Goal: Task Accomplishment & Management: Manage account settings

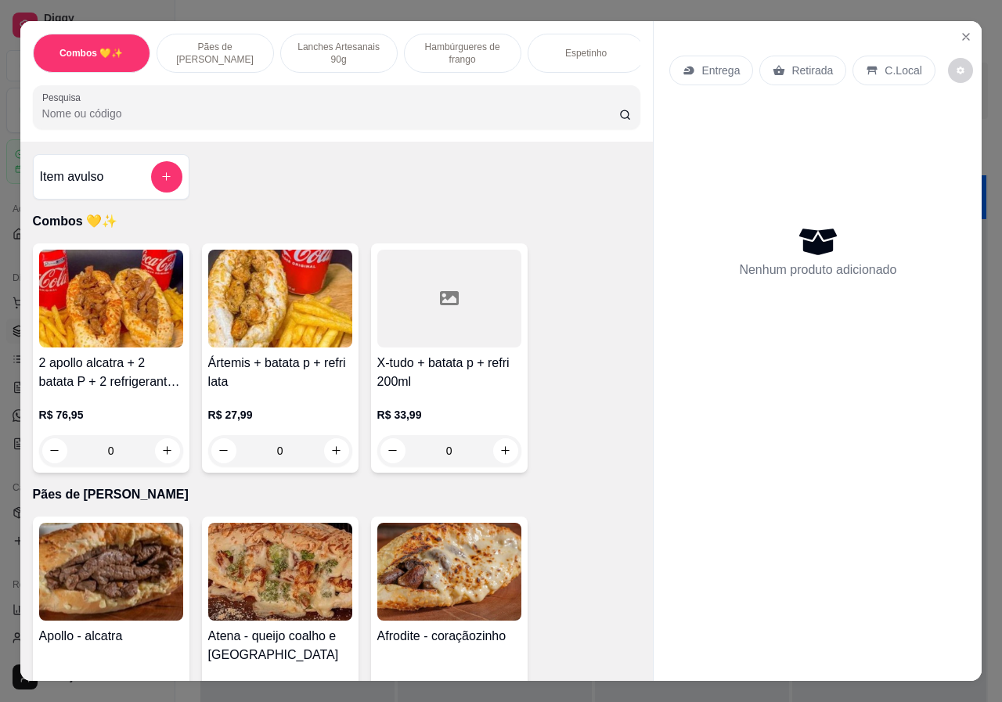
click at [318, 52] on p "Lanches Artesanais 90g" at bounding box center [339, 53] width 91 height 25
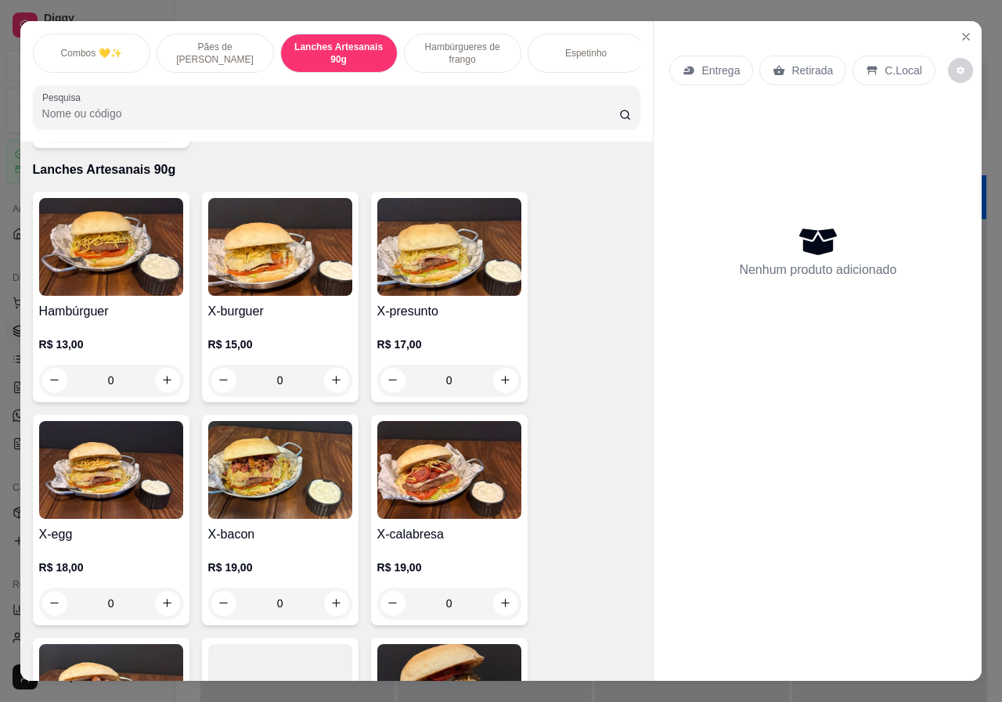
scroll to position [35, 0]
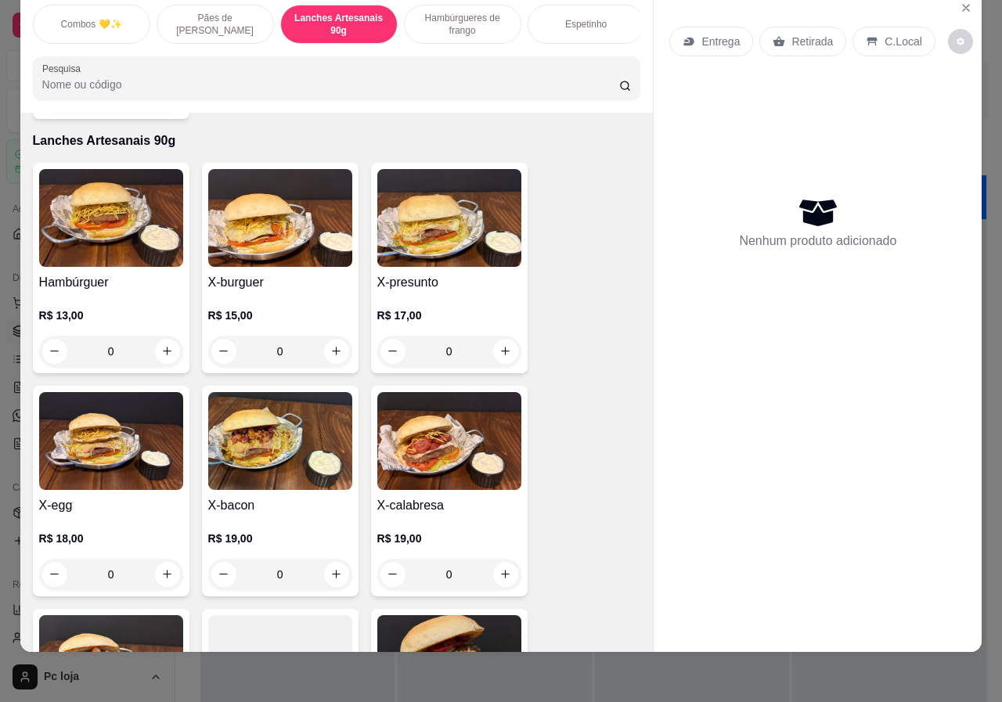
click at [164, 336] on div "0" at bounding box center [111, 351] width 144 height 31
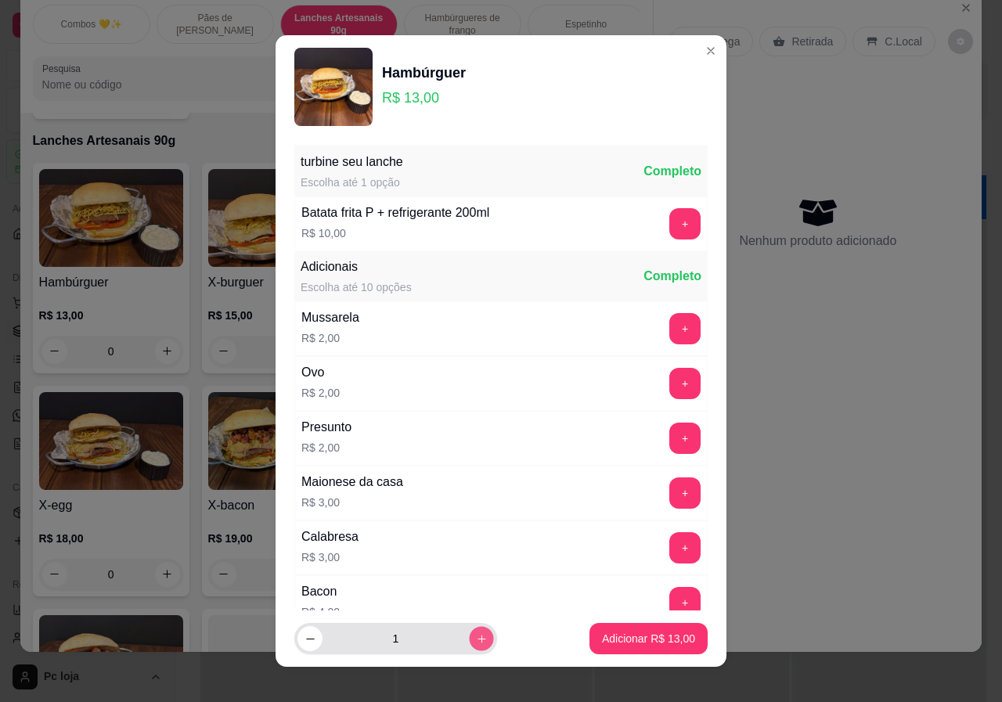
click at [469, 637] on button "increase-product-quantity" at bounding box center [481, 639] width 24 height 24
type input "2"
click at [628, 633] on p "Adicionar R$ 26,00" at bounding box center [649, 638] width 91 height 15
type input "2"
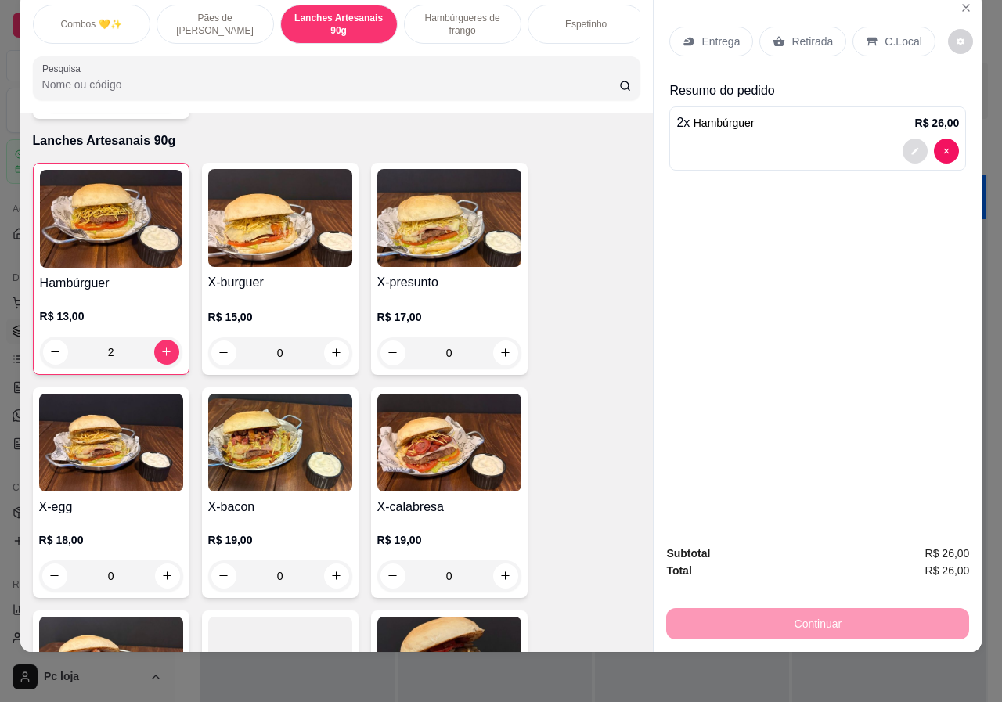
click at [911, 145] on button "decrease-product-quantity" at bounding box center [915, 151] width 25 height 25
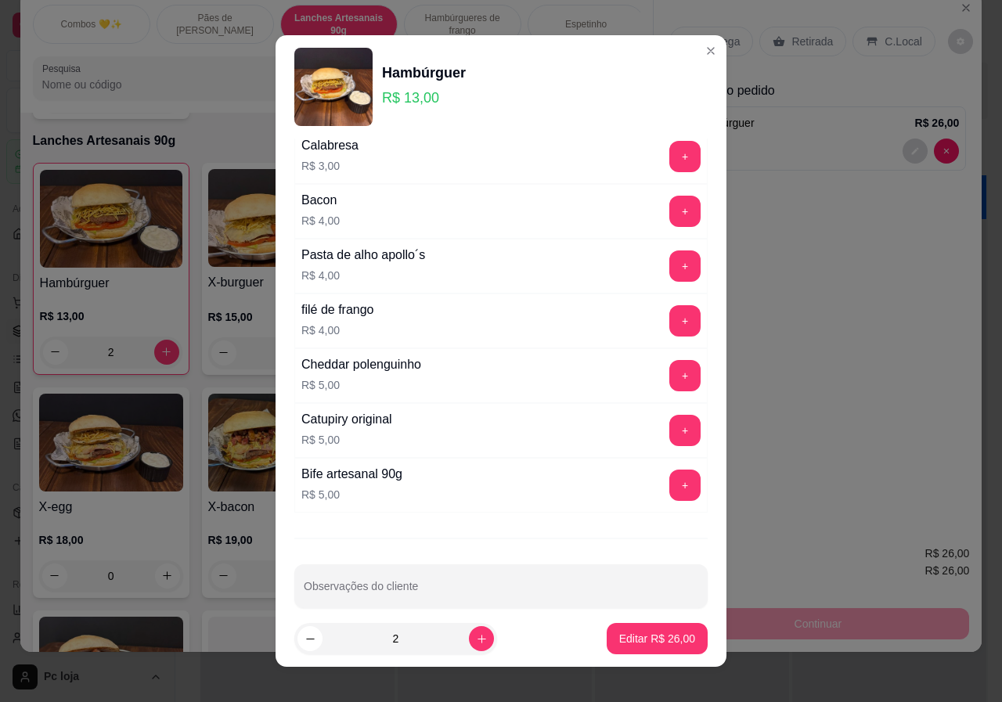
scroll to position [411, 0]
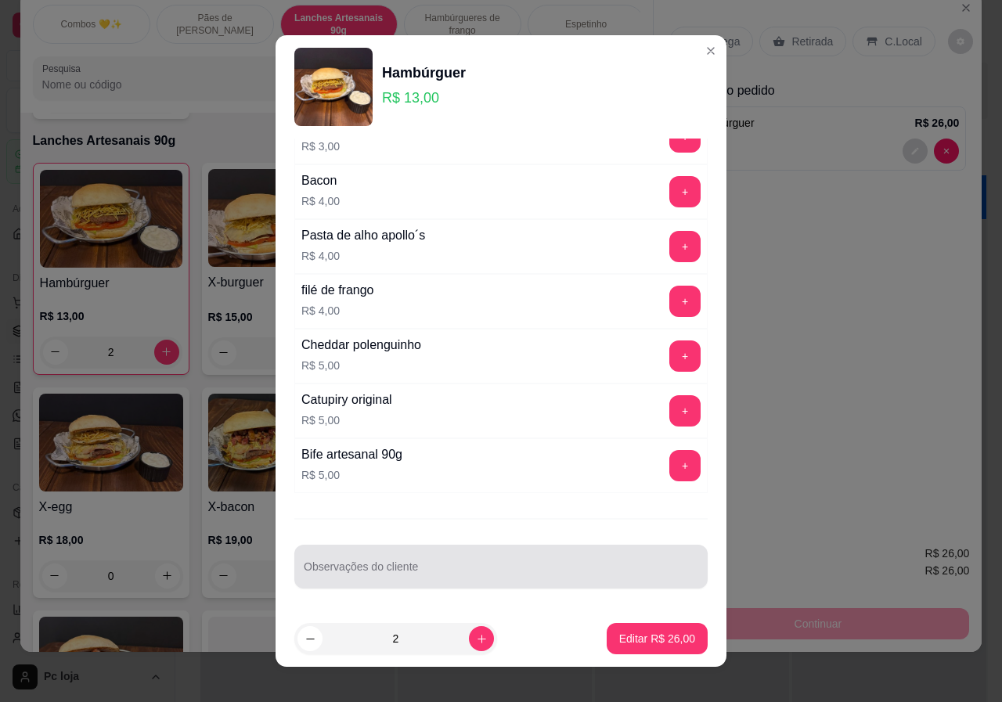
click at [442, 573] on input "Observações do cliente" at bounding box center [501, 573] width 395 height 16
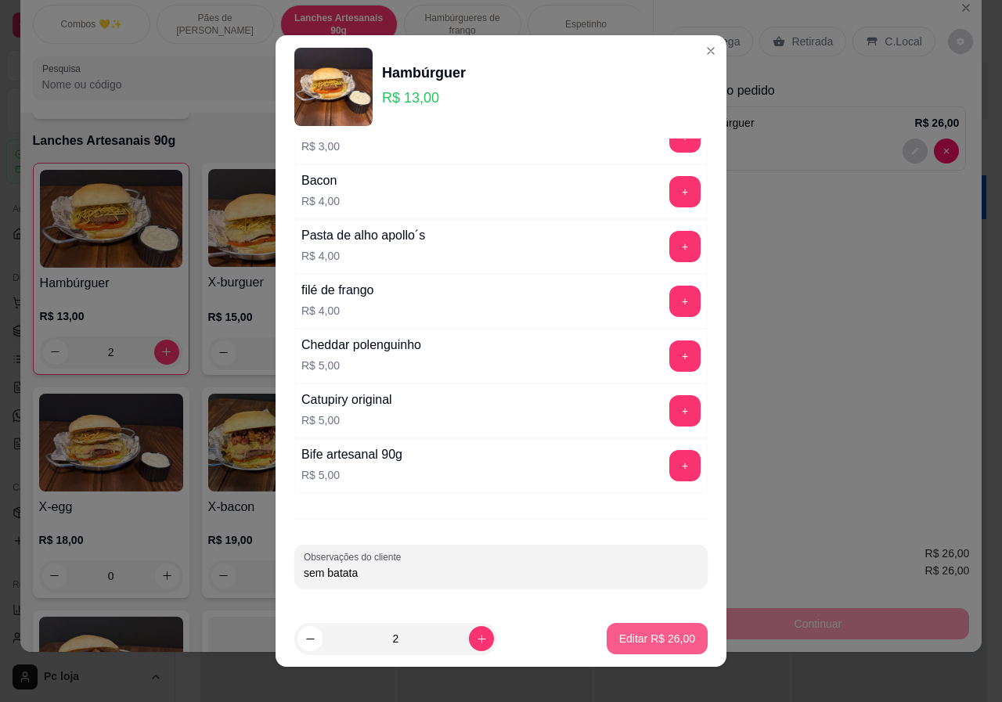
type input "sem batata"
click at [611, 651] on button "Editar R$ 26,00" at bounding box center [657, 639] width 98 height 31
type input "0"
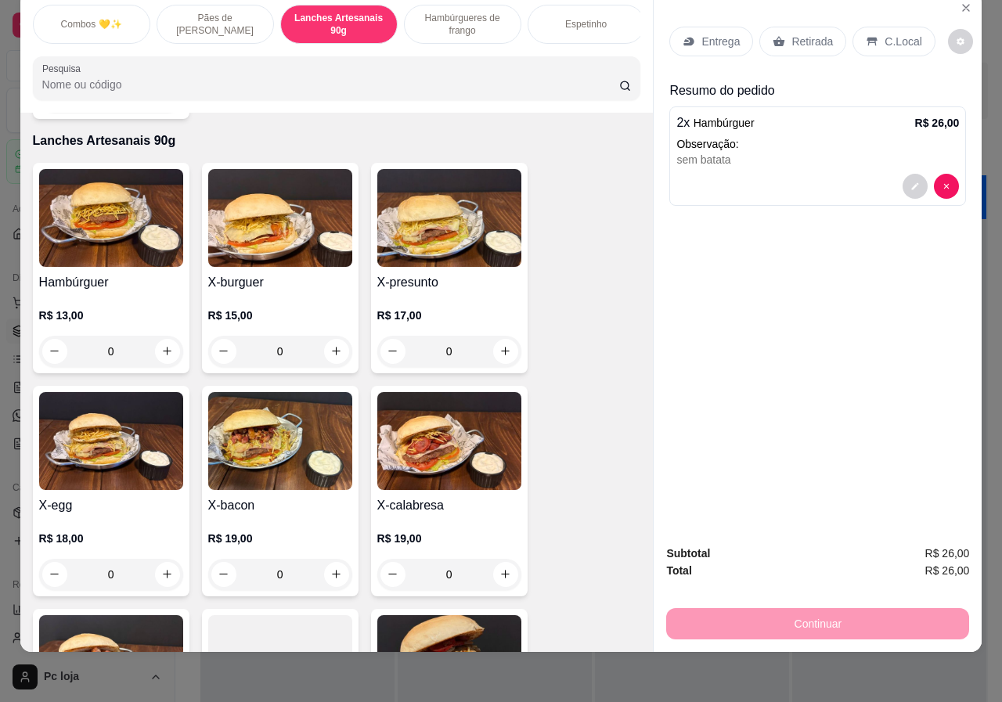
click at [778, 37] on div "Retirada" at bounding box center [802, 42] width 87 height 30
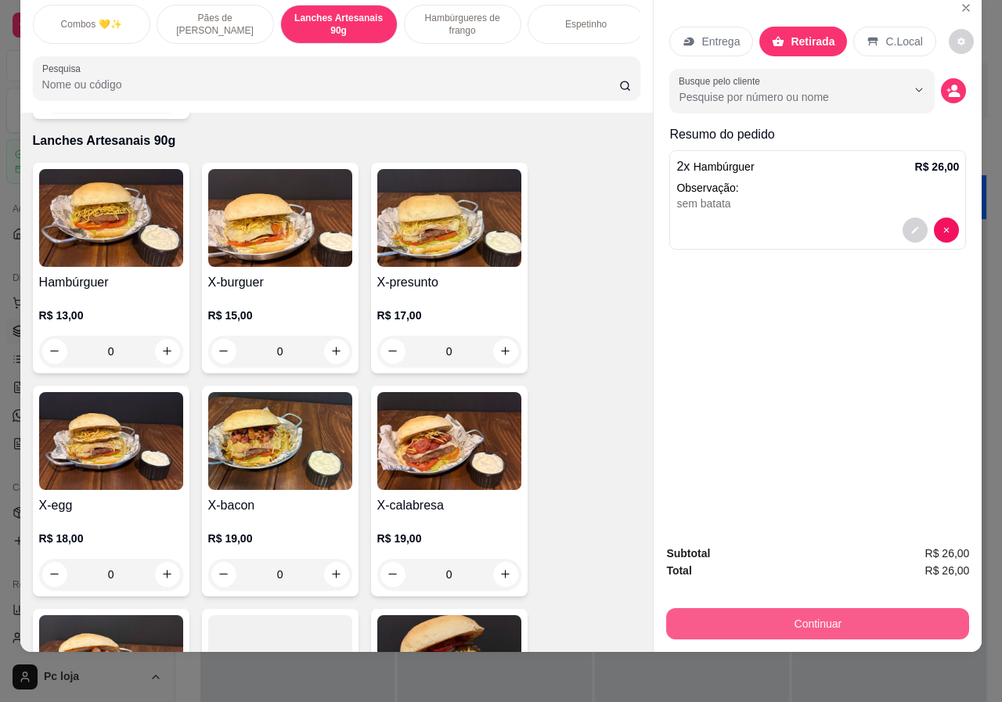
click at [776, 616] on button "Continuar" at bounding box center [817, 623] width 303 height 31
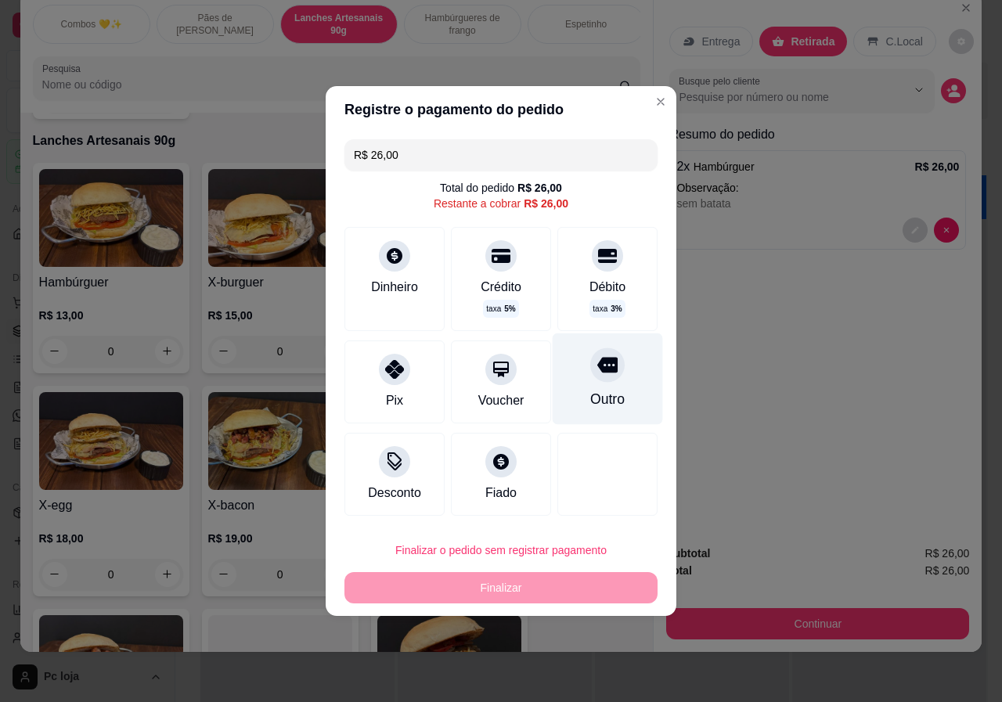
click at [613, 353] on div "Outro" at bounding box center [608, 380] width 110 height 92
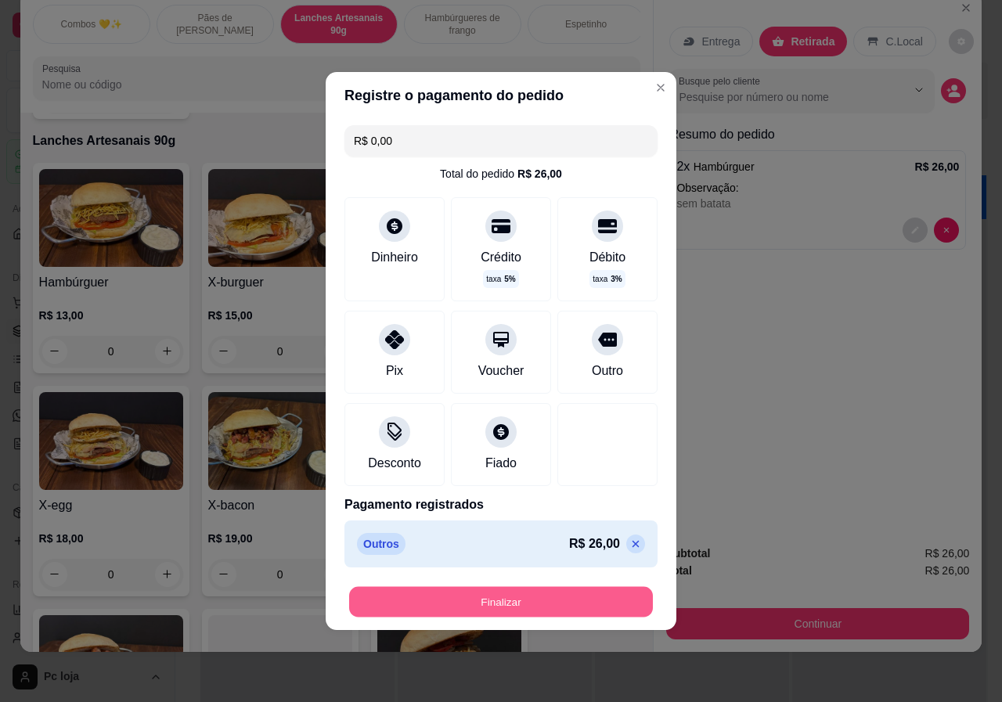
click at [461, 601] on button "Finalizar" at bounding box center [501, 602] width 304 height 31
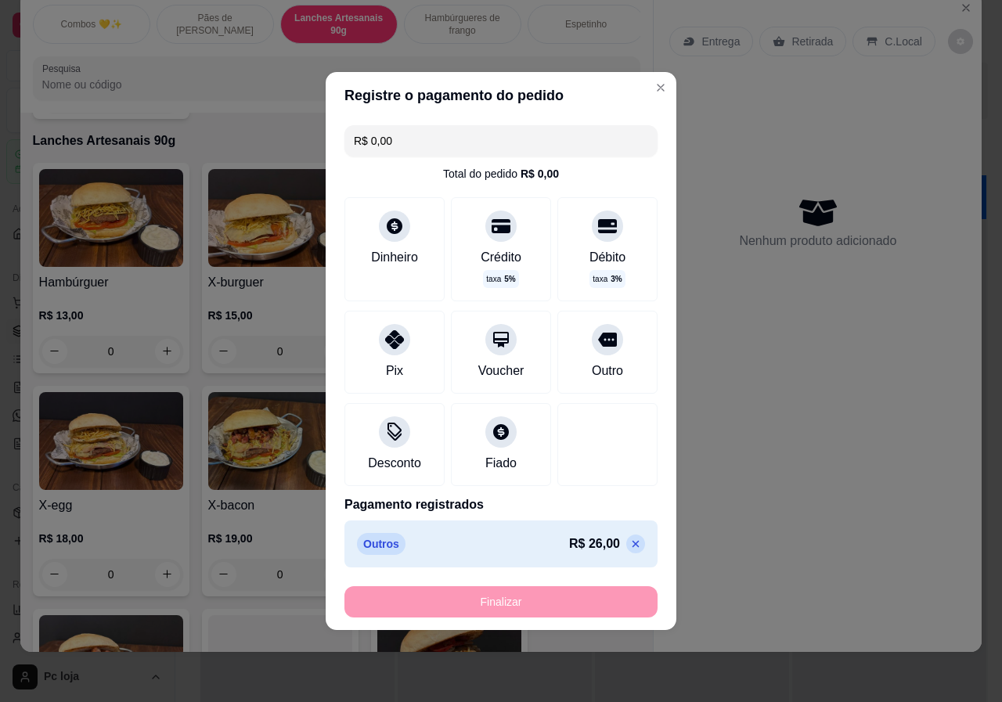
type input "-R$ 26,00"
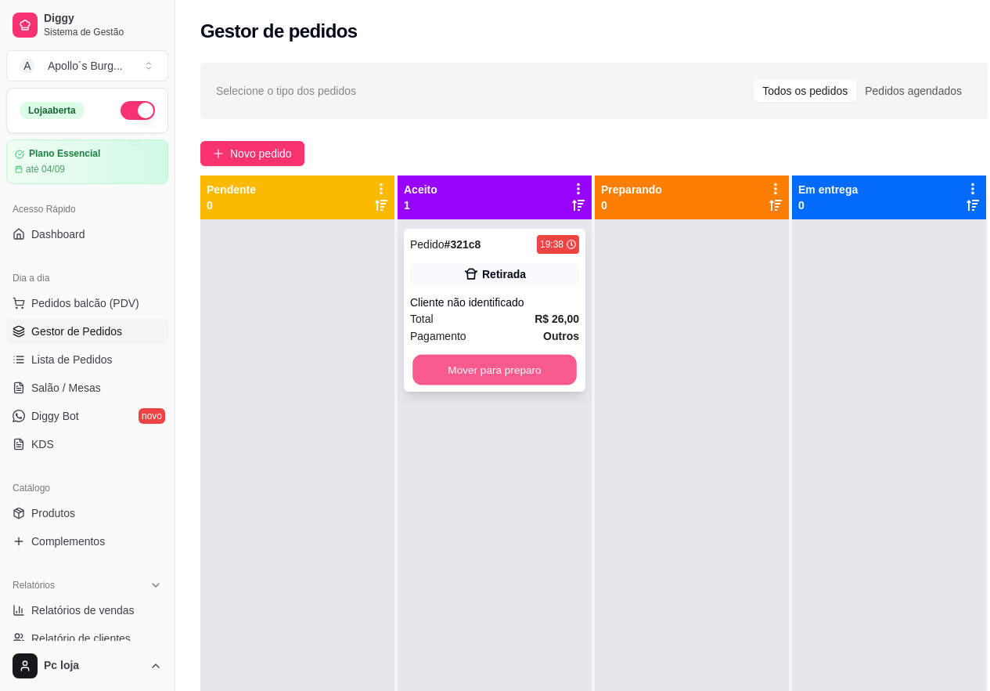
click at [492, 358] on button "Mover para preparo" at bounding box center [495, 370] width 164 height 31
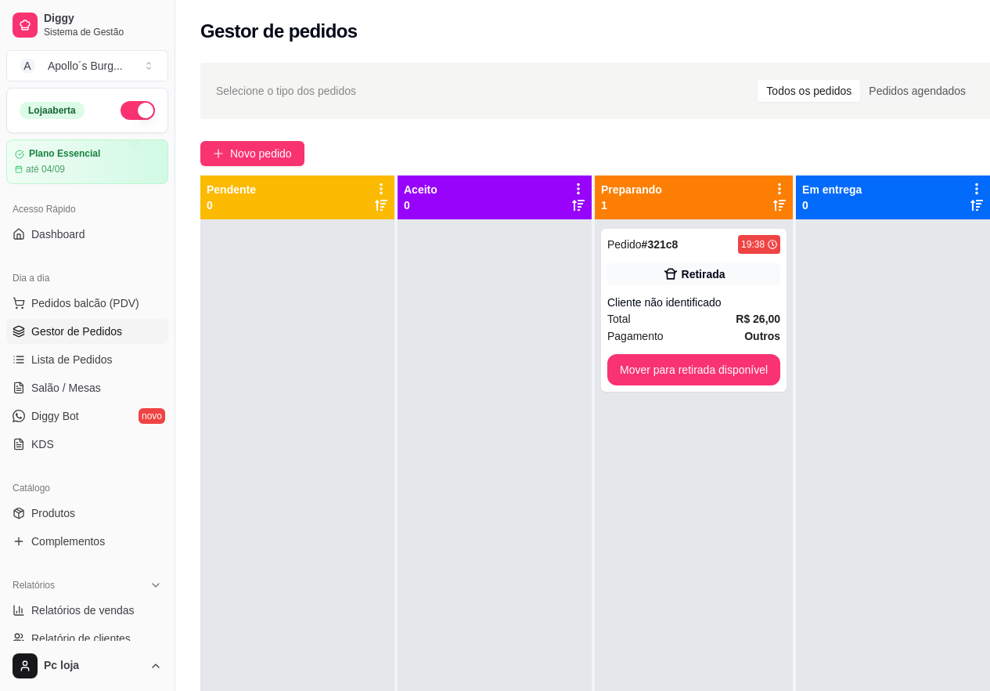
drag, startPoint x: 492, startPoint y: 358, endPoint x: 471, endPoint y: 370, distance: 24.2
click at [492, 357] on div at bounding box center [495, 564] width 194 height 691
click at [261, 152] on span "Novo pedido" at bounding box center [261, 153] width 62 height 17
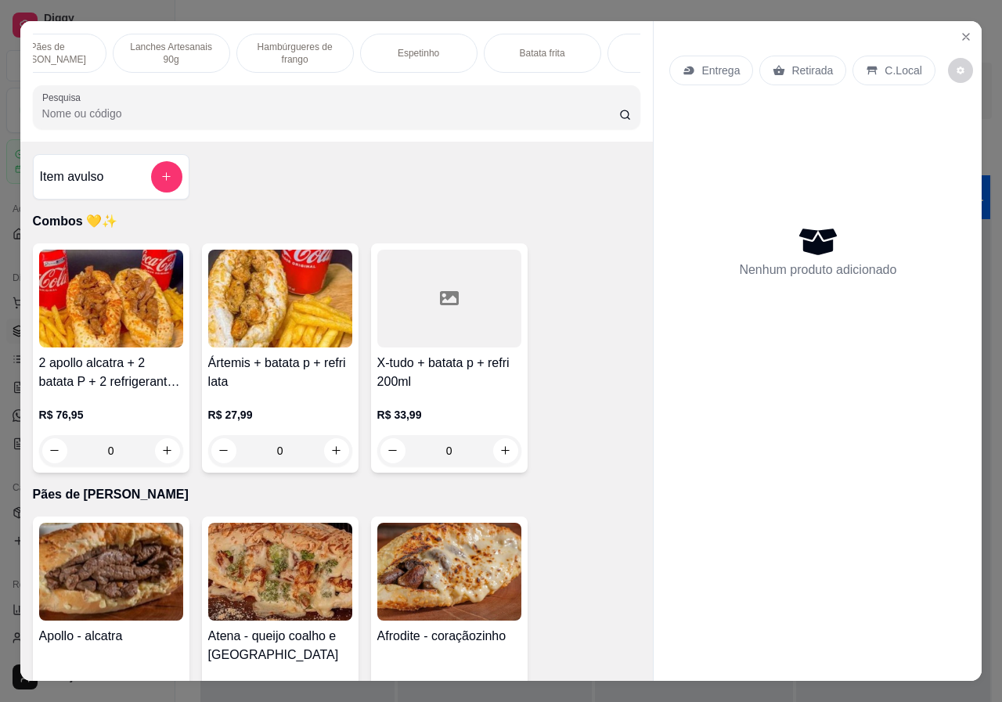
scroll to position [0, 251]
click at [585, 47] on p "Bebidas" at bounding box center [582, 53] width 34 height 13
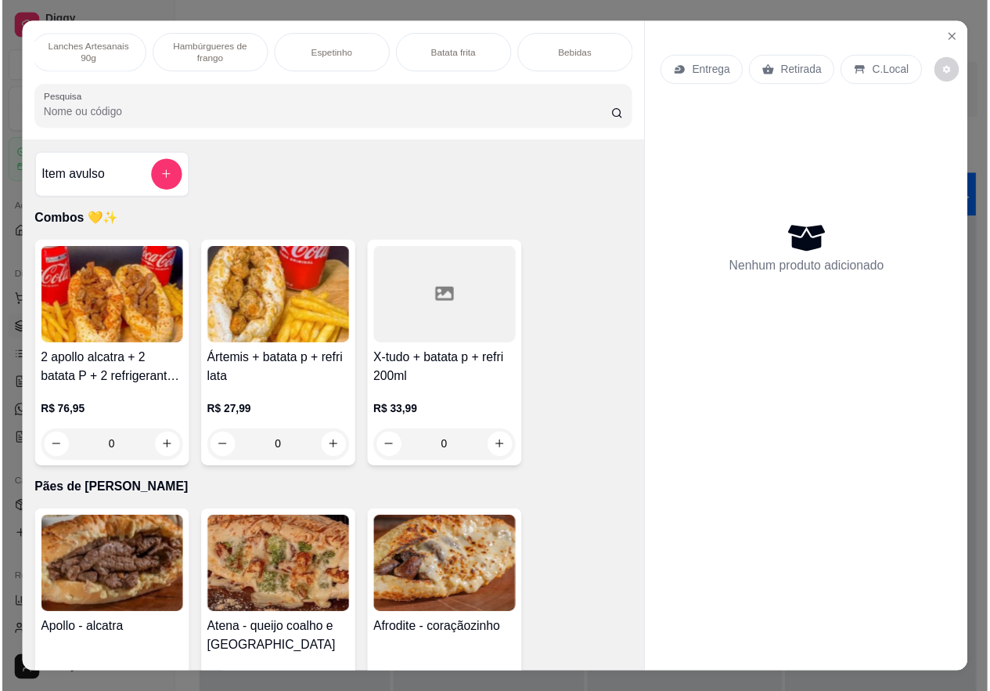
scroll to position [35, 0]
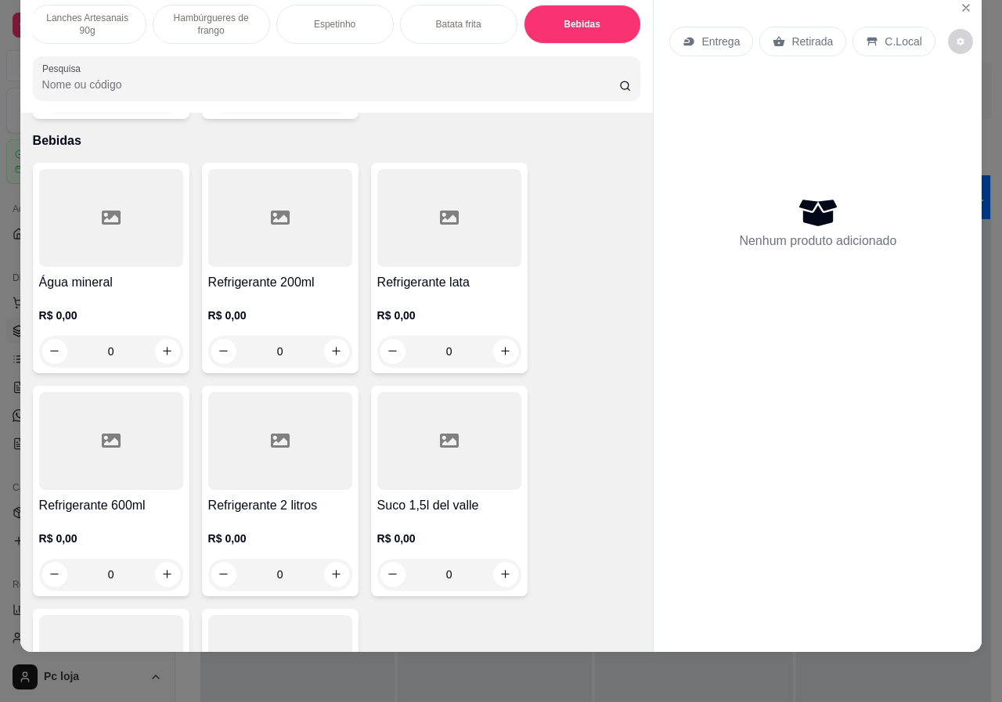
click at [239, 292] on div "R$ 0,00 0" at bounding box center [280, 329] width 144 height 75
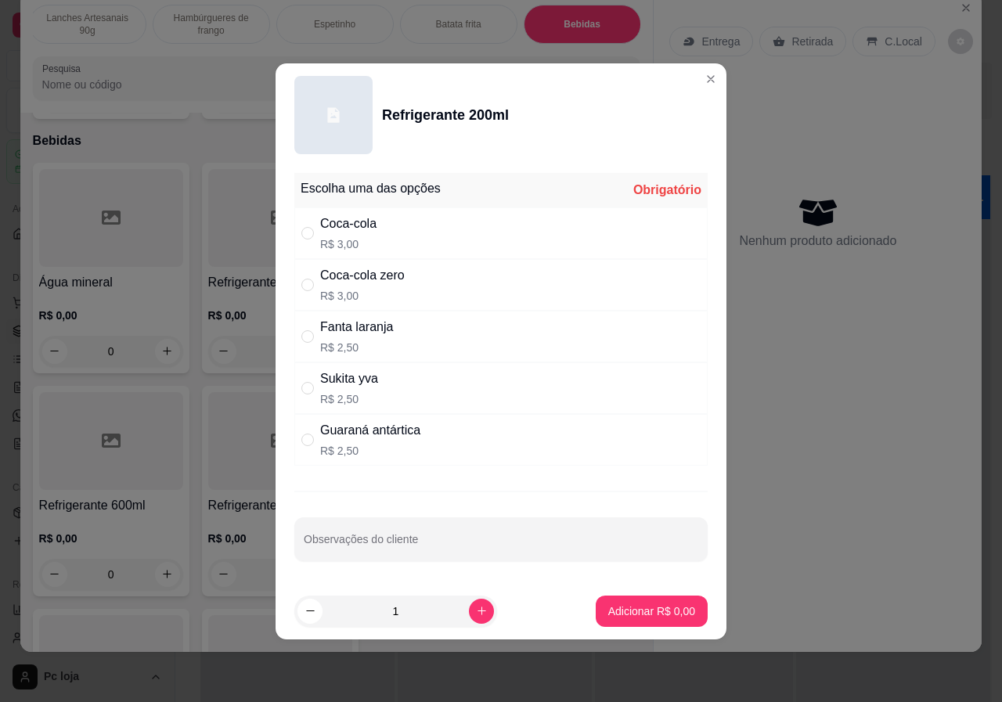
click at [341, 220] on div "Coca-cola" at bounding box center [348, 224] width 56 height 19
radio input "true"
click at [476, 608] on icon "increase-product-quantity" at bounding box center [482, 611] width 12 height 12
type input "2"
click at [619, 615] on p "Adicionar R$ 6,00" at bounding box center [651, 611] width 85 height 15
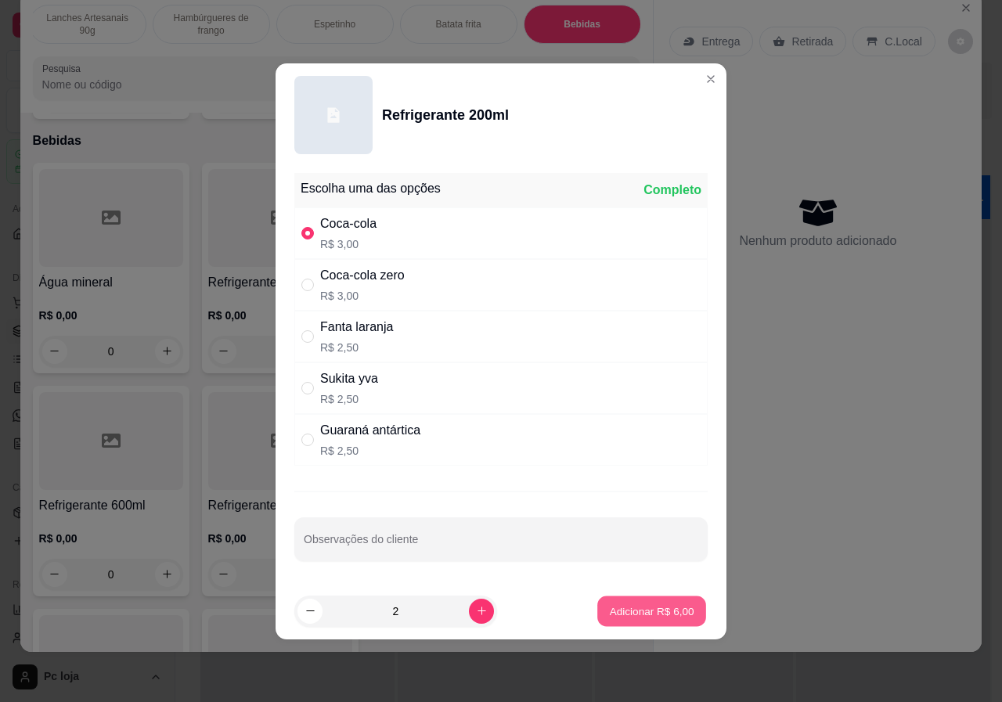
type input "2"
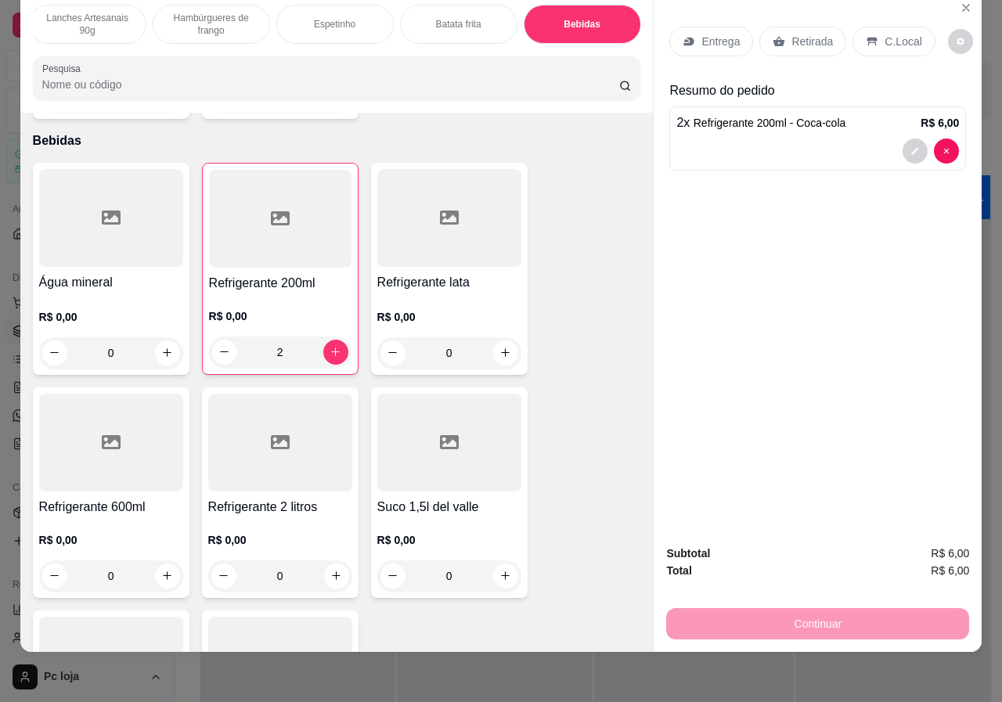
click at [810, 34] on p "Retirada" at bounding box center [812, 42] width 41 height 16
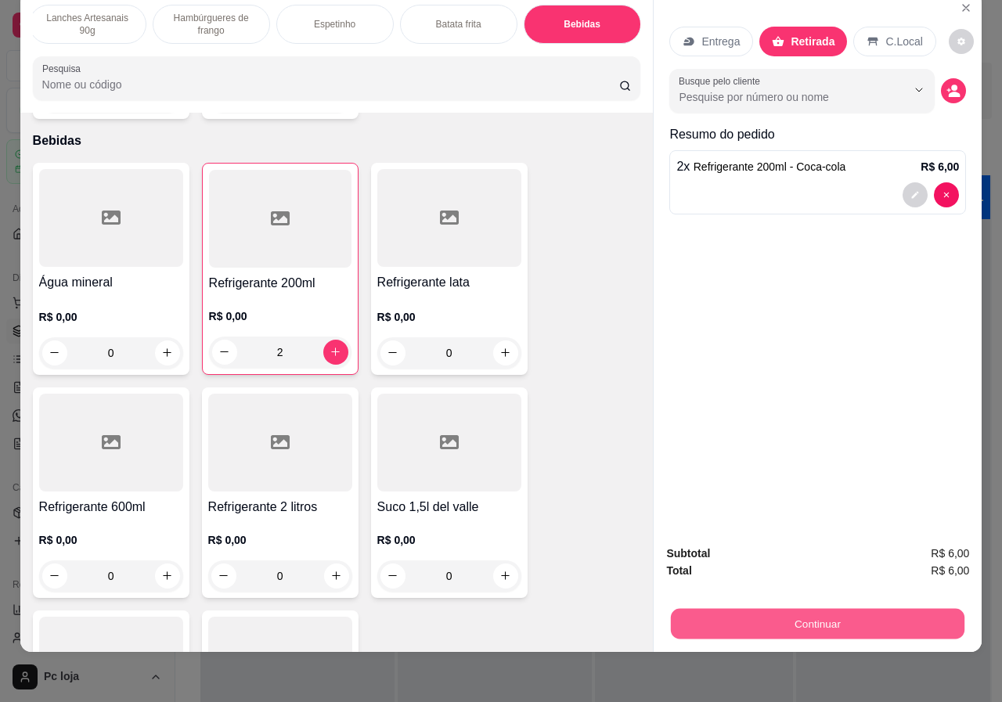
click at [815, 609] on button "Continuar" at bounding box center [818, 624] width 294 height 31
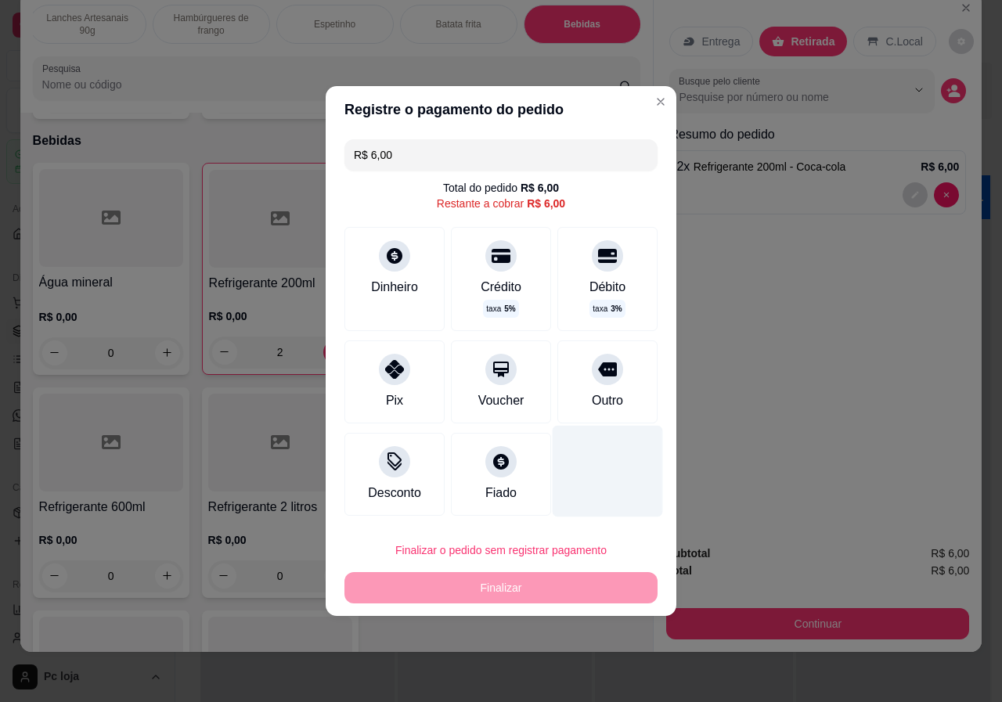
drag, startPoint x: 590, startPoint y: 391, endPoint x: 588, endPoint y: 481, distance: 90.1
click at [593, 391] on div "Outro" at bounding box center [607, 400] width 31 height 19
type input "R$ 0,00"
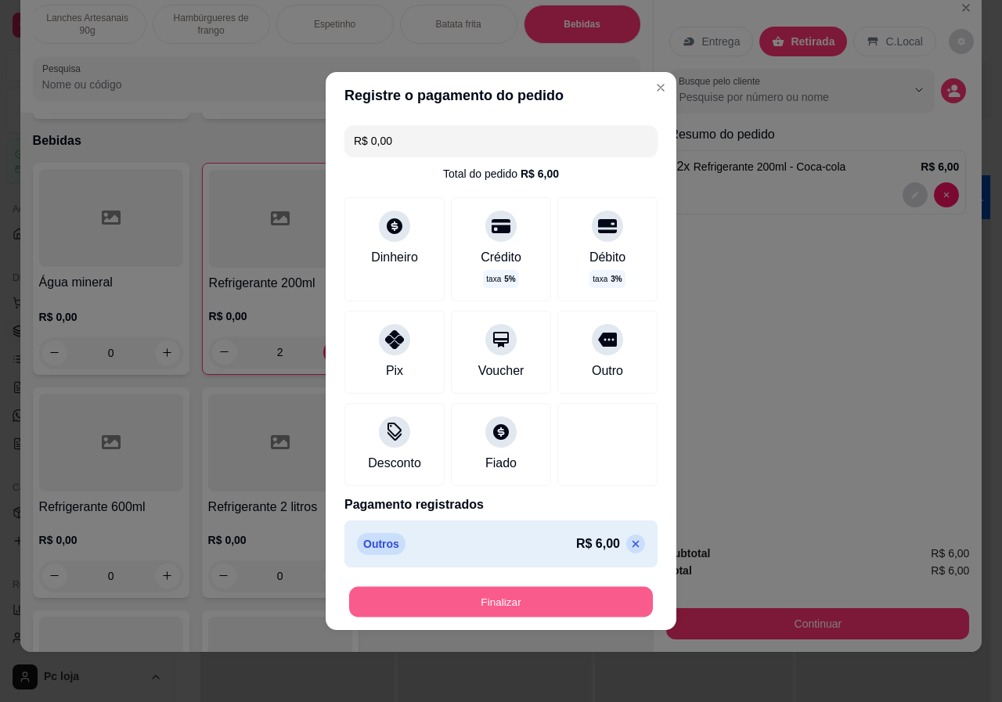
click at [534, 605] on button "Finalizar" at bounding box center [501, 602] width 304 height 31
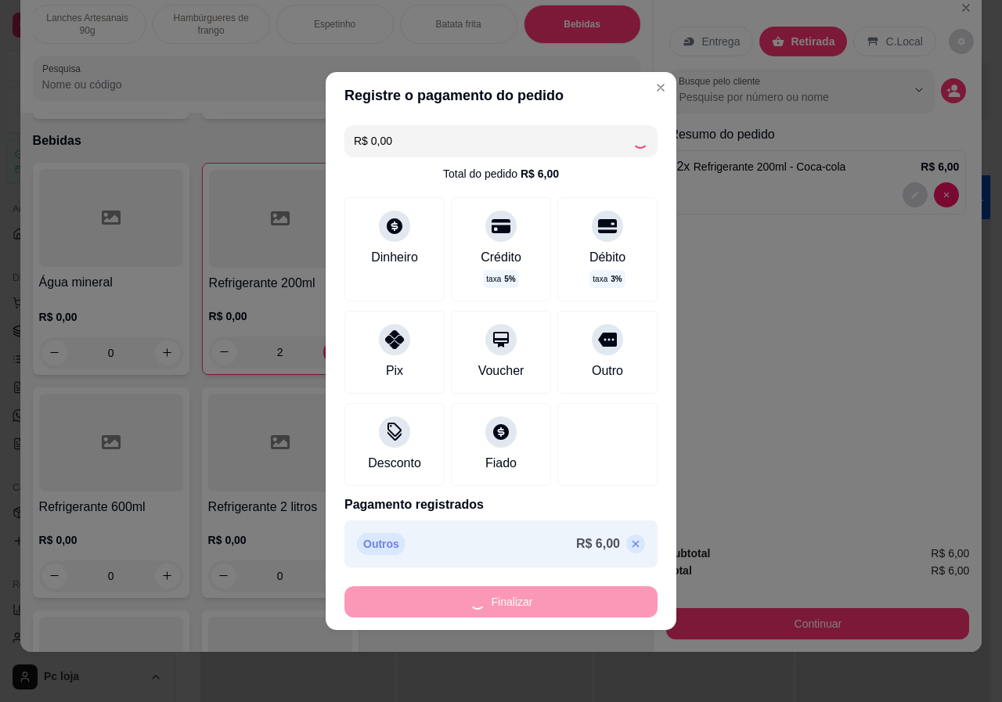
type input "0"
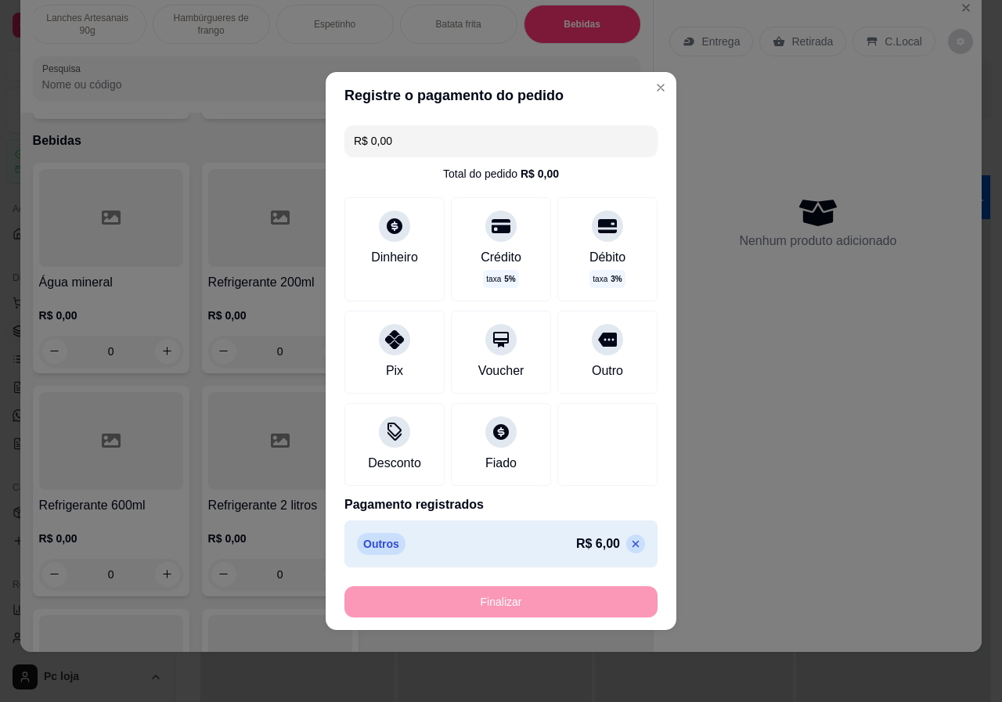
type input "-R$ 6,00"
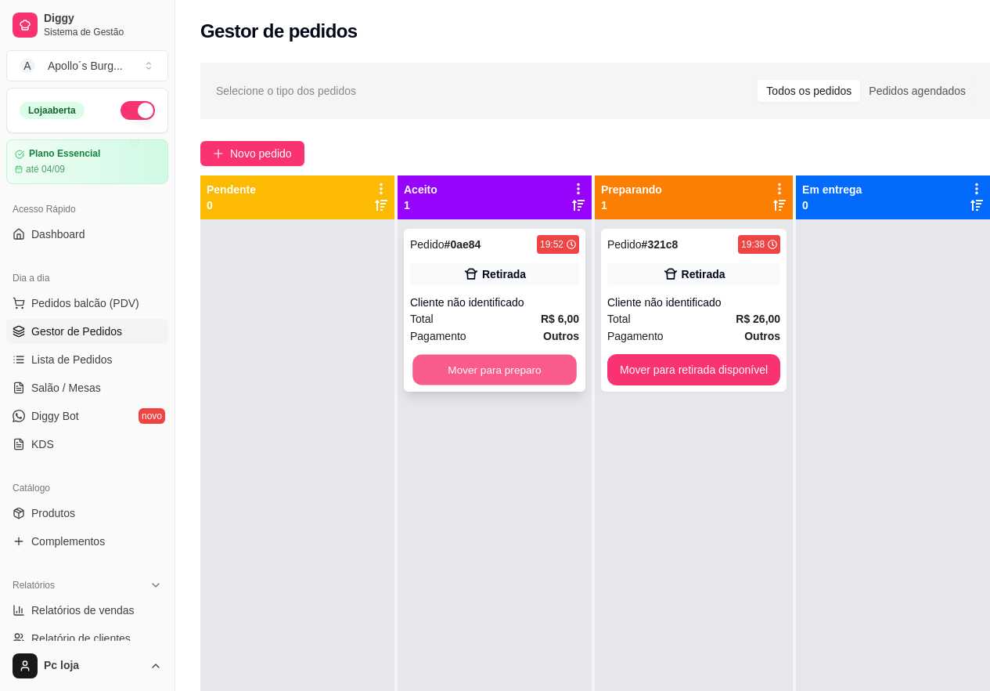
click at [528, 369] on button "Mover para preparo" at bounding box center [495, 370] width 164 height 31
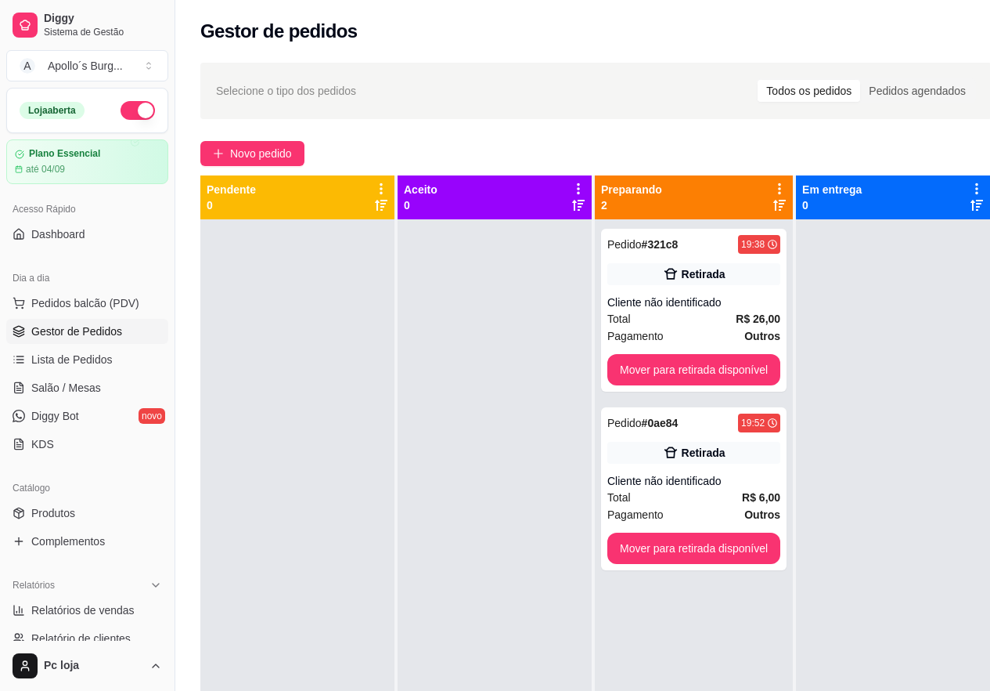
click at [543, 411] on div at bounding box center [495, 564] width 194 height 691
click at [664, 365] on button "Mover para retirada disponível" at bounding box center [694, 369] width 173 height 31
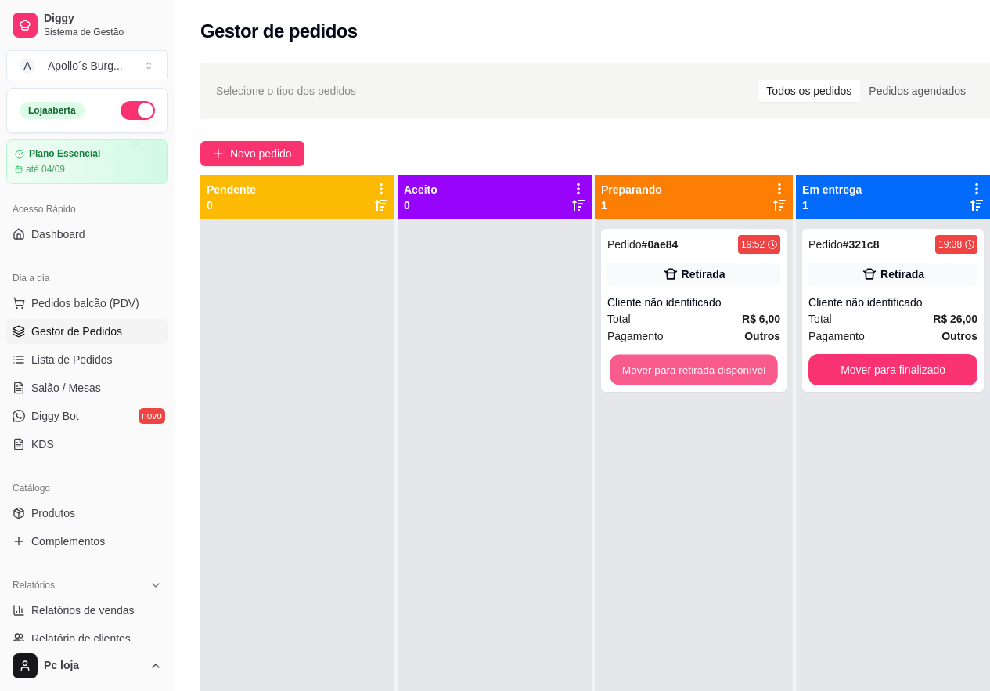
click at [664, 365] on button "Mover para retirada disponível" at bounding box center [694, 370] width 168 height 31
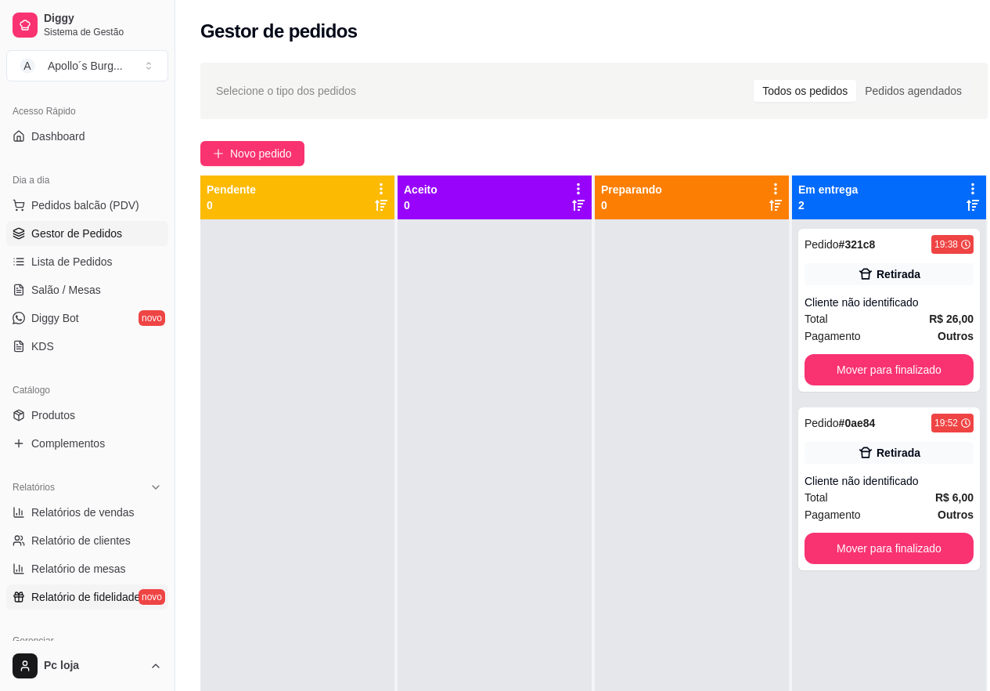
scroll to position [157, 0]
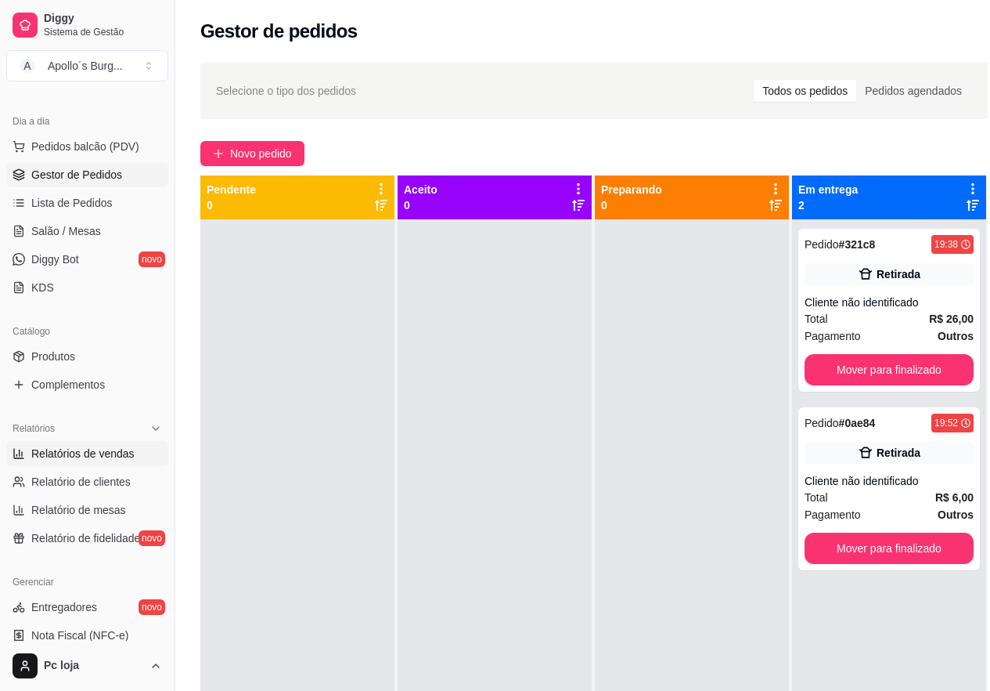
click at [117, 456] on span "Relatórios de vendas" at bounding box center [82, 454] width 103 height 16
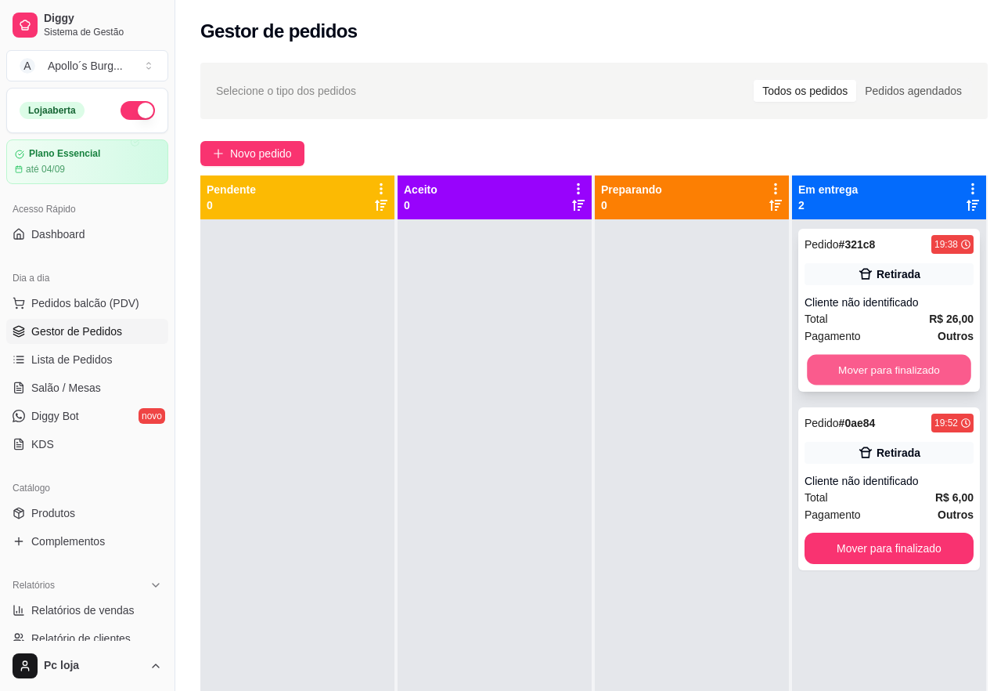
click at [863, 361] on button "Mover para finalizado" at bounding box center [889, 370] width 164 height 31
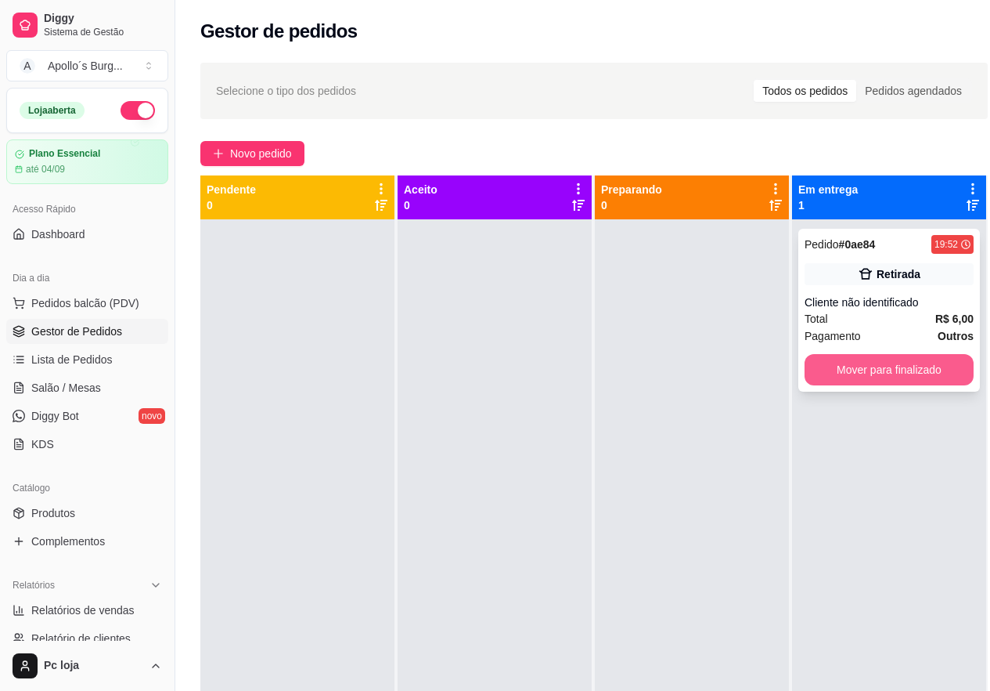
click at [880, 368] on button "Mover para finalizado" at bounding box center [889, 369] width 169 height 31
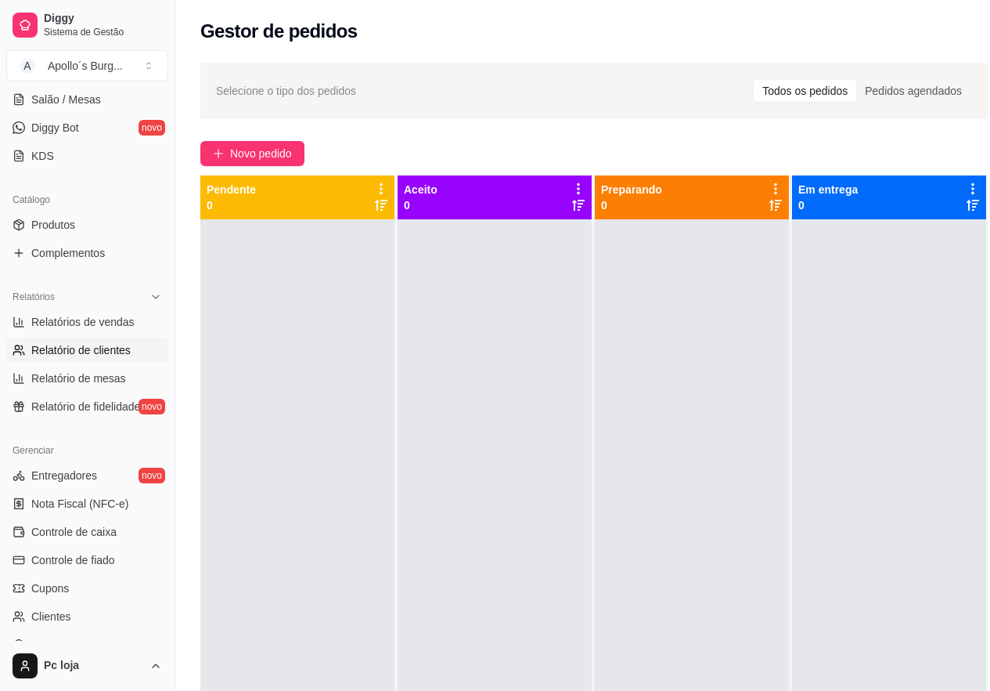
scroll to position [313, 0]
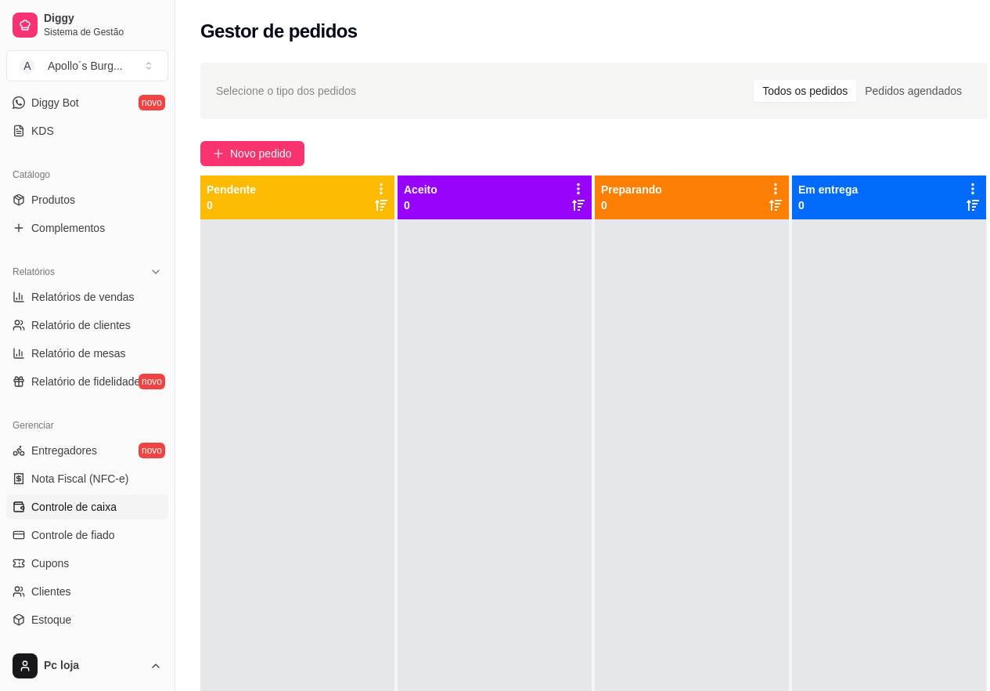
click at [113, 507] on span "Controle de caixa" at bounding box center [73, 507] width 85 height 16
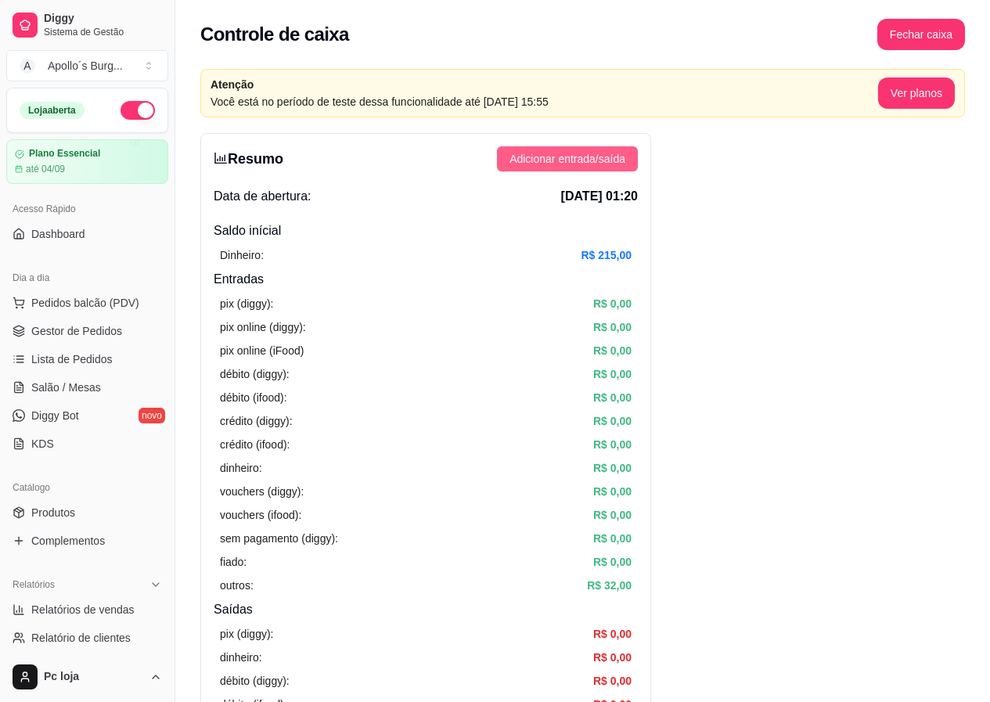
click at [561, 159] on span "Adicionar entrada/saída" at bounding box center [568, 158] width 116 height 17
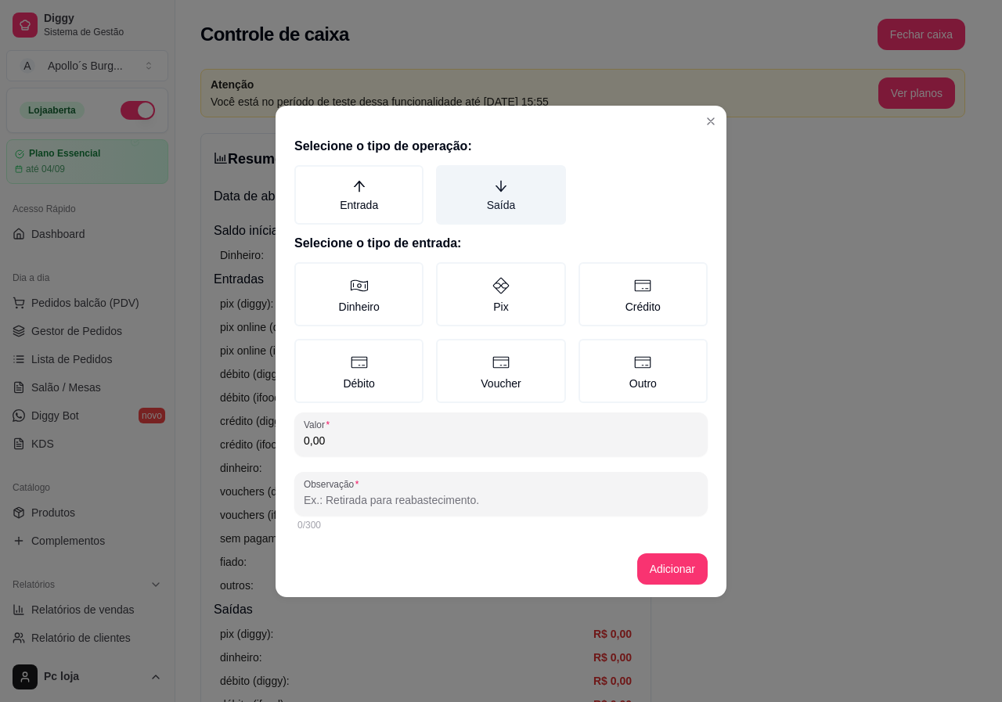
click at [494, 199] on label "Saída" at bounding box center [500, 195] width 129 height 60
click at [448, 177] on button "Saída" at bounding box center [441, 170] width 13 height 13
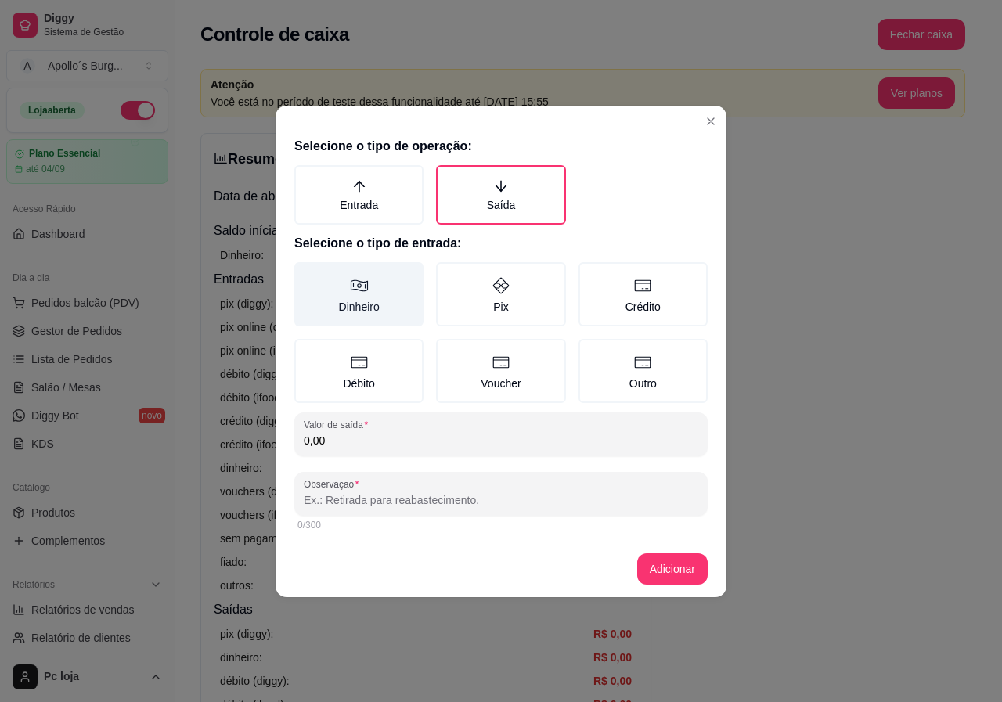
click at [367, 298] on label "Dinheiro" at bounding box center [358, 294] width 129 height 64
click at [306, 274] on button "Dinheiro" at bounding box center [300, 268] width 13 height 13
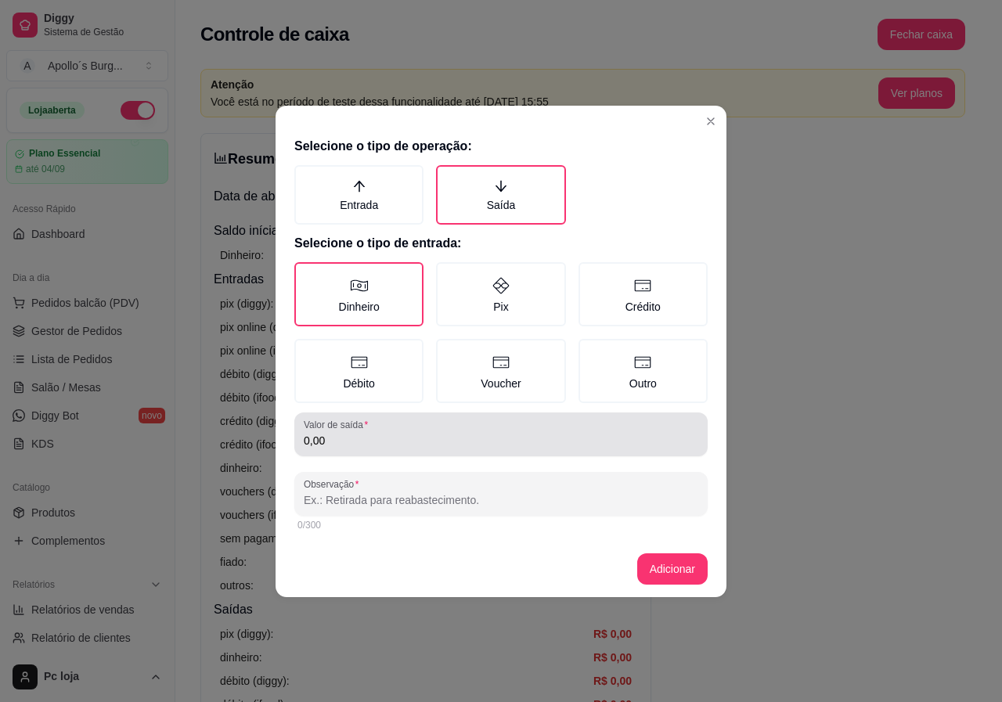
click at [380, 438] on input "0,00" at bounding box center [501, 441] width 395 height 16
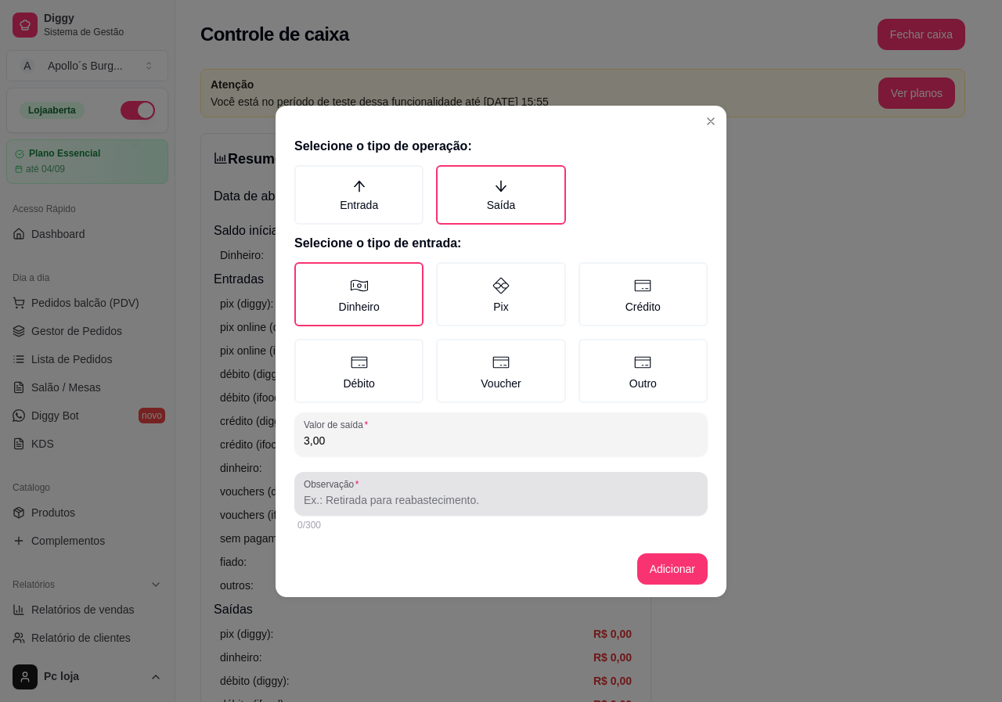
type input "3,00"
click at [377, 486] on div at bounding box center [501, 493] width 395 height 31
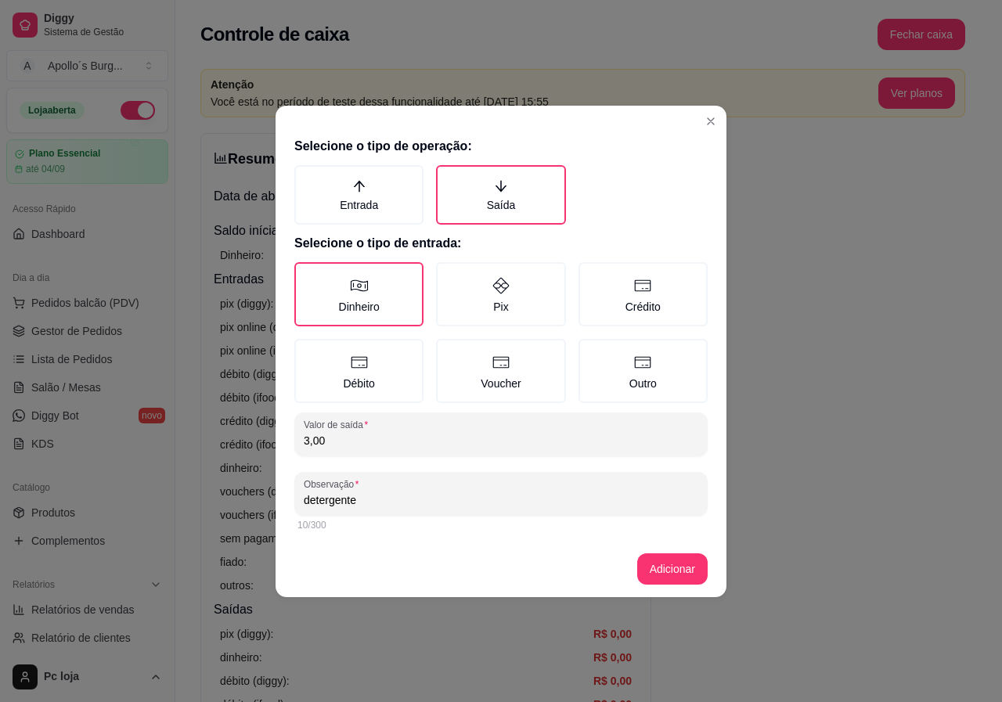
type input "detergente"
drag, startPoint x: 330, startPoint y: 445, endPoint x: 285, endPoint y: 446, distance: 45.4
click at [285, 446] on div "Selecione o tipo de operação: Entrada Saída Selecione o tipo de entrada: Dinhei…" at bounding box center [501, 336] width 451 height 410
type input "20,00"
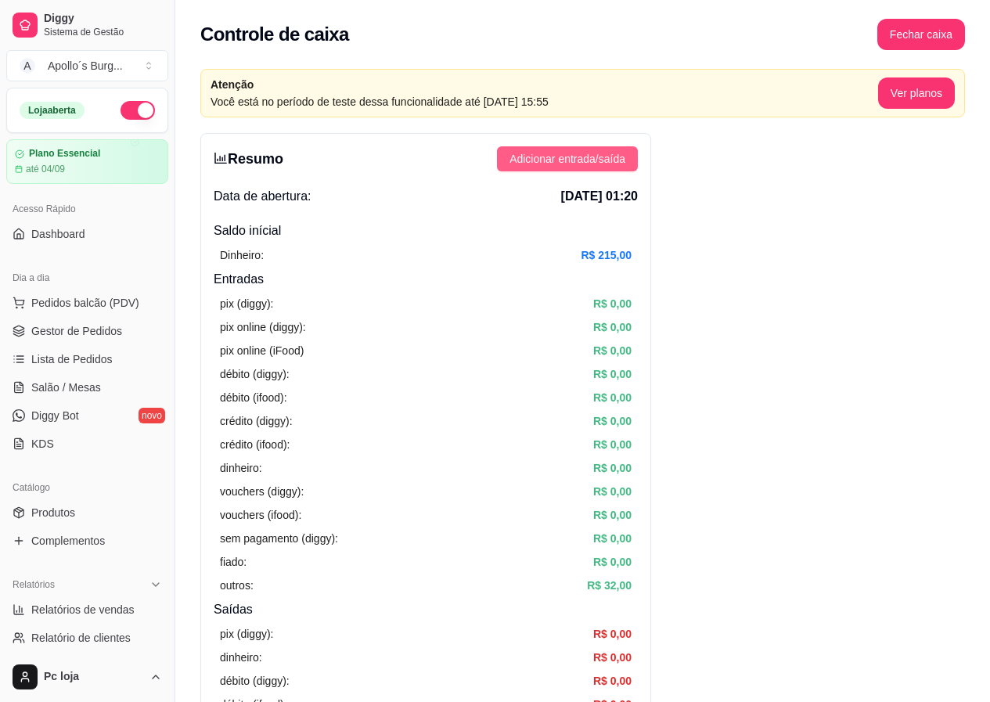
click at [541, 171] on button "Adicionar entrada/saída" at bounding box center [567, 158] width 141 height 25
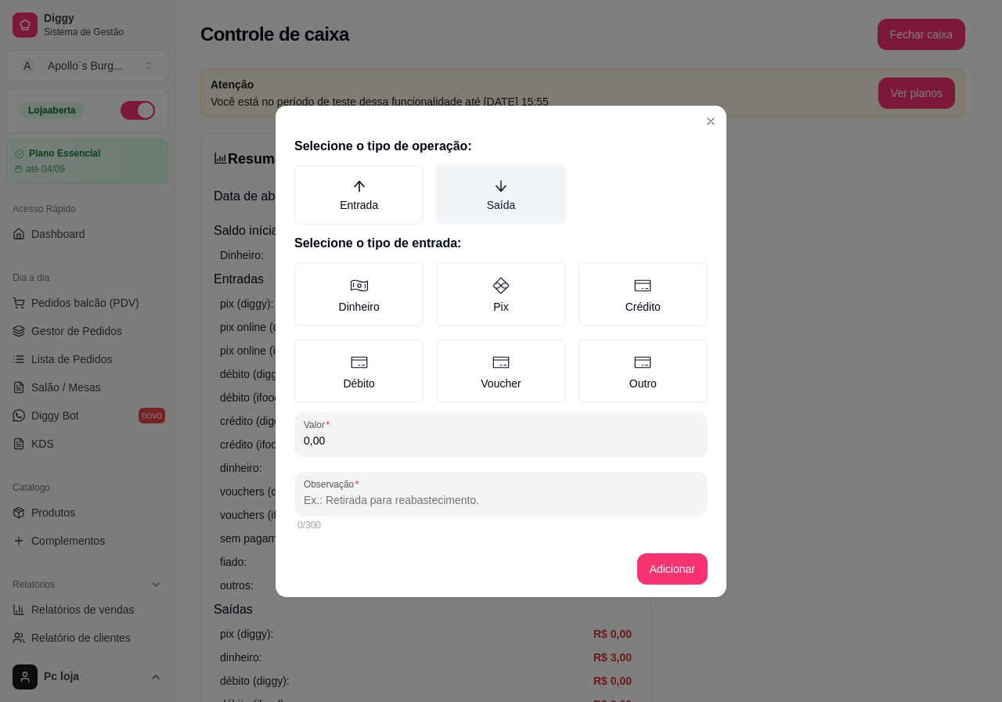
click at [491, 211] on label "Saída" at bounding box center [500, 195] width 129 height 60
click at [448, 177] on button "Saída" at bounding box center [441, 170] width 13 height 13
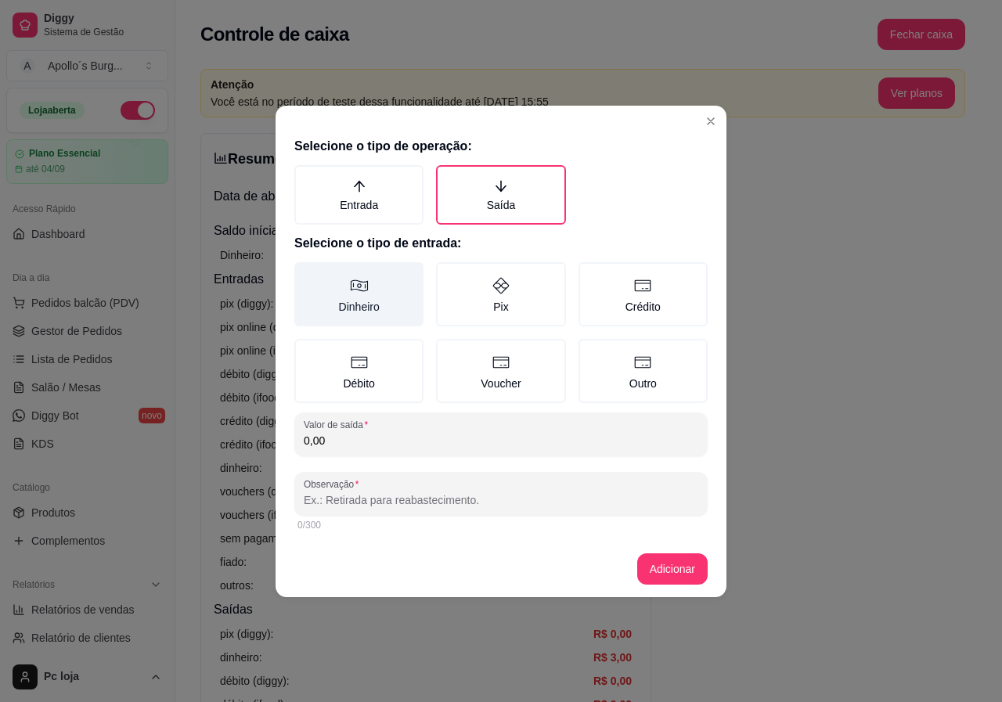
click at [355, 293] on icon at bounding box center [359, 285] width 19 height 19
click at [306, 274] on button "Dinheiro" at bounding box center [300, 268] width 13 height 13
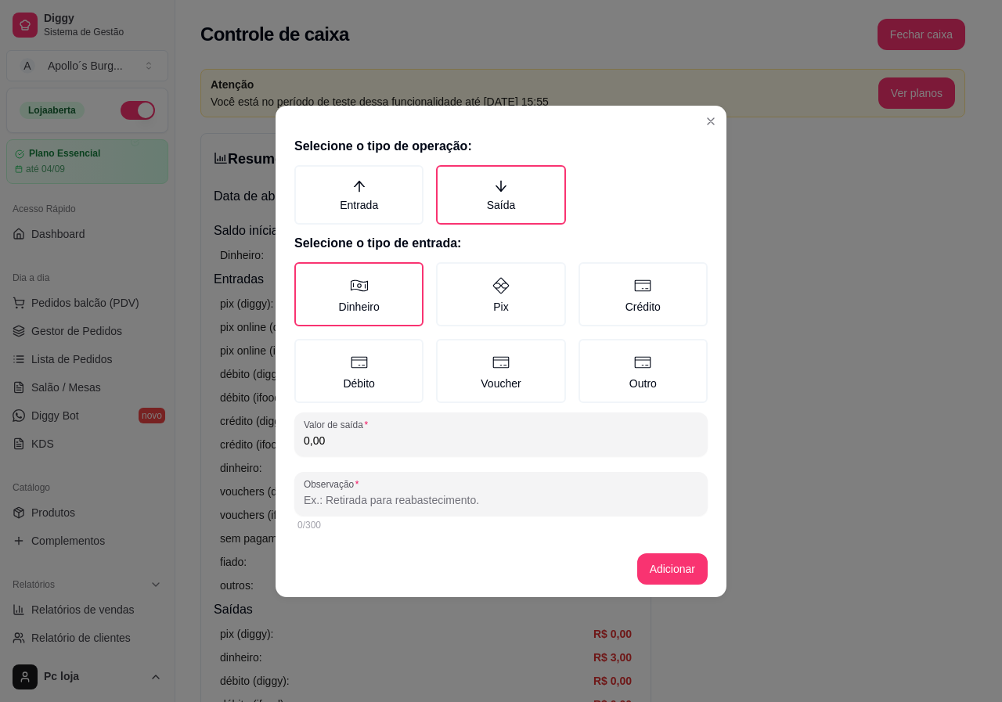
drag, startPoint x: 345, startPoint y: 446, endPoint x: 227, endPoint y: 446, distance: 117.4
click at [232, 446] on div "Selecione o tipo de operação: Entrada Saída Selecione o tipo de entrada: Dinhei…" at bounding box center [501, 351] width 1002 height 702
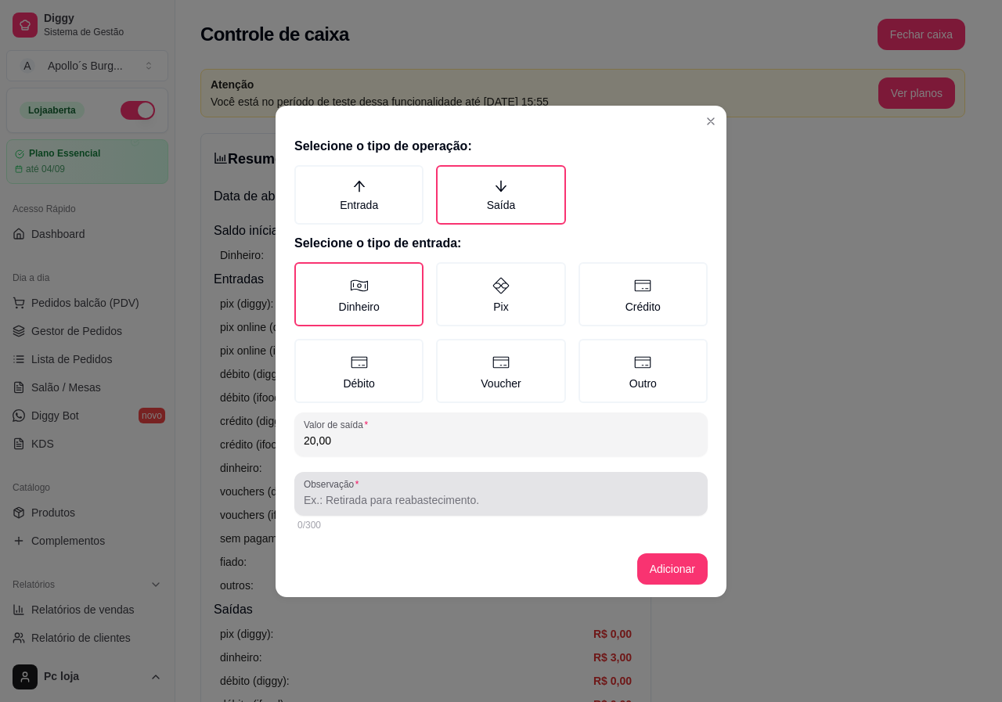
type input "20,00"
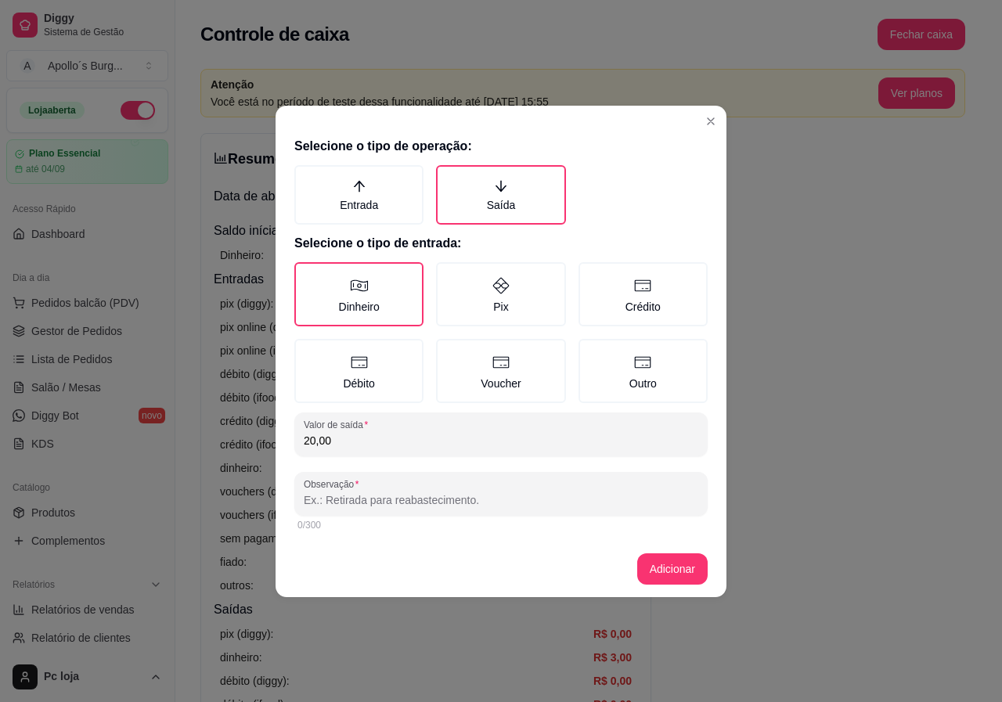
click at [332, 500] on input "Observação" at bounding box center [501, 500] width 395 height 16
type input "gasolina"
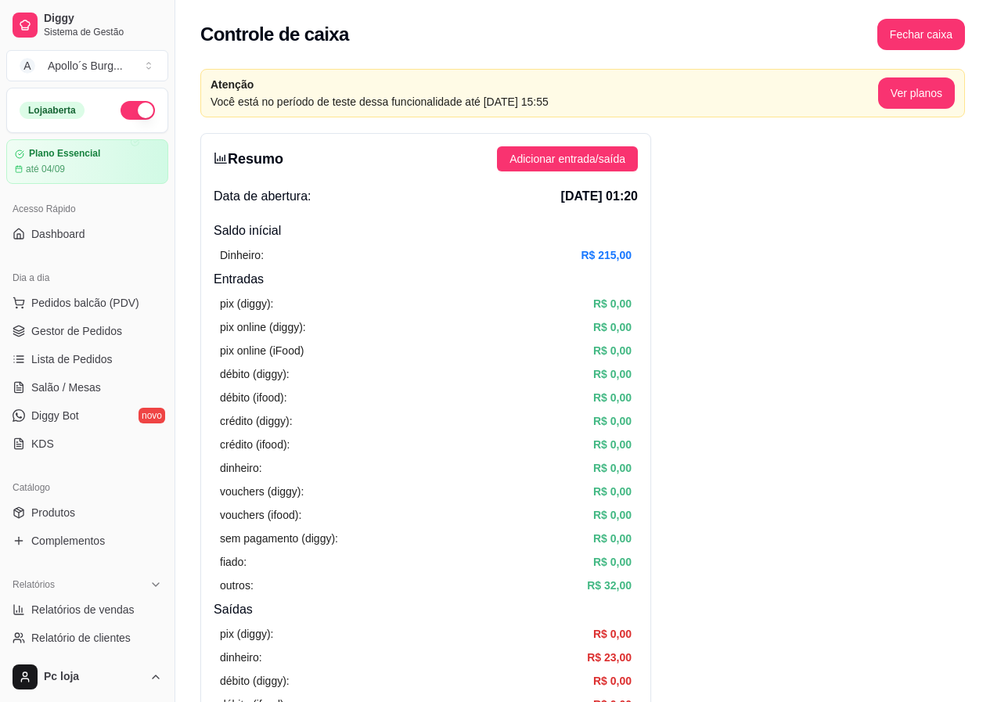
click at [87, 304] on span "Pedidos balcão (PDV)" at bounding box center [85, 303] width 108 height 16
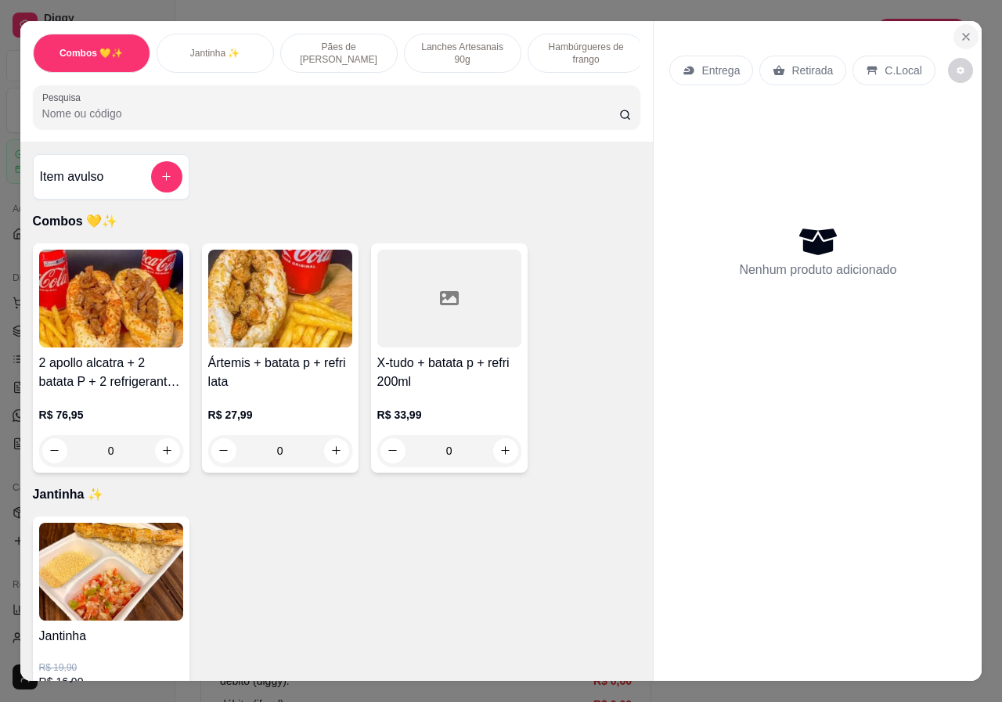
click at [954, 27] on button "Close" at bounding box center [966, 36] width 25 height 25
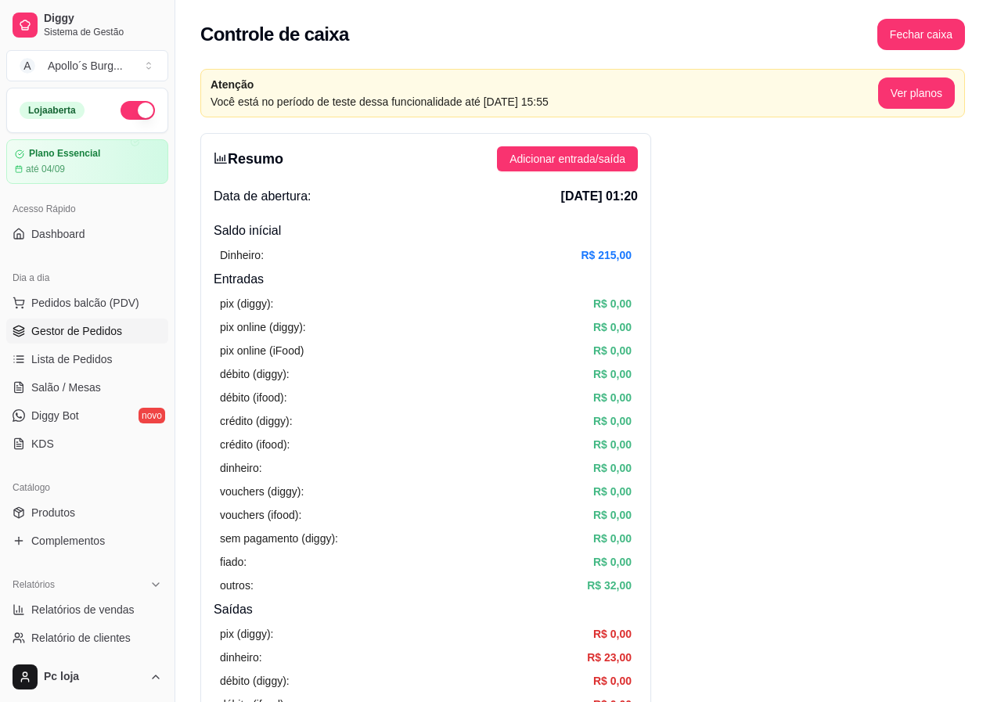
click at [59, 329] on span "Gestor de Pedidos" at bounding box center [76, 331] width 91 height 16
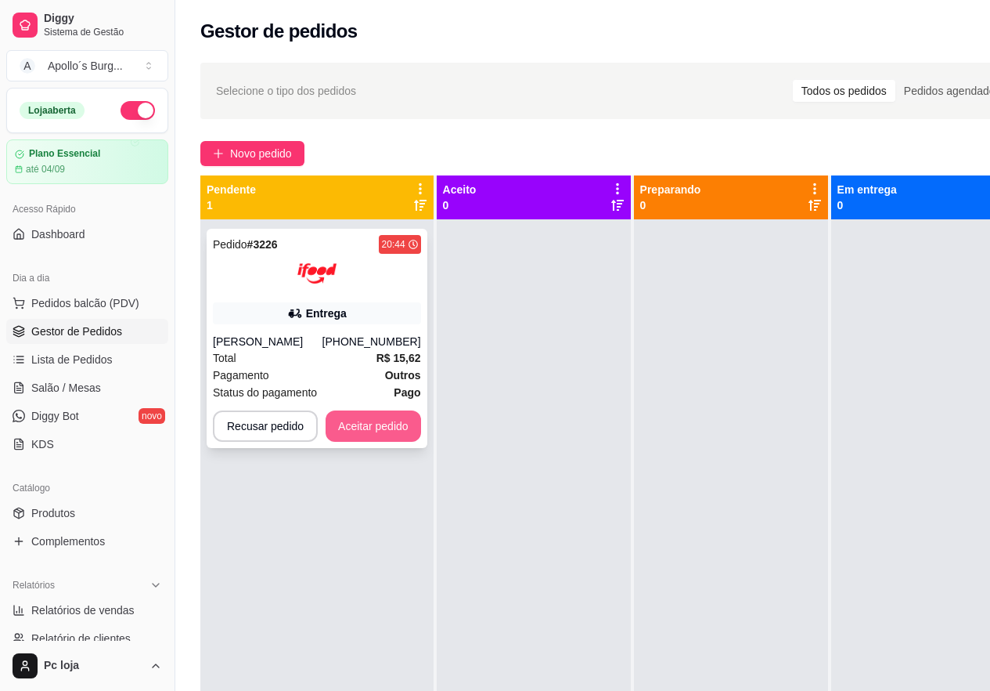
click at [350, 429] on button "Aceitar pedido" at bounding box center [374, 425] width 96 height 31
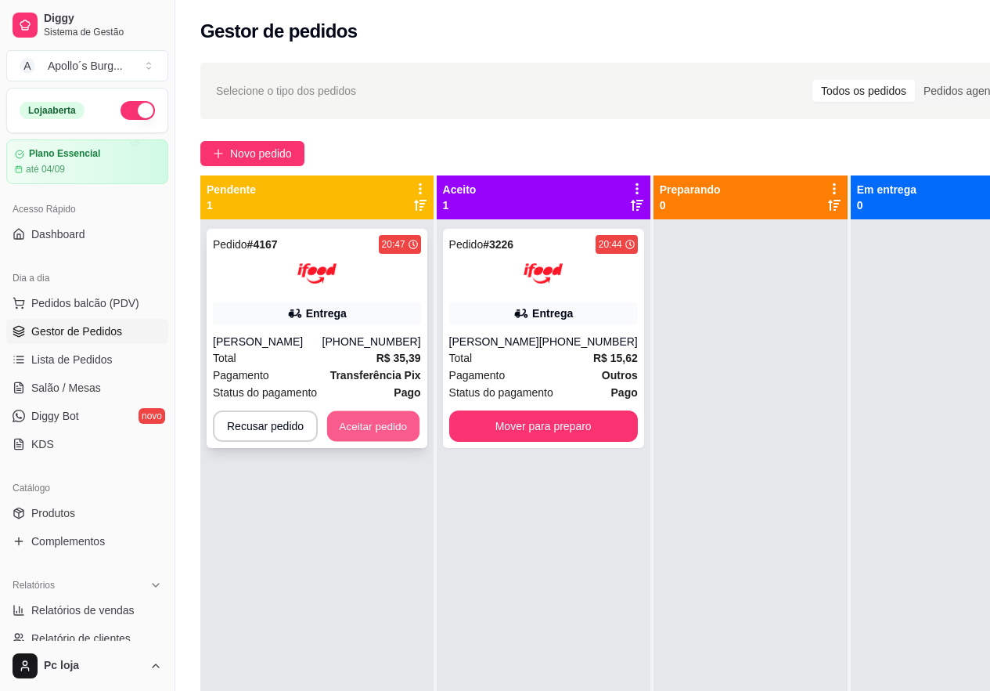
click at [352, 417] on button "Aceitar pedido" at bounding box center [373, 426] width 92 height 31
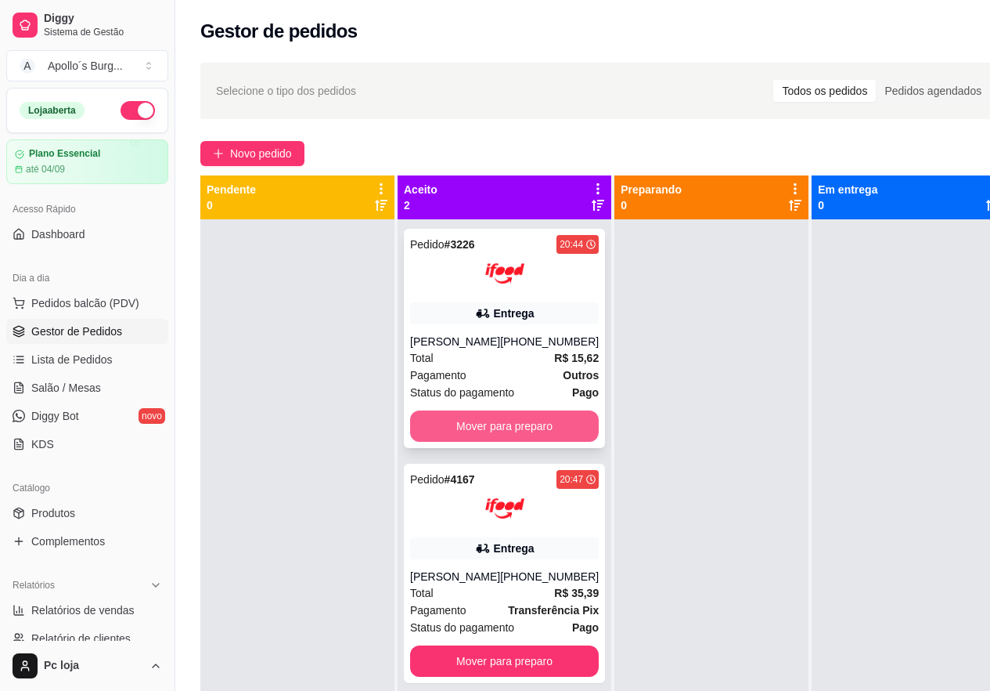
click at [474, 417] on button "Mover para preparo" at bounding box center [504, 425] width 189 height 31
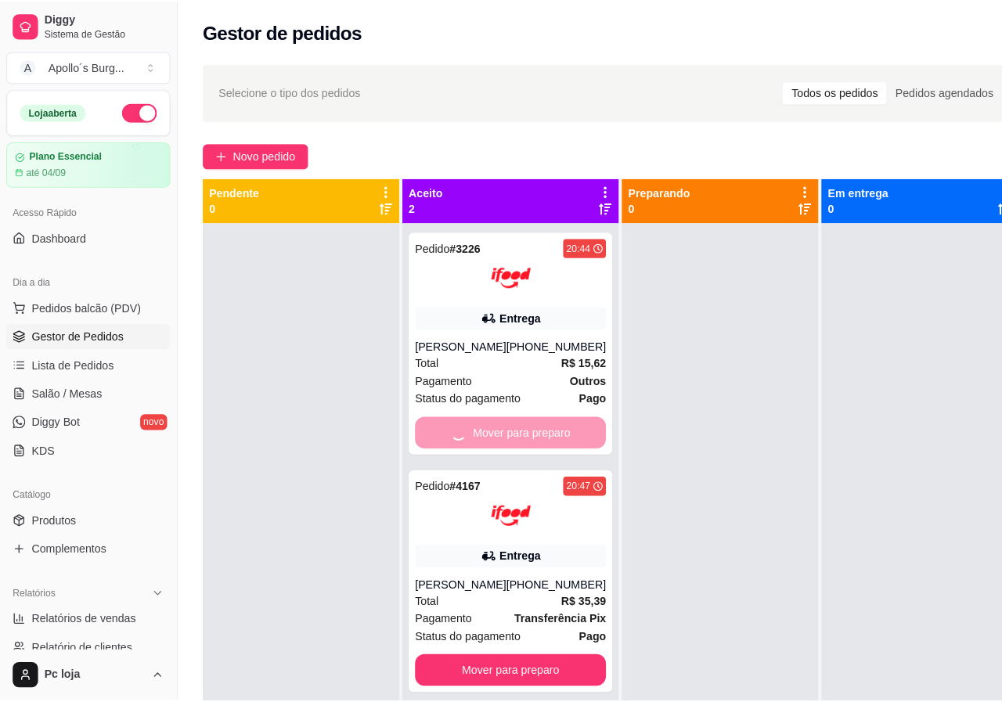
scroll to position [44, 0]
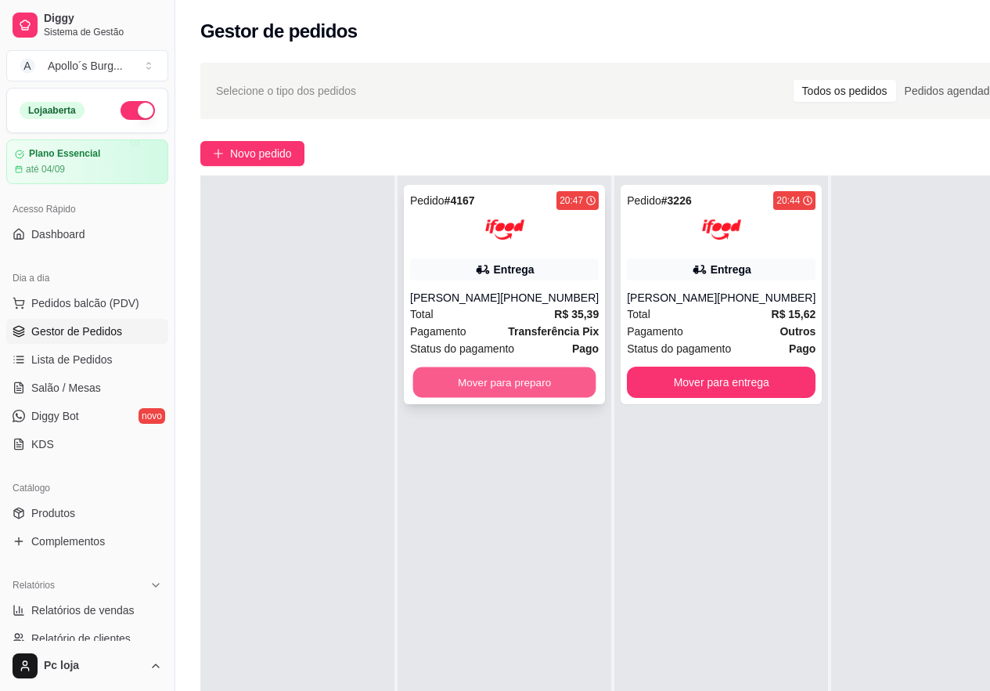
click at [553, 372] on button "Mover para preparo" at bounding box center [504, 382] width 183 height 31
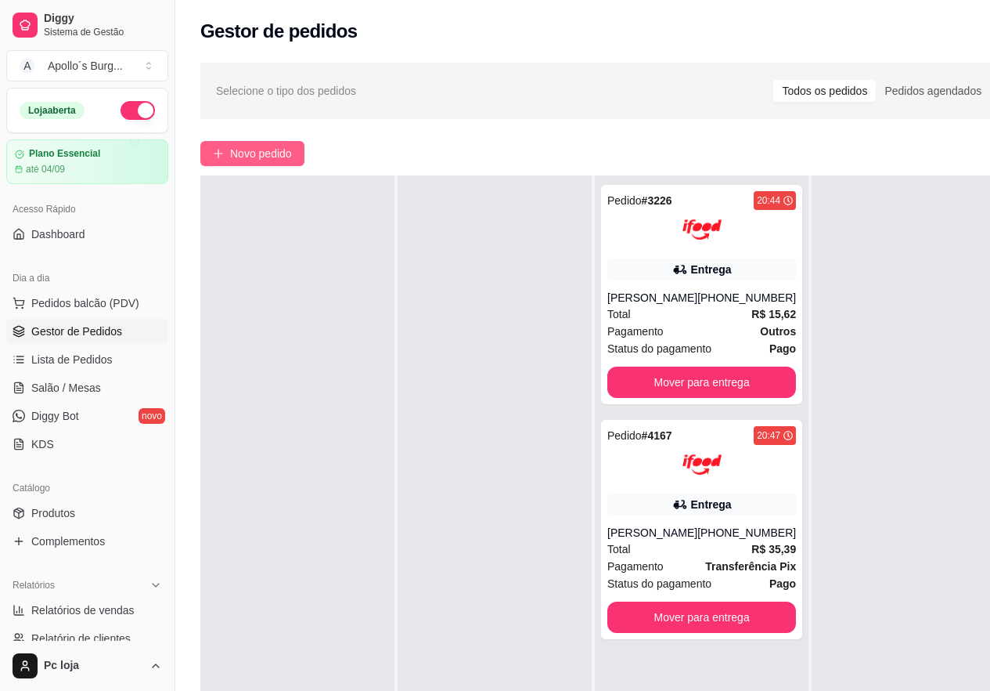
click at [286, 142] on button "Novo pedido" at bounding box center [252, 153] width 104 height 25
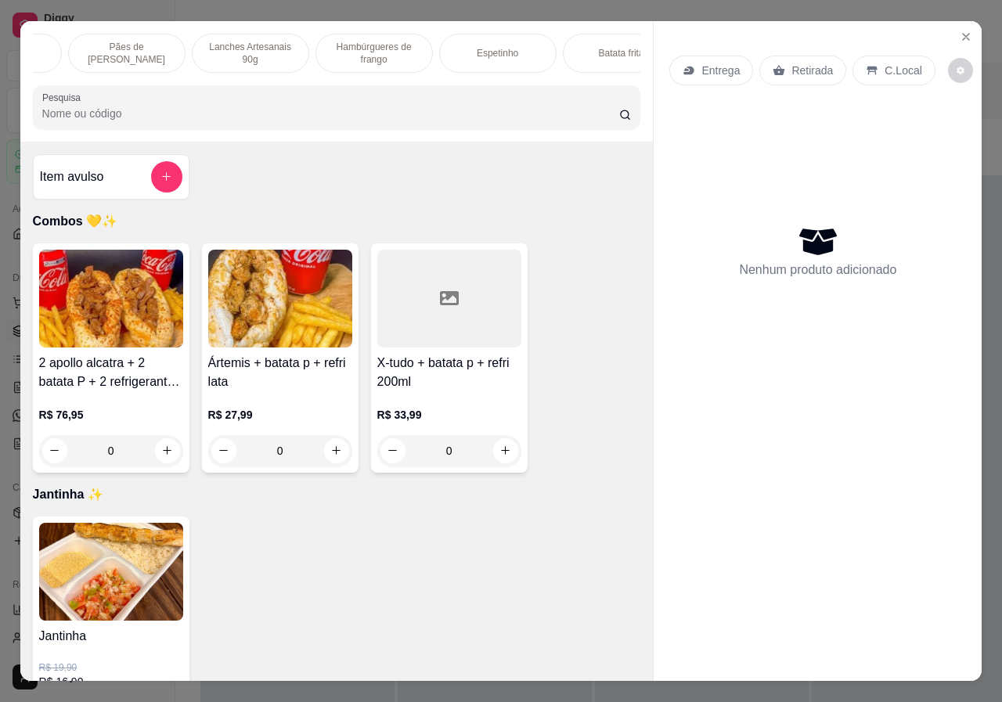
scroll to position [0, 375]
click at [591, 49] on p "Bebidas" at bounding box center [582, 53] width 34 height 13
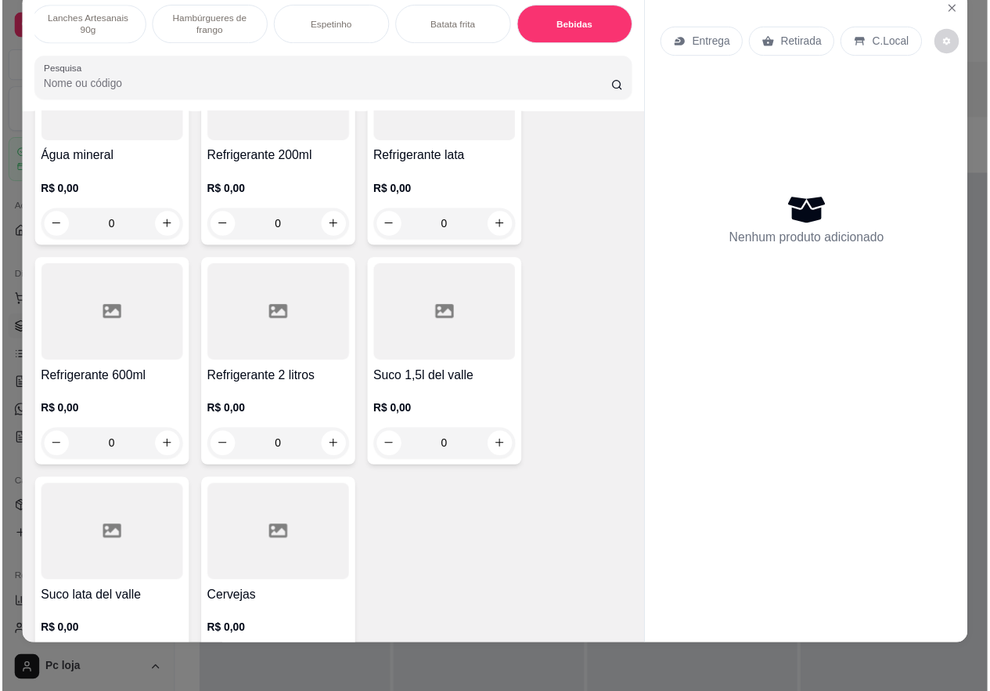
scroll to position [3193, 0]
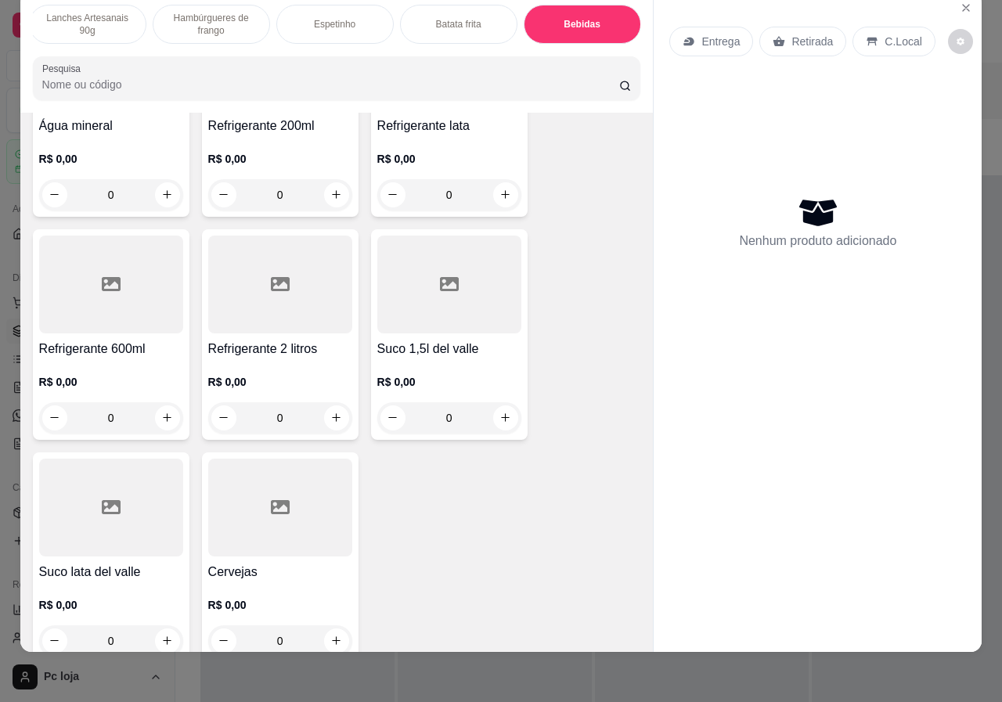
click at [276, 340] on h4 "Refrigerante 2 litros" at bounding box center [280, 349] width 144 height 19
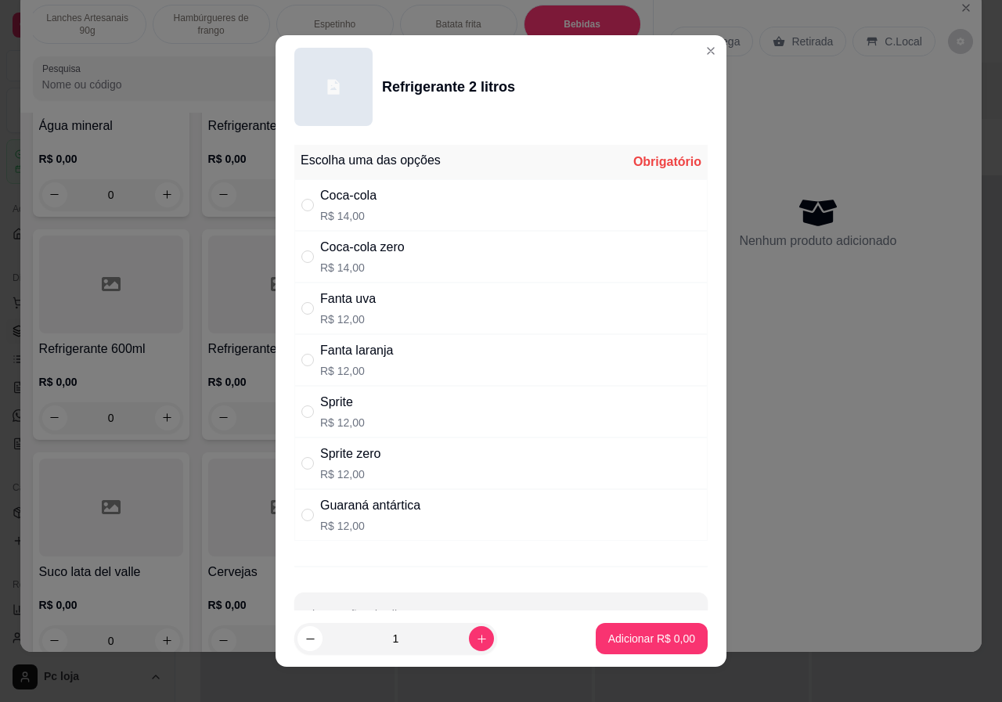
click at [517, 197] on div "Coca-cola R$ 14,00" at bounding box center [500, 205] width 413 height 52
radio input "true"
click at [591, 637] on button "Adicionar R$ 14,00" at bounding box center [648, 639] width 115 height 31
type input "1"
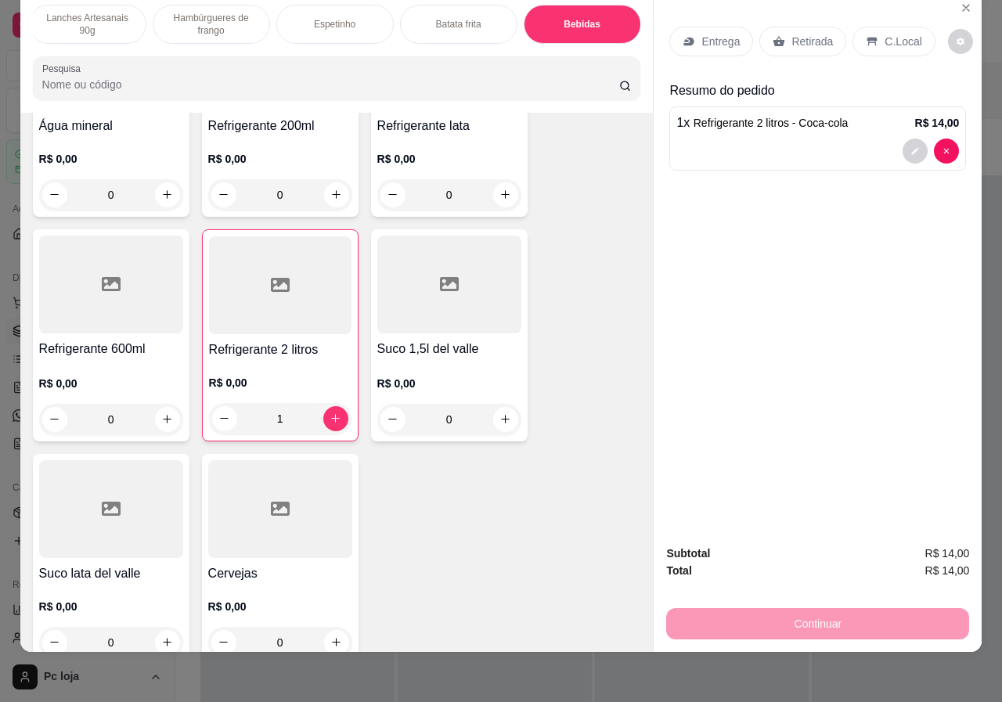
click at [809, 34] on p "Retirada" at bounding box center [812, 42] width 41 height 16
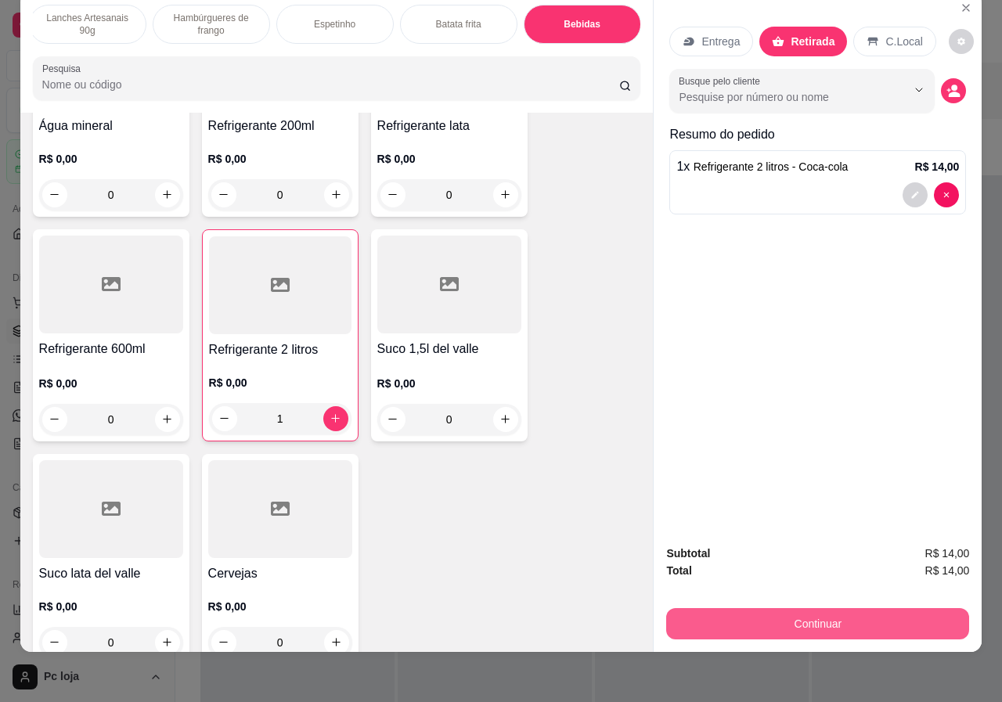
click at [743, 608] on button "Continuar" at bounding box center [817, 623] width 303 height 31
click at [766, 608] on button "Continuar" at bounding box center [817, 623] width 303 height 31
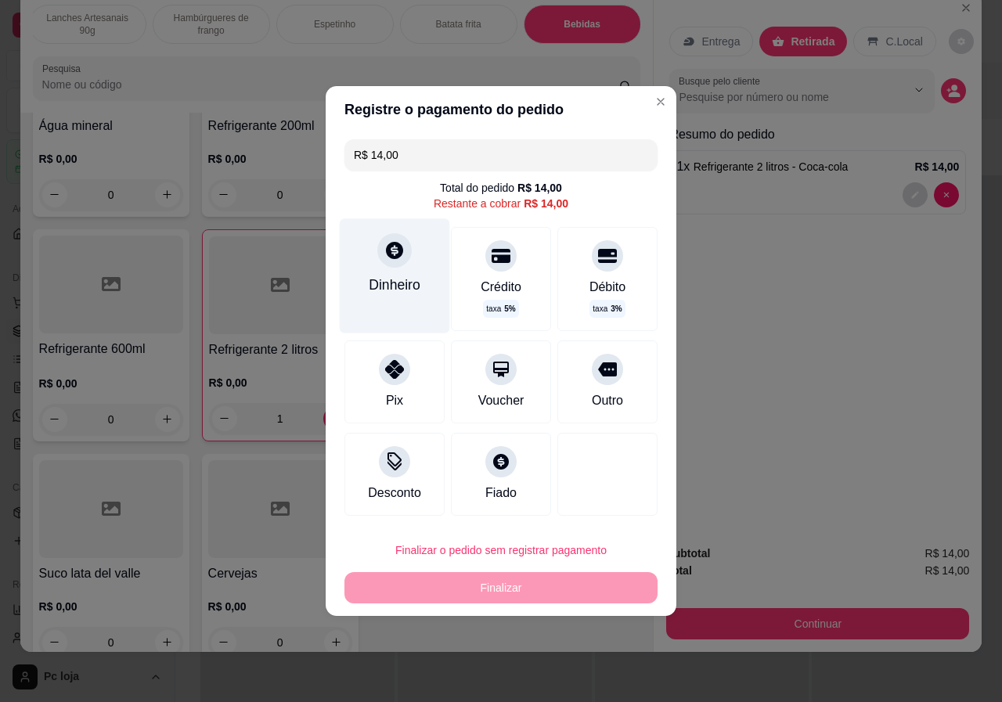
click at [395, 285] on div "Dinheiro" at bounding box center [395, 285] width 52 height 20
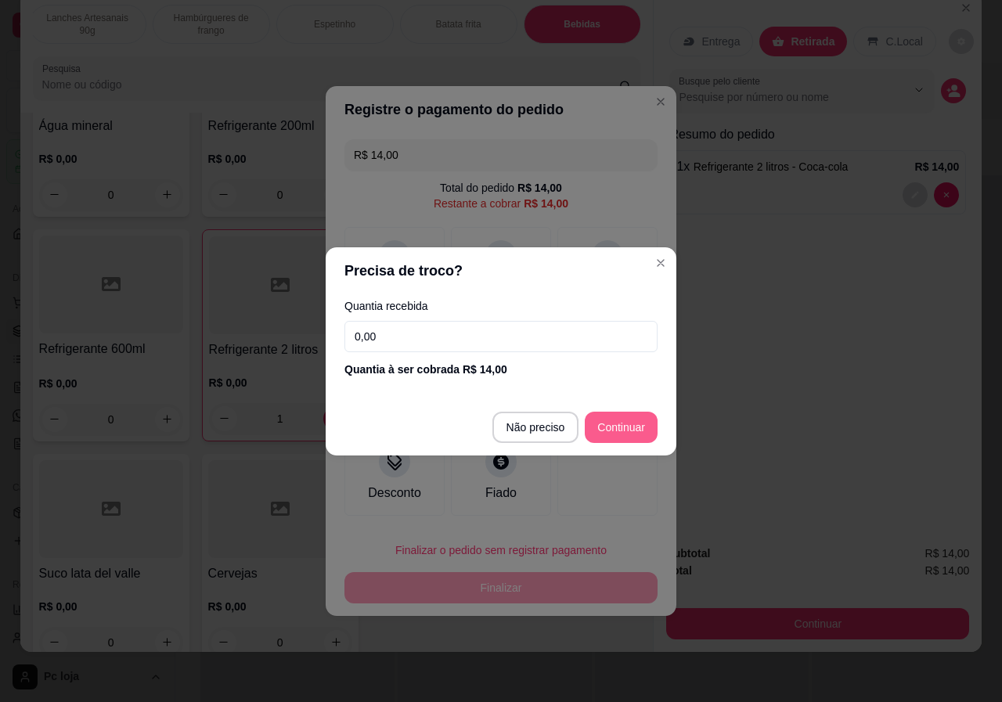
type input "R$ 0,00"
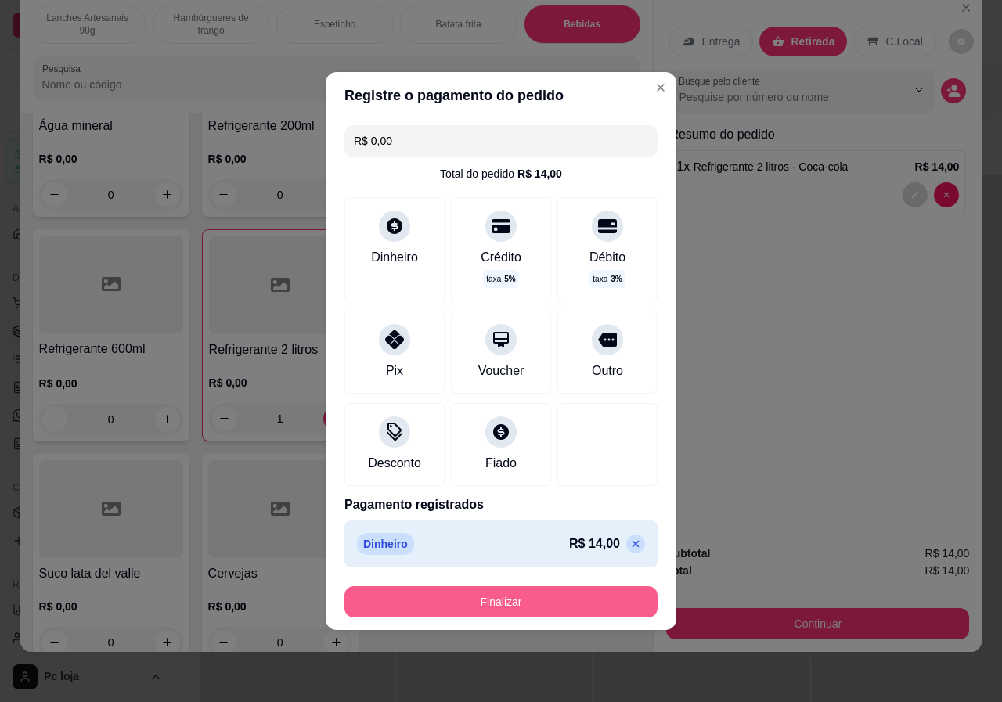
click at [586, 615] on button "Finalizar" at bounding box center [501, 601] width 313 height 31
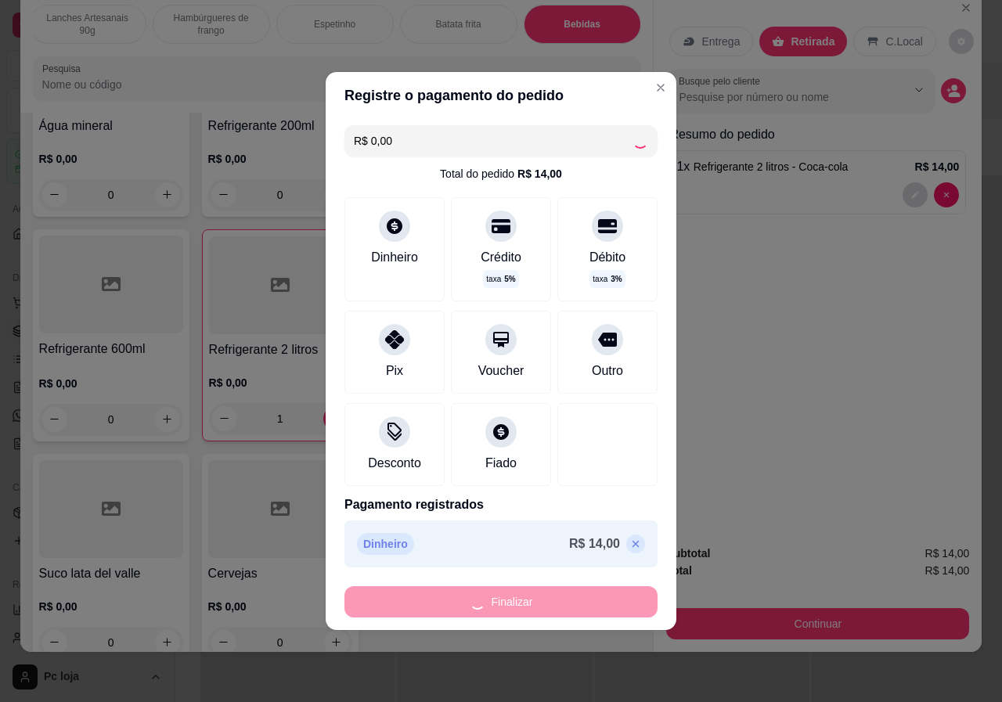
type input "0"
type input "-R$ 14,00"
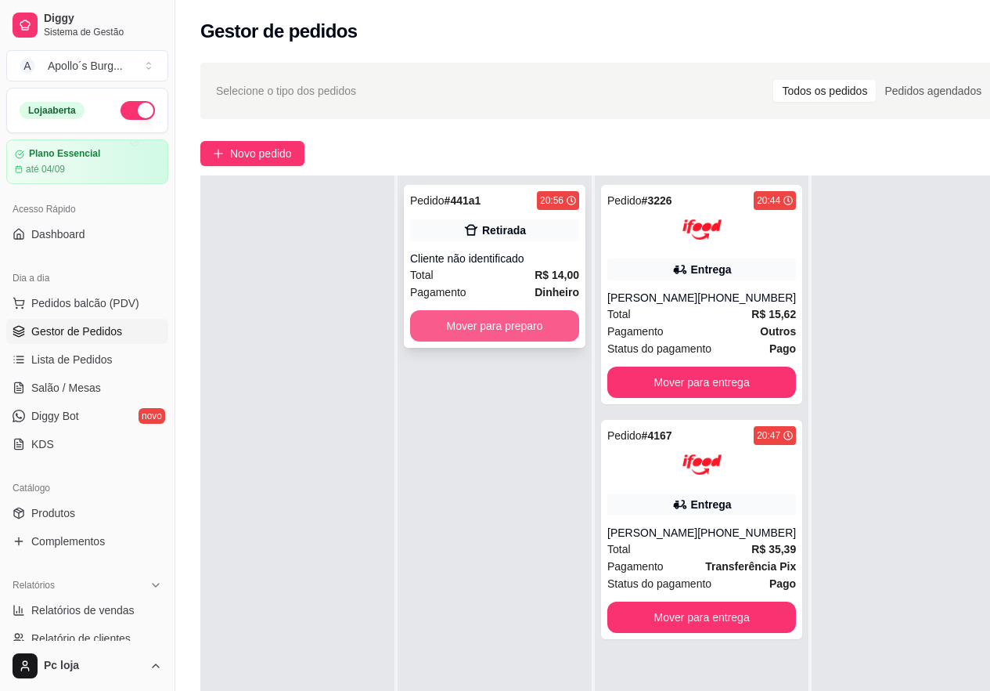
click at [482, 337] on button "Mover para preparo" at bounding box center [494, 325] width 169 height 31
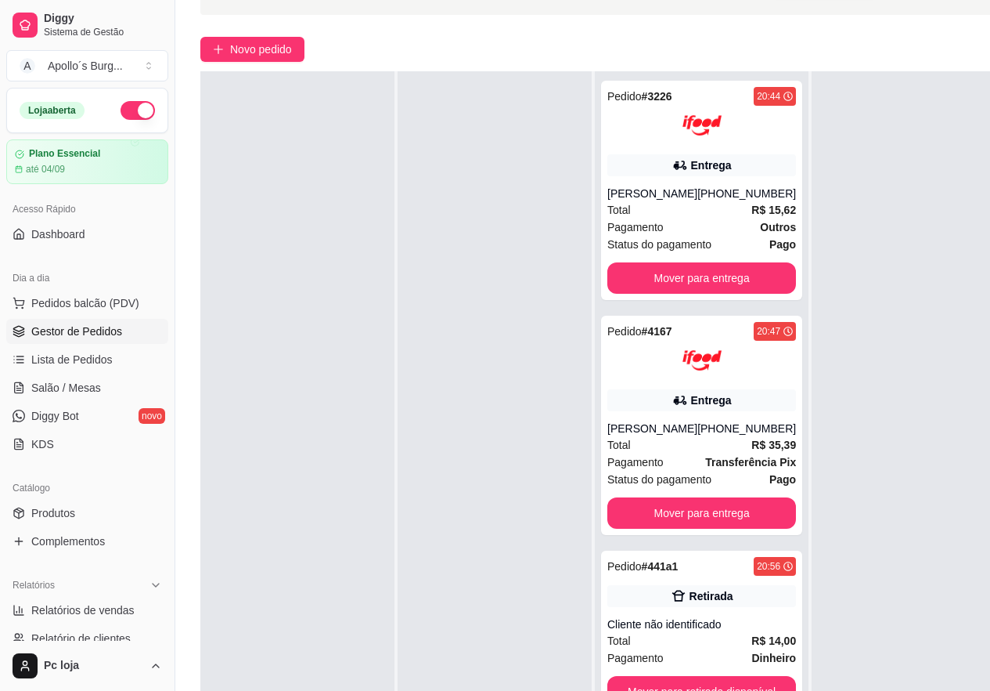
scroll to position [235, 0]
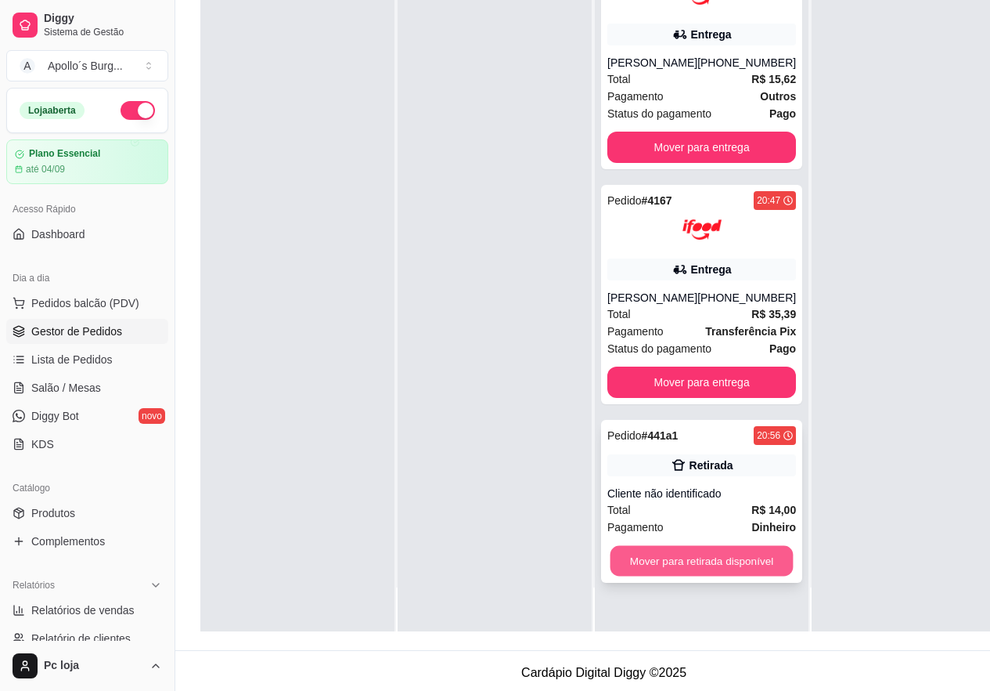
click at [662, 568] on button "Mover para retirada disponível" at bounding box center [702, 561] width 183 height 31
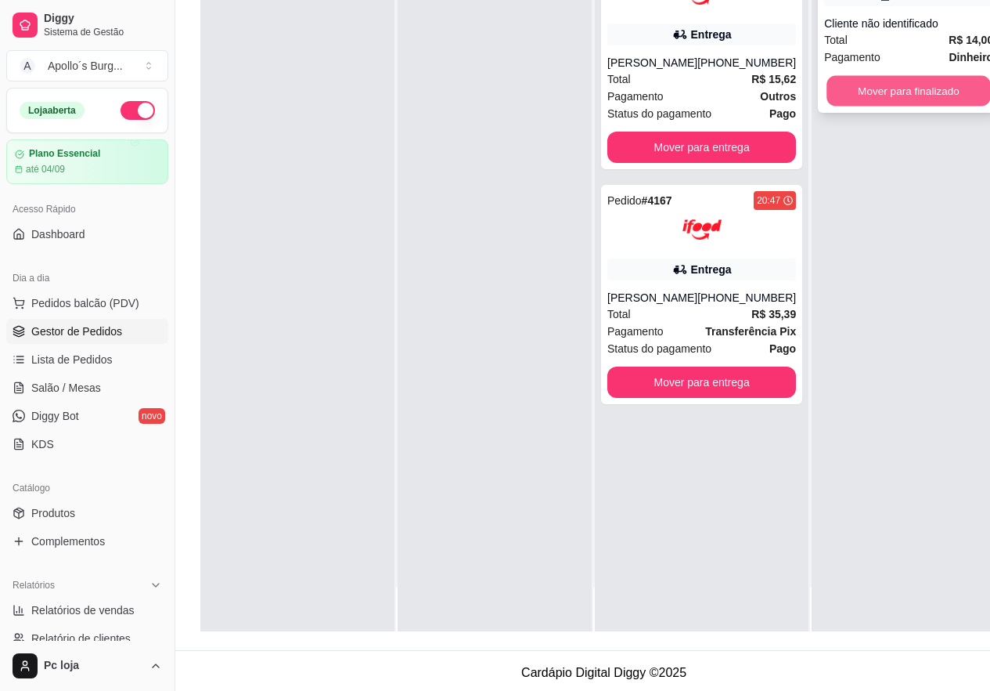
click at [890, 81] on button "Mover para finalizado" at bounding box center [909, 91] width 164 height 31
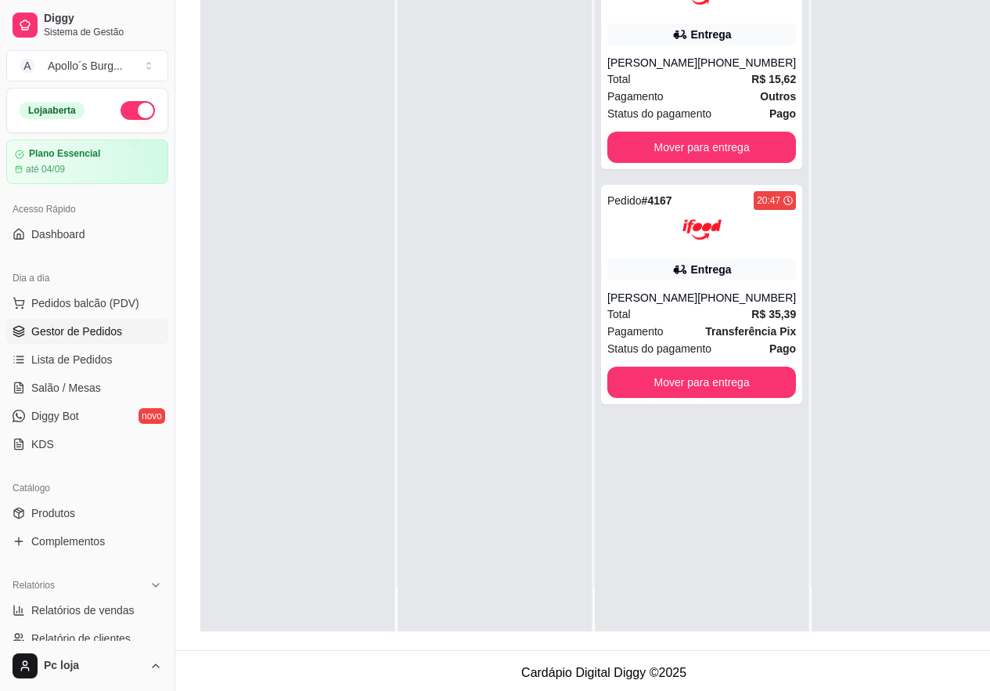
click at [890, 81] on div at bounding box center [909, 285] width 194 height 691
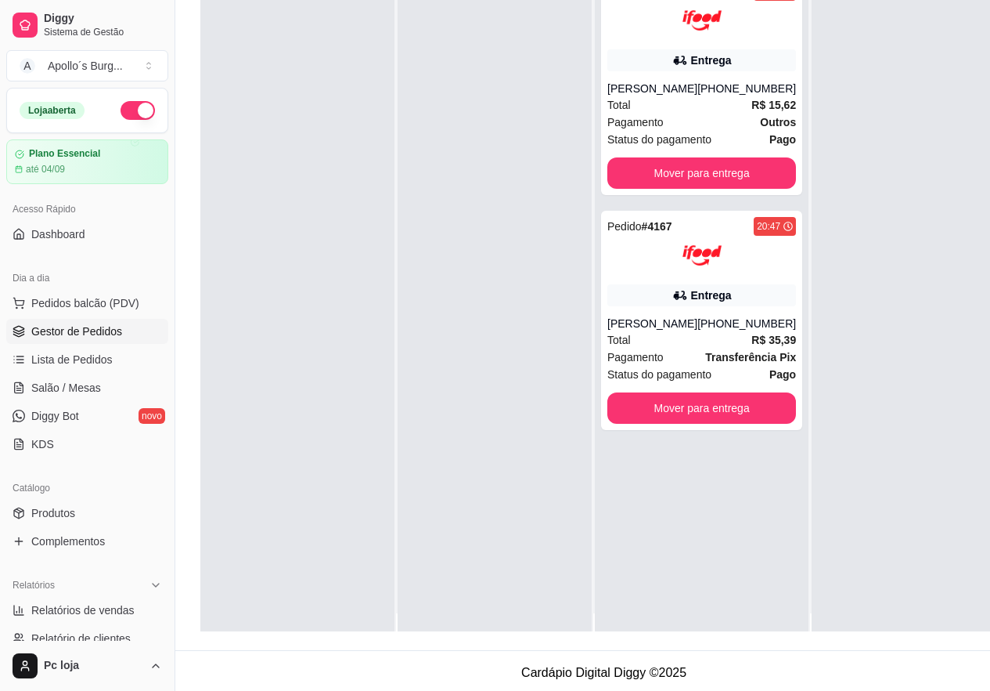
scroll to position [0, 0]
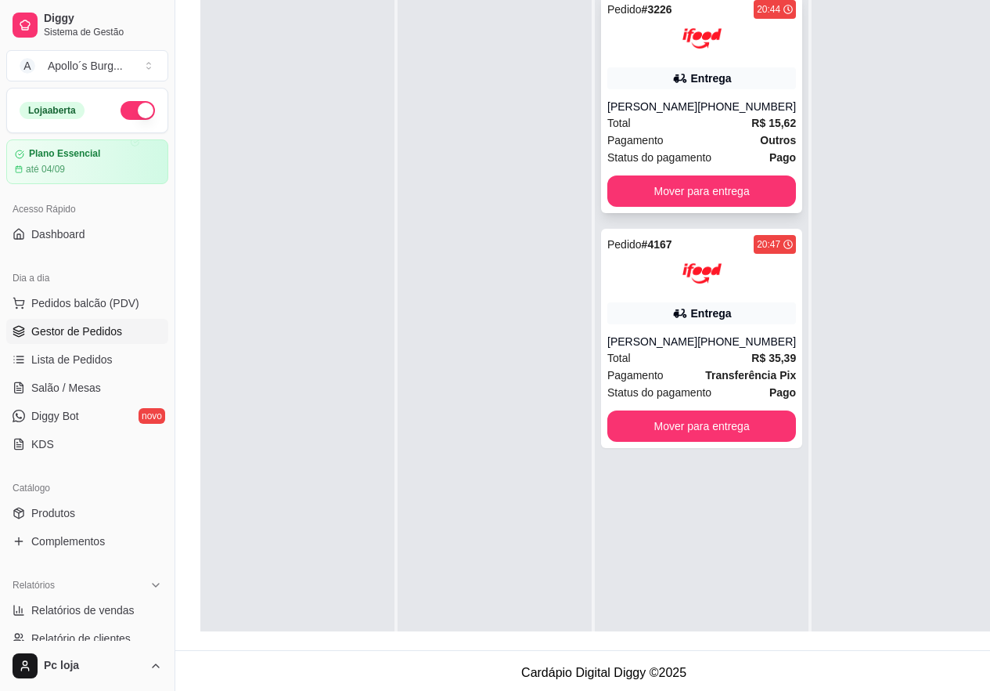
click at [734, 117] on div "Total R$ 15,62" at bounding box center [702, 122] width 189 height 17
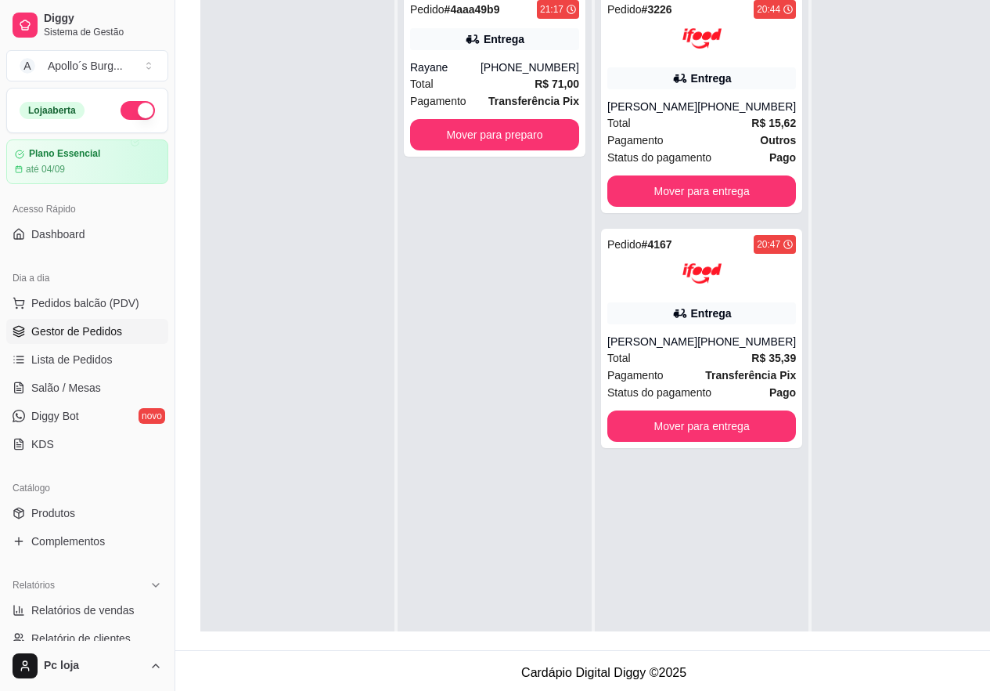
click at [812, 199] on div at bounding box center [909, 329] width 194 height 691
click at [784, 9] on icon at bounding box center [788, 9] width 9 height 9
click at [754, 236] on div "20:47" at bounding box center [775, 244] width 42 height 19
click at [761, 16] on div "20:44" at bounding box center [775, 9] width 42 height 19
click at [757, 247] on div "20:47" at bounding box center [768, 244] width 23 height 13
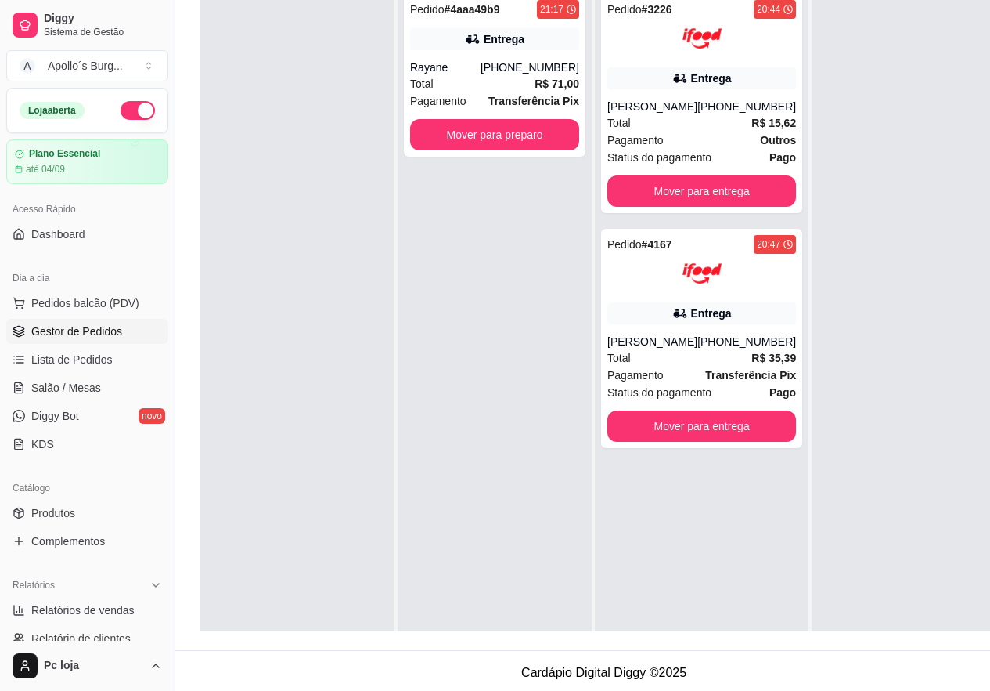
click at [514, 384] on div "Pedido # 4aaa49b9 21:17 Entrega Rayane (32) 98473-7648 Total R$ 71,00 Pagamento…" at bounding box center [495, 329] width 194 height 691
click at [521, 138] on button "Mover para preparo" at bounding box center [495, 135] width 164 height 31
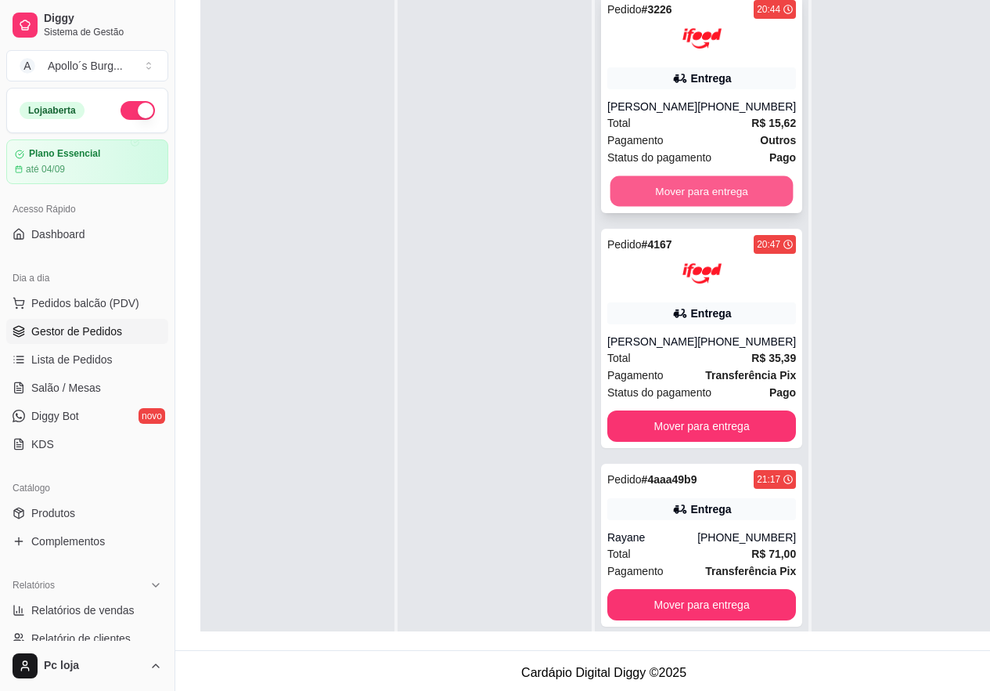
click at [683, 183] on button "Mover para entrega" at bounding box center [702, 191] width 183 height 31
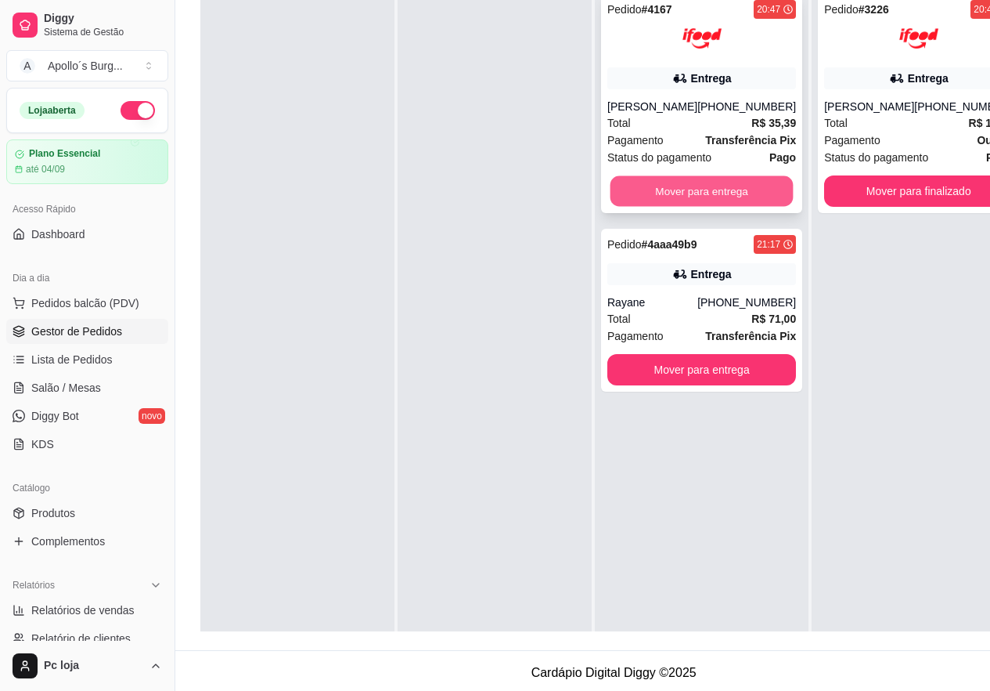
click at [712, 187] on button "Mover para entrega" at bounding box center [702, 191] width 183 height 31
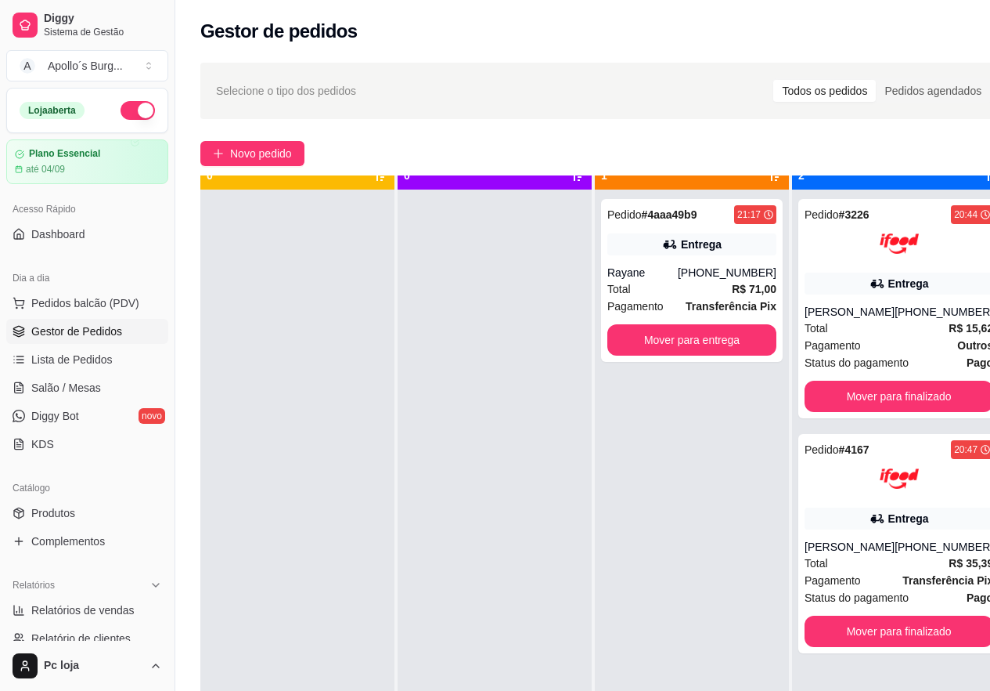
scroll to position [44, 0]
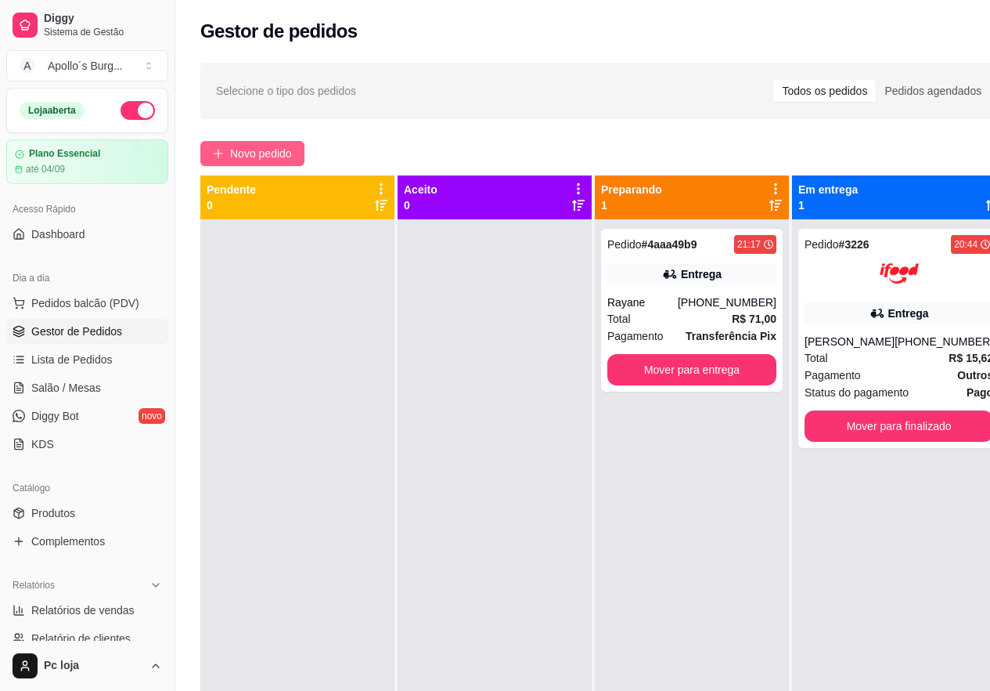
click at [266, 152] on span "Novo pedido" at bounding box center [261, 153] width 62 height 17
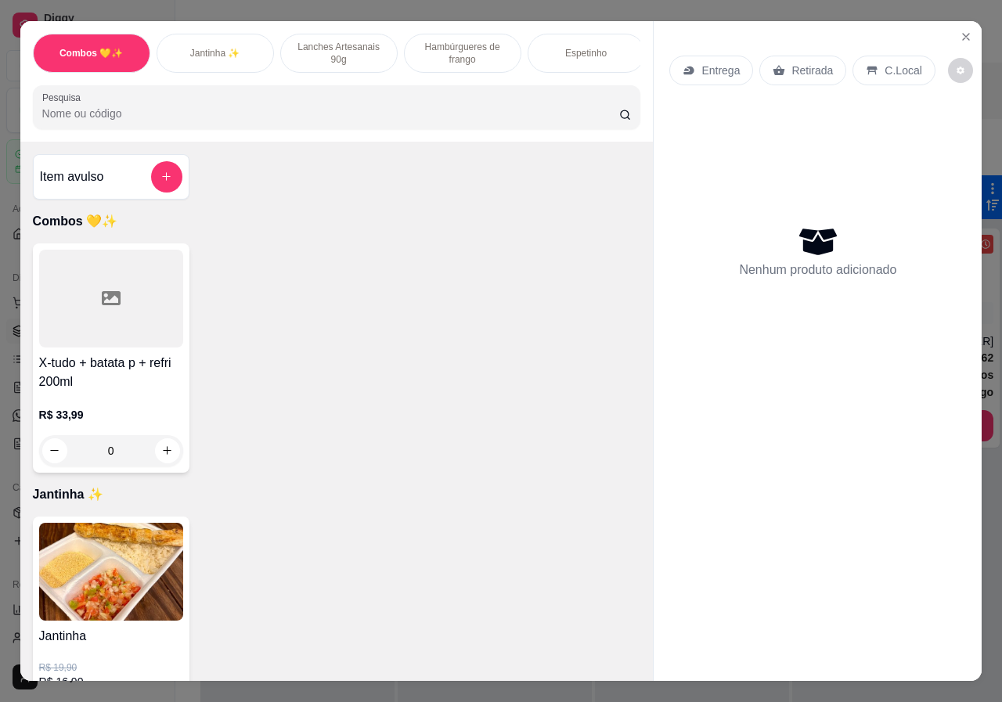
click at [195, 47] on p "Jantinha ✨" at bounding box center [215, 53] width 50 height 13
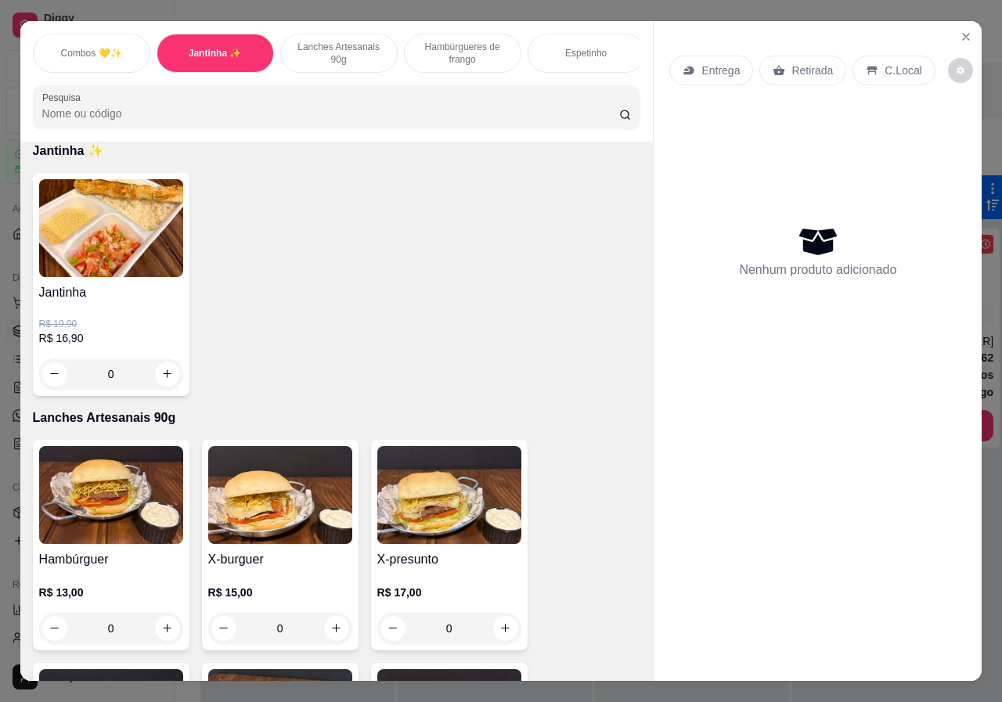
scroll to position [35, 0]
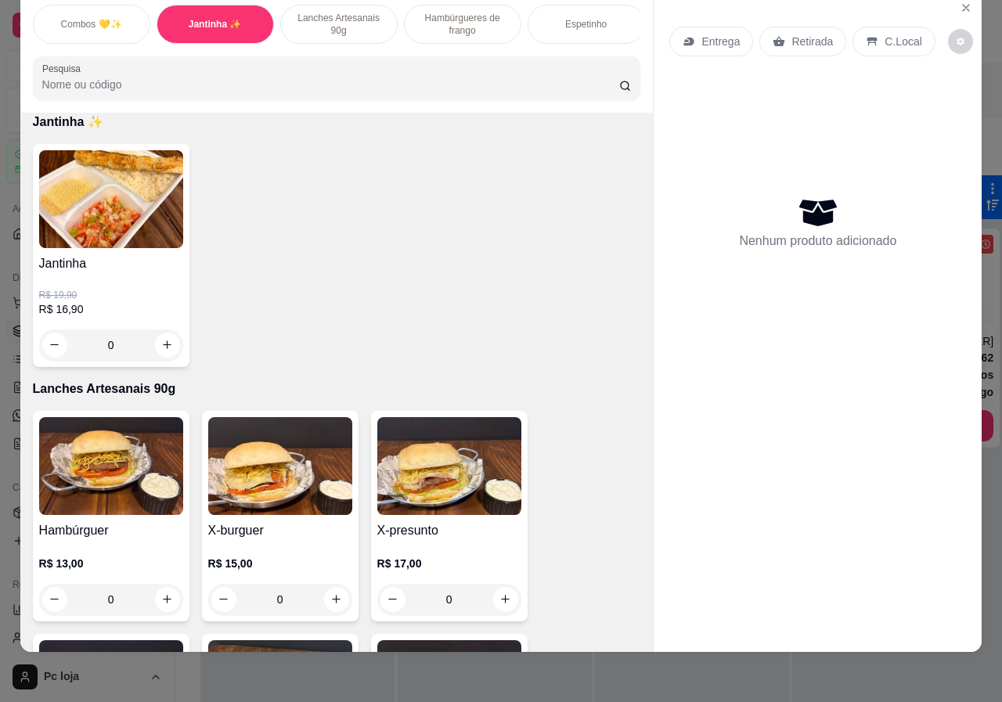
click at [132, 289] on p "R$ 19,90" at bounding box center [111, 295] width 144 height 13
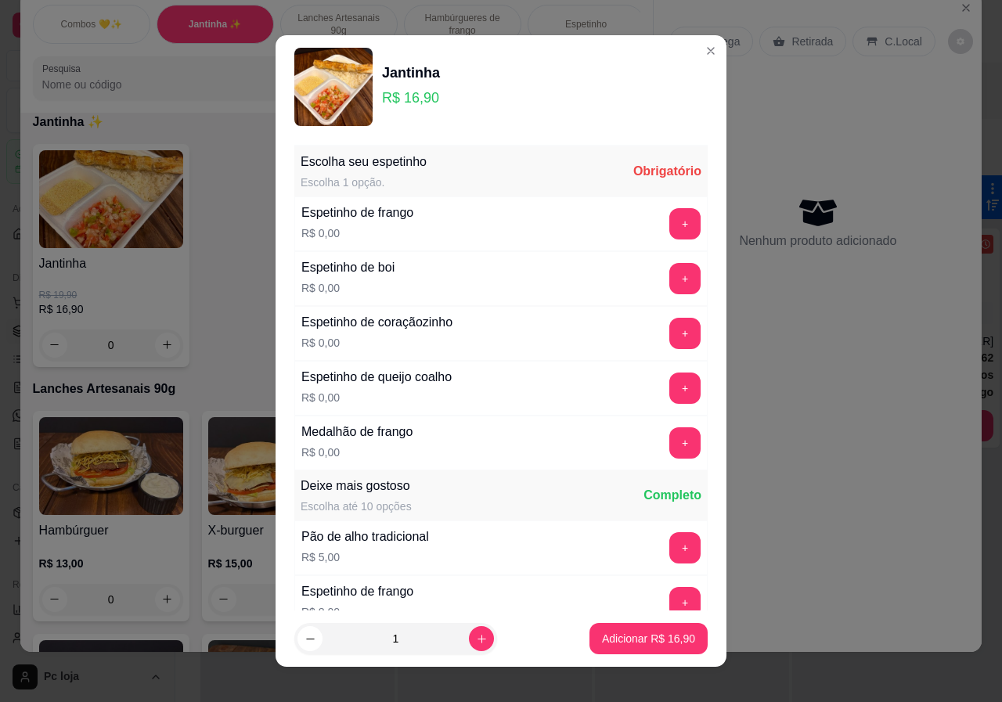
click at [399, 220] on div "Espetinho de frango" at bounding box center [357, 213] width 112 height 19
click at [670, 222] on button "+" at bounding box center [685, 223] width 31 height 31
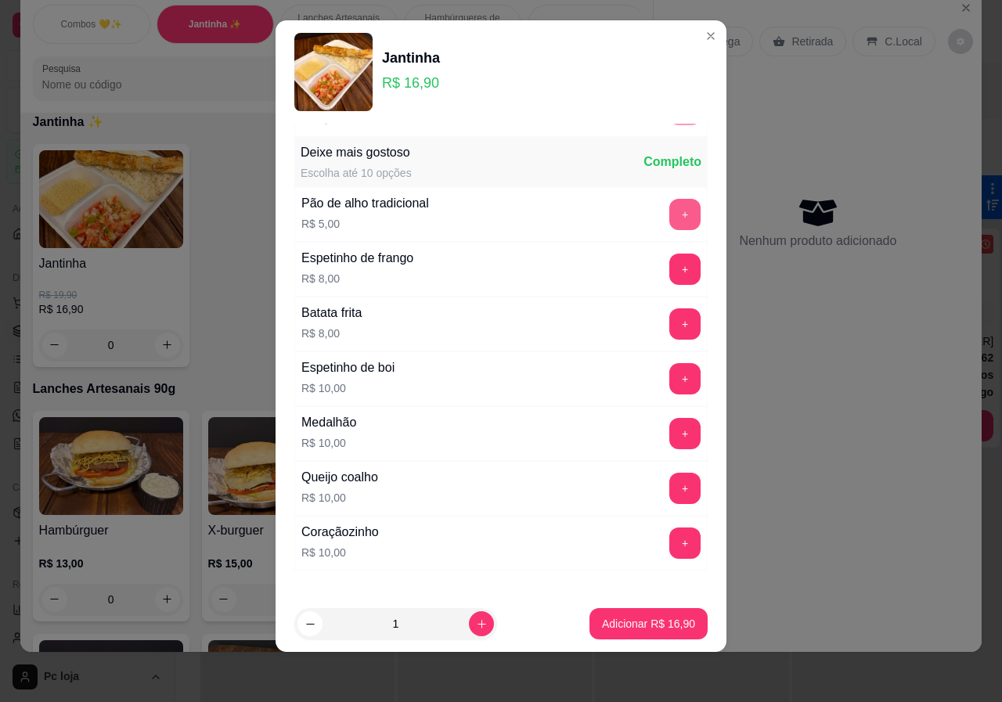
scroll to position [332, 0]
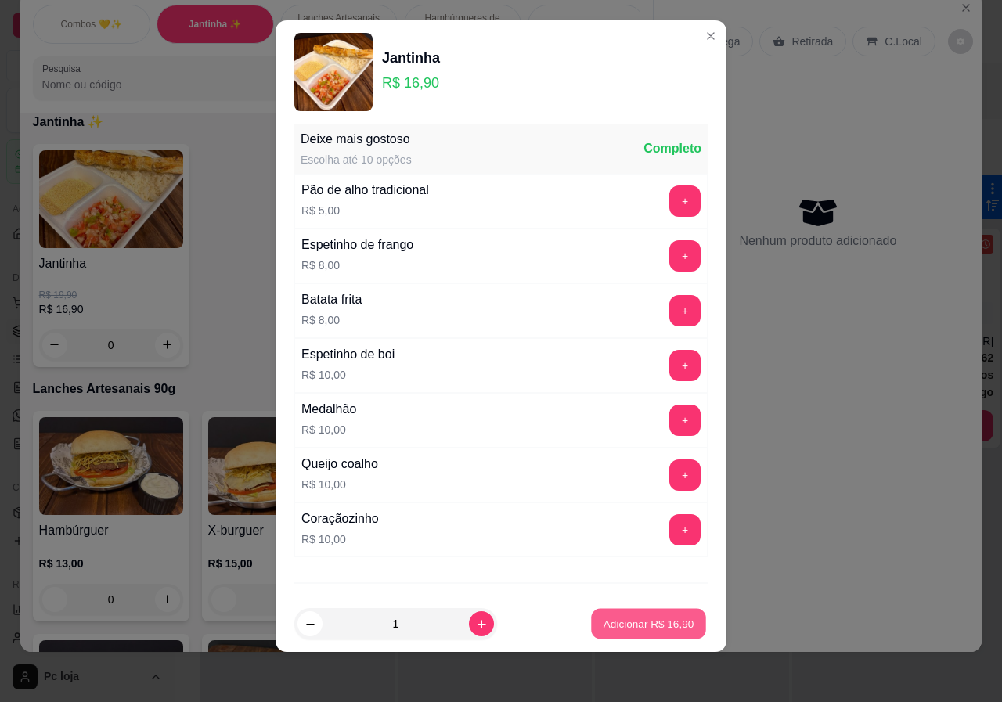
click at [653, 625] on p "Adicionar R$ 16,90" at bounding box center [649, 623] width 91 height 15
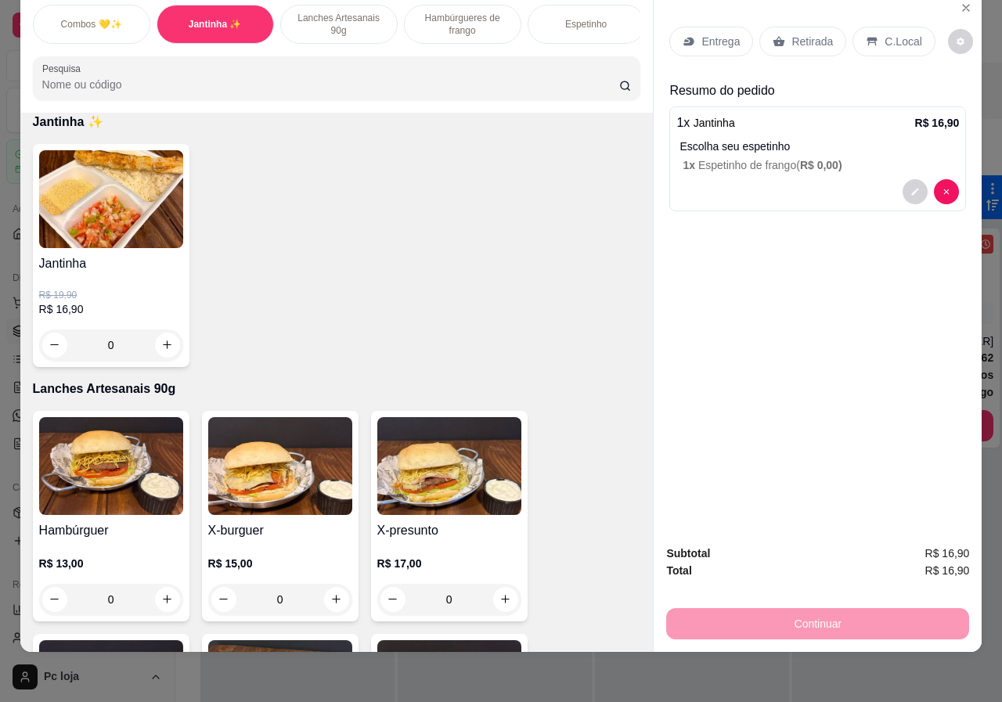
click at [714, 34] on p "Entrega" at bounding box center [721, 42] width 38 height 16
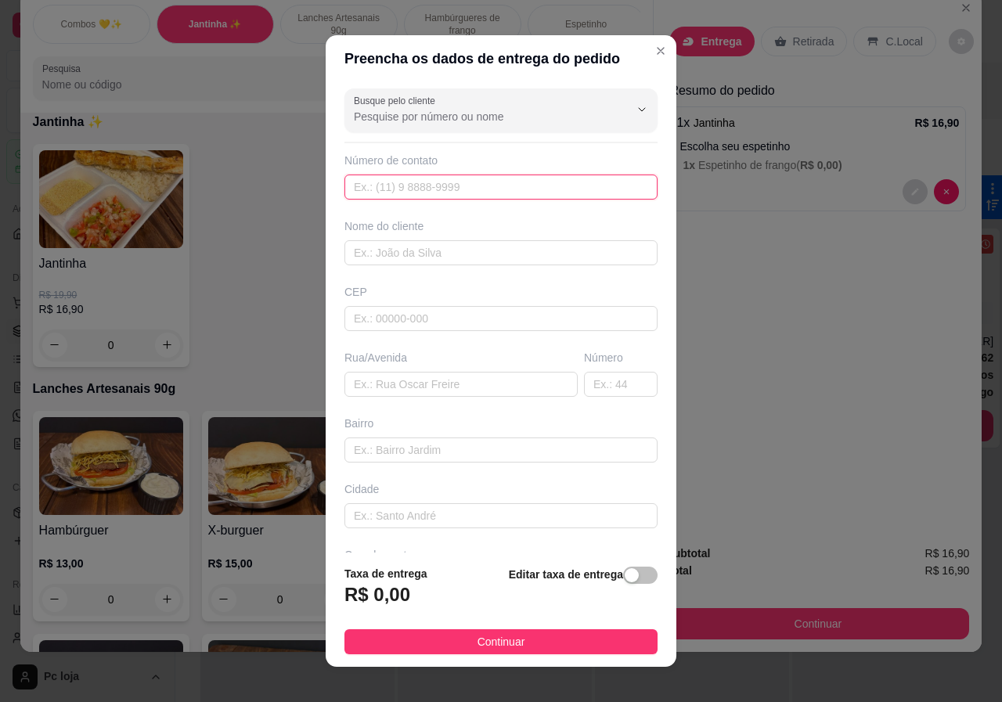
click at [474, 183] on input "text" at bounding box center [501, 187] width 313 height 25
drag, startPoint x: 386, startPoint y: 272, endPoint x: 395, endPoint y: 257, distance: 17.2
click at [387, 272] on div "Busque pelo cliente Número de contato Nome do cliente CEP Rua/Avenida Número Ba…" at bounding box center [501, 317] width 351 height 471
click at [395, 256] on input "text" at bounding box center [501, 252] width 313 height 25
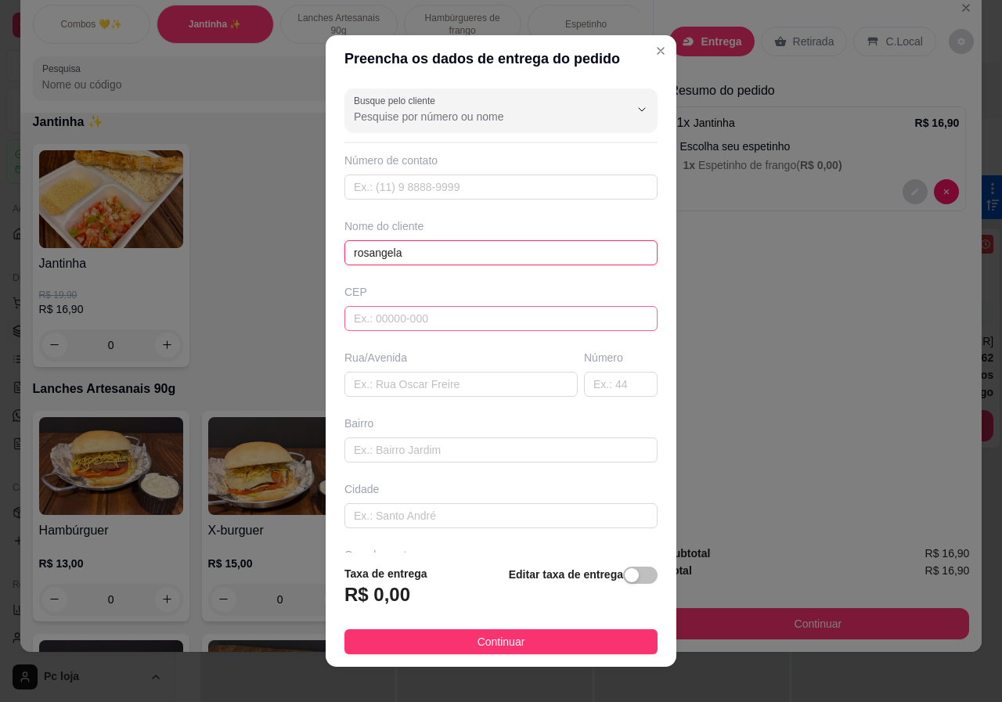
type input "rosangela"
click at [400, 318] on input "text" at bounding box center [501, 318] width 313 height 25
type input "36048001"
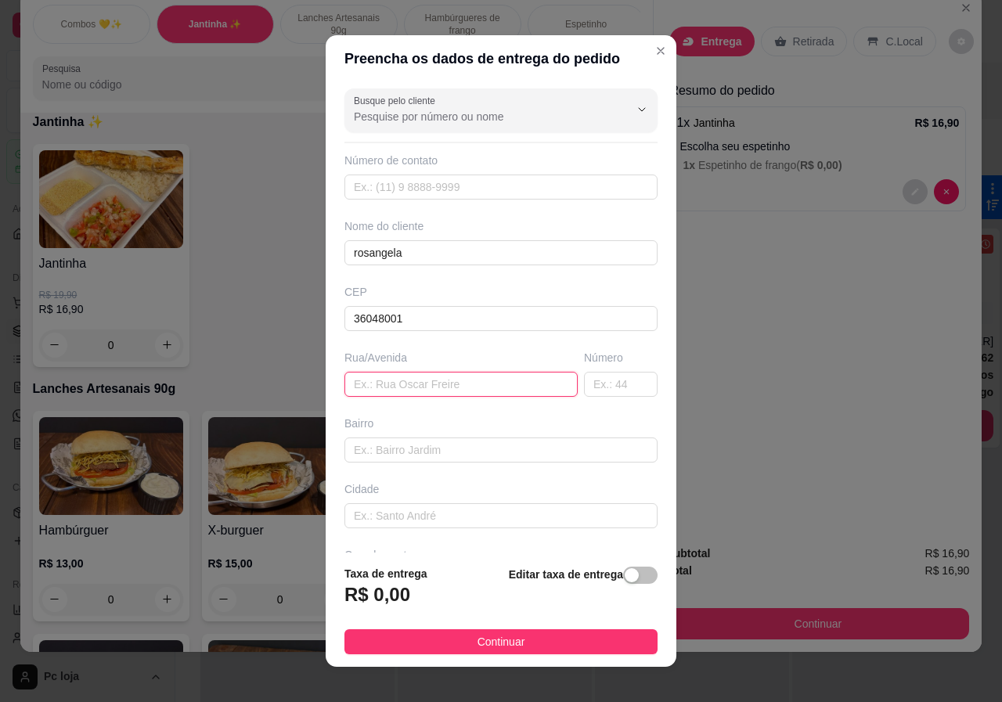
click at [413, 384] on input "text" at bounding box center [461, 384] width 233 height 25
type input "Avenida Juiz de Fora"
type input "Grama"
type input "Juiz de Fora"
click at [604, 379] on input "text" at bounding box center [621, 384] width 74 height 25
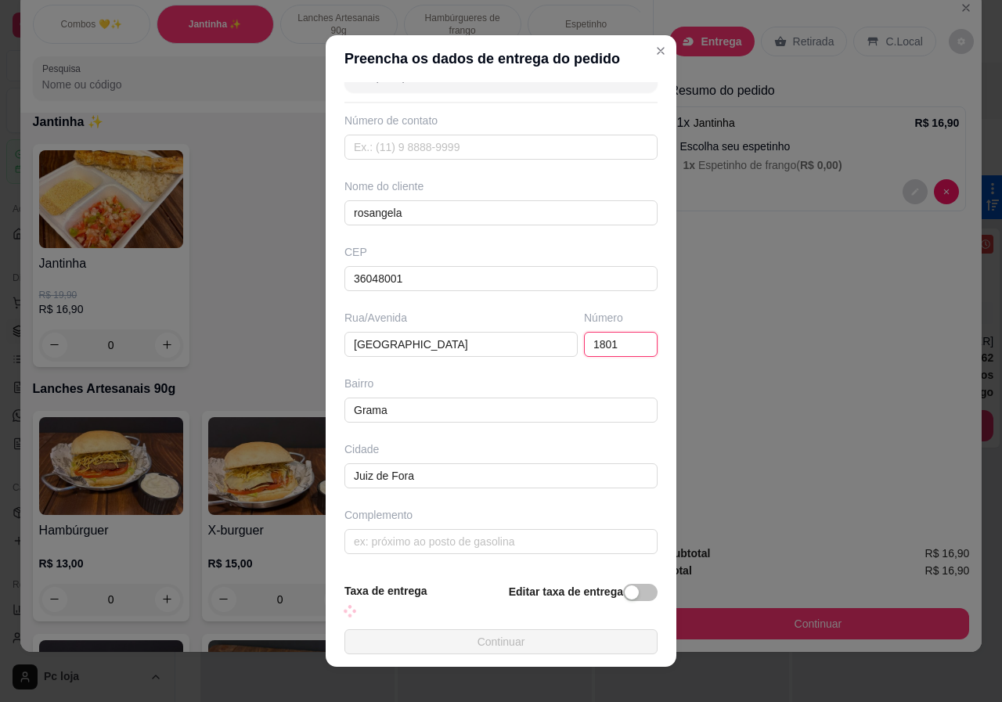
scroll to position [15, 0]
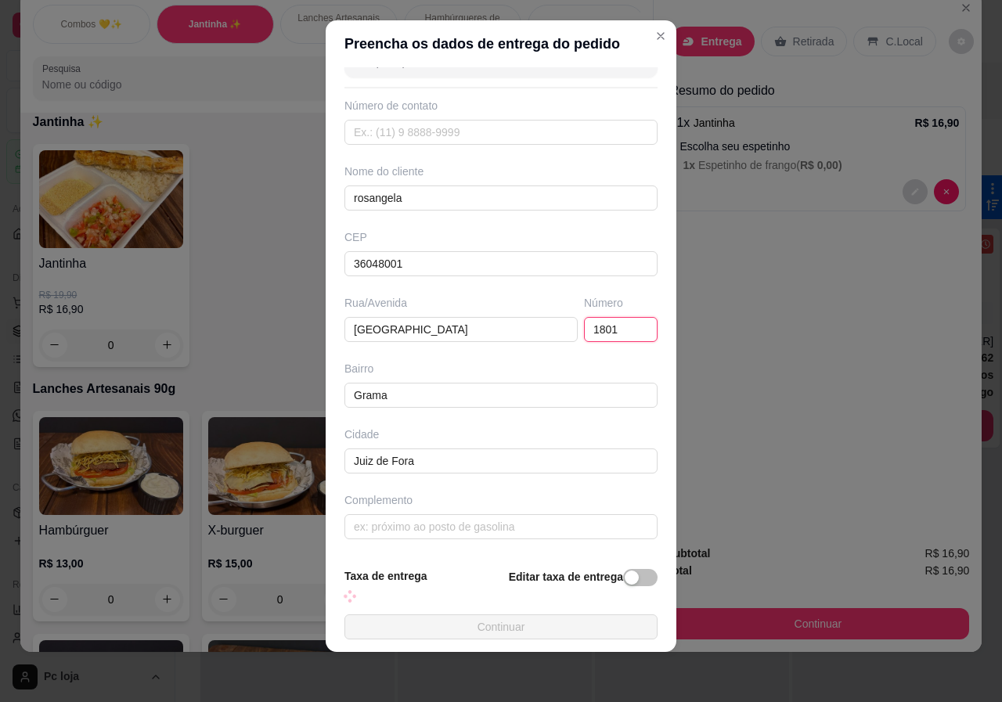
type input "1801"
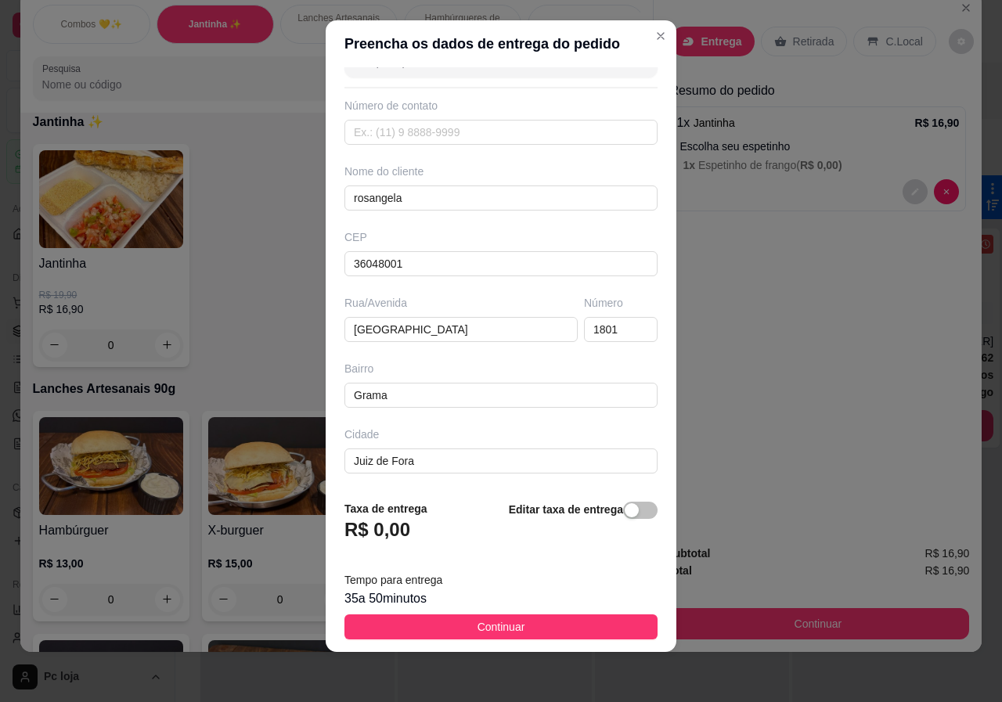
click at [556, 529] on div "Editar taxa de entrega" at bounding box center [583, 526] width 149 height 52
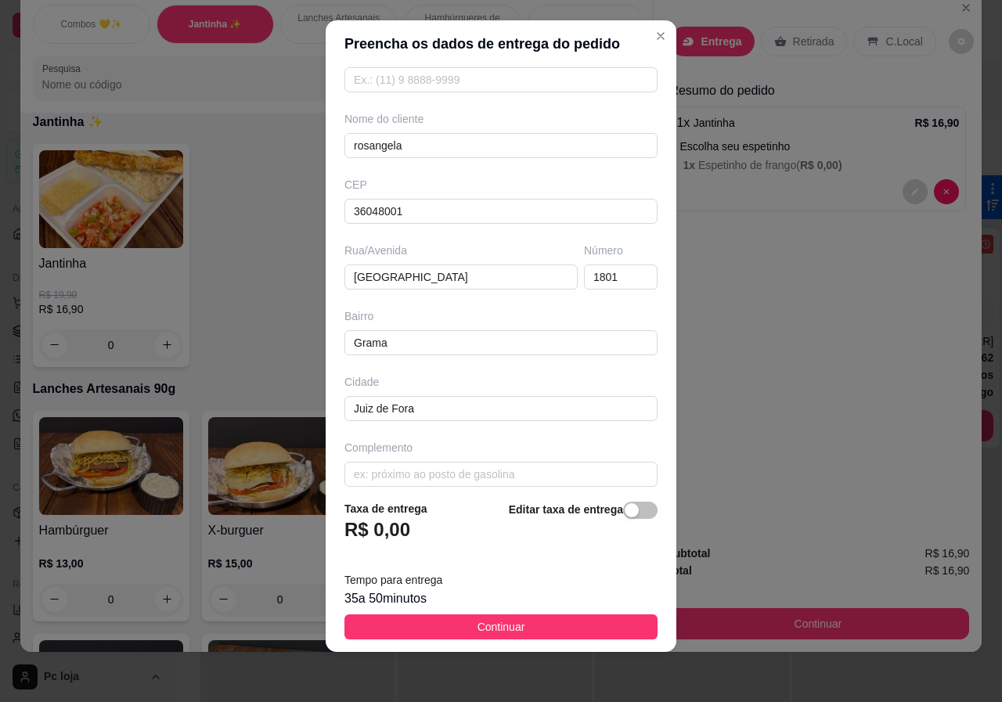
scroll to position [107, 0]
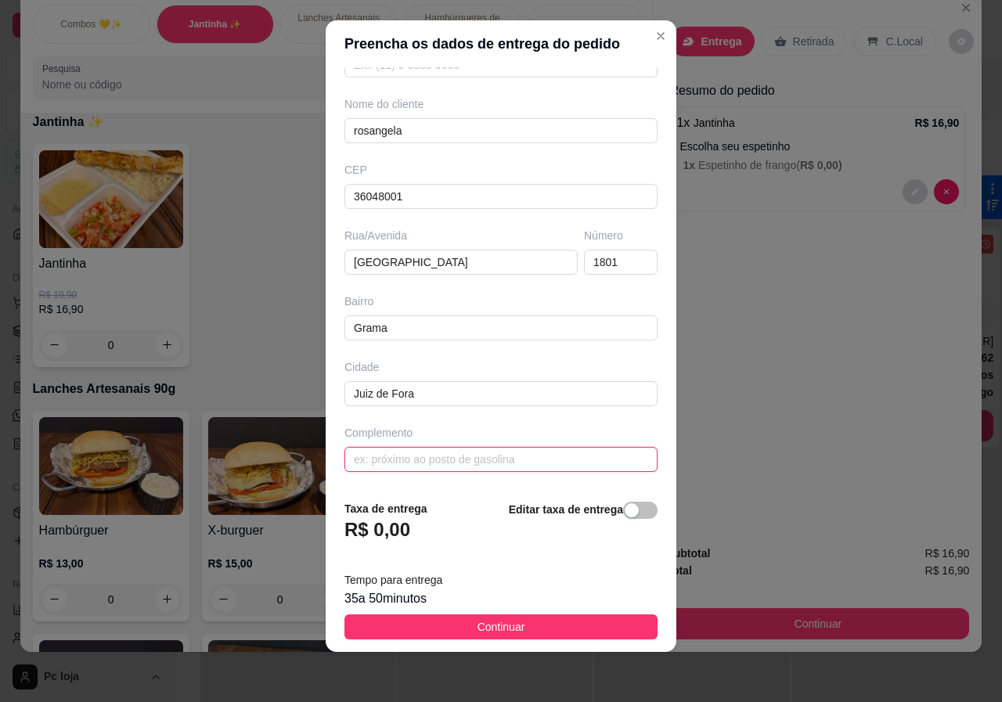
click at [513, 458] on input "text" at bounding box center [501, 459] width 313 height 25
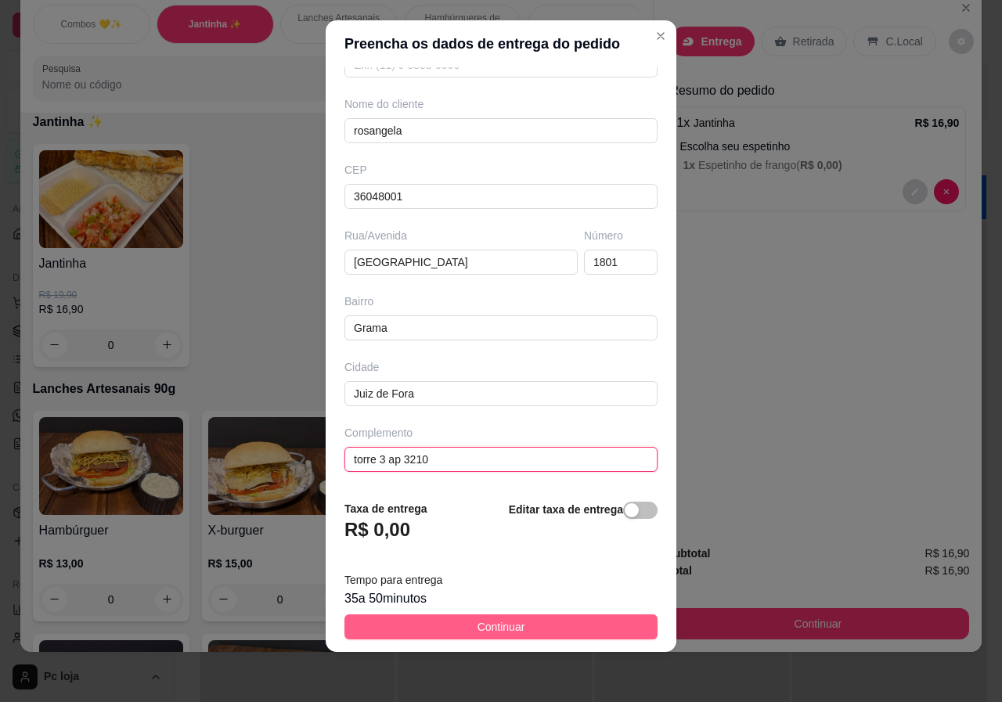
type input "torre 3 ap 3210"
click at [514, 622] on button "Continuar" at bounding box center [501, 627] width 313 height 25
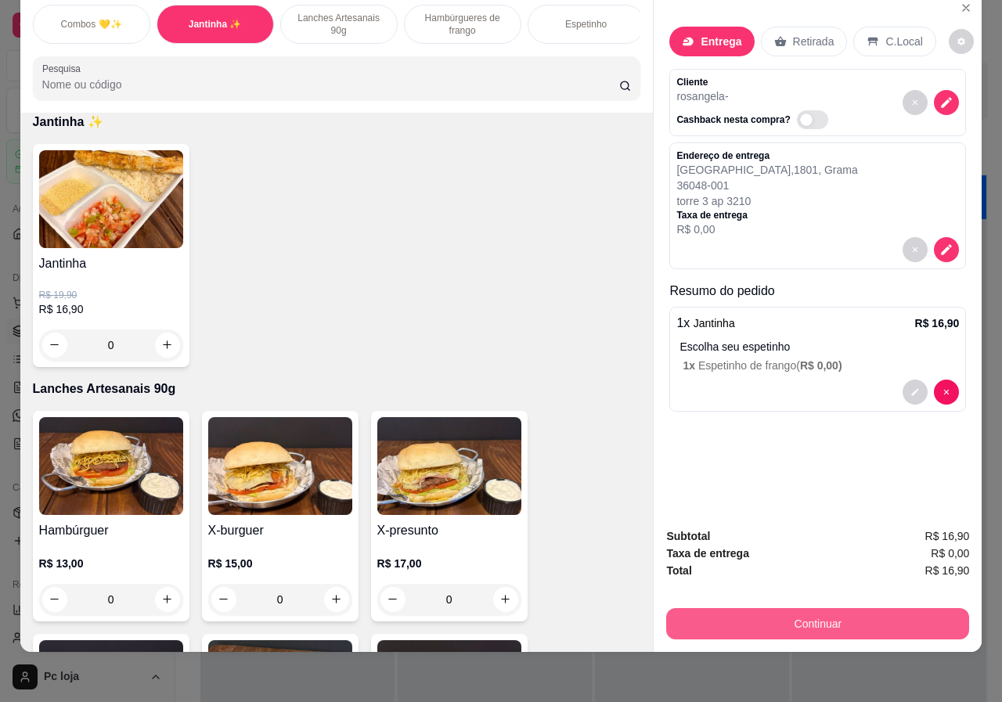
click at [756, 608] on button "Continuar" at bounding box center [817, 623] width 303 height 31
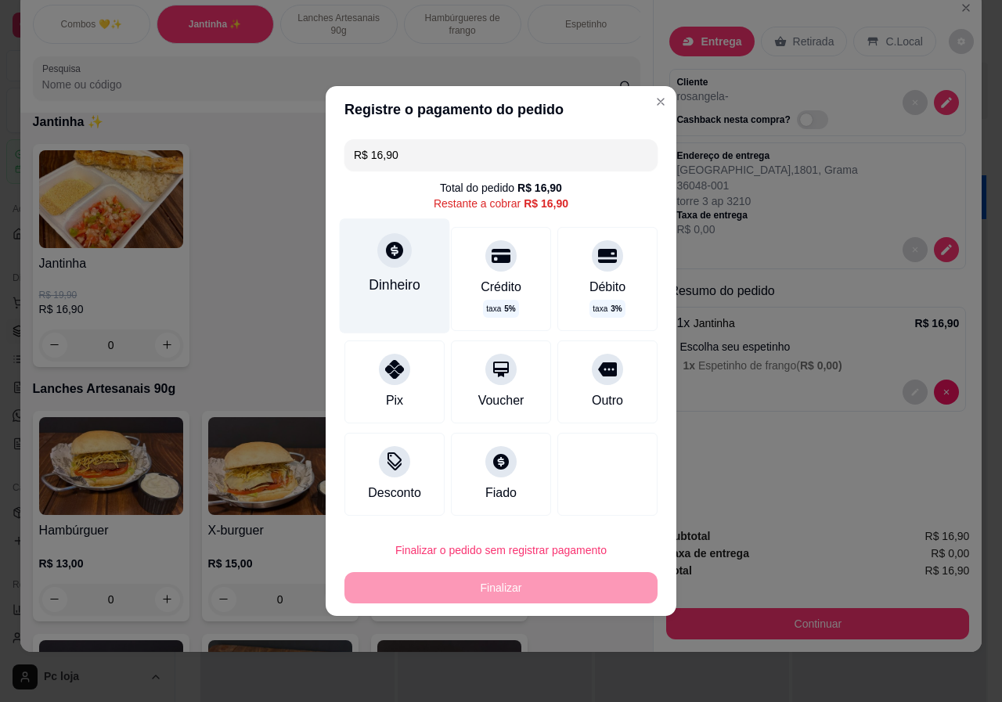
click at [378, 275] on div "Dinheiro" at bounding box center [395, 285] width 52 height 20
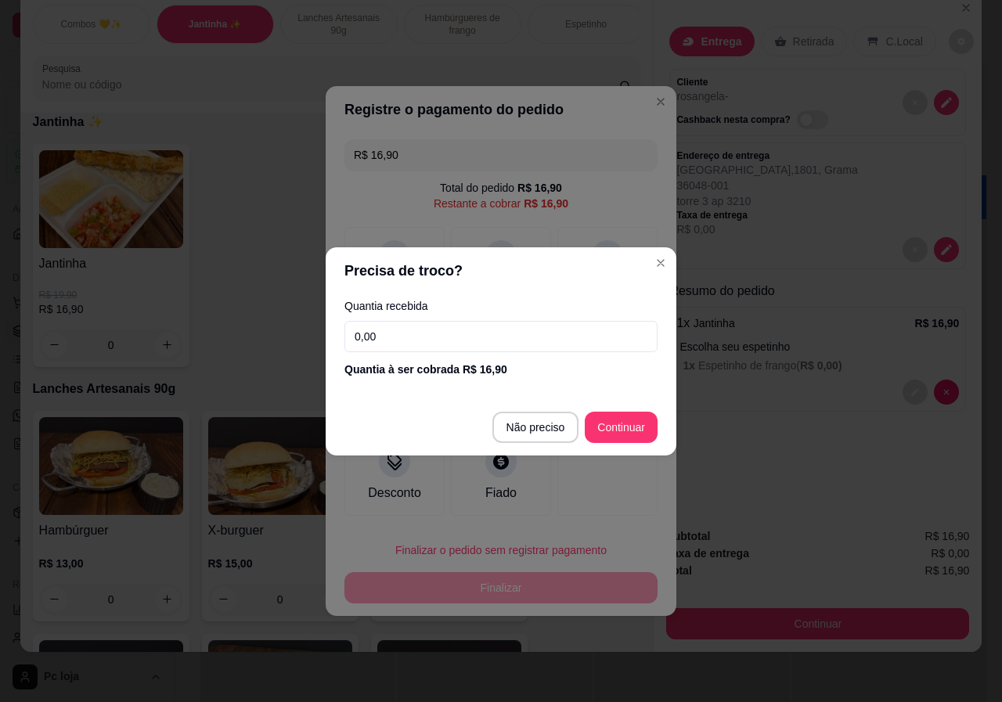
click at [533, 349] on input "0,00" at bounding box center [501, 336] width 313 height 31
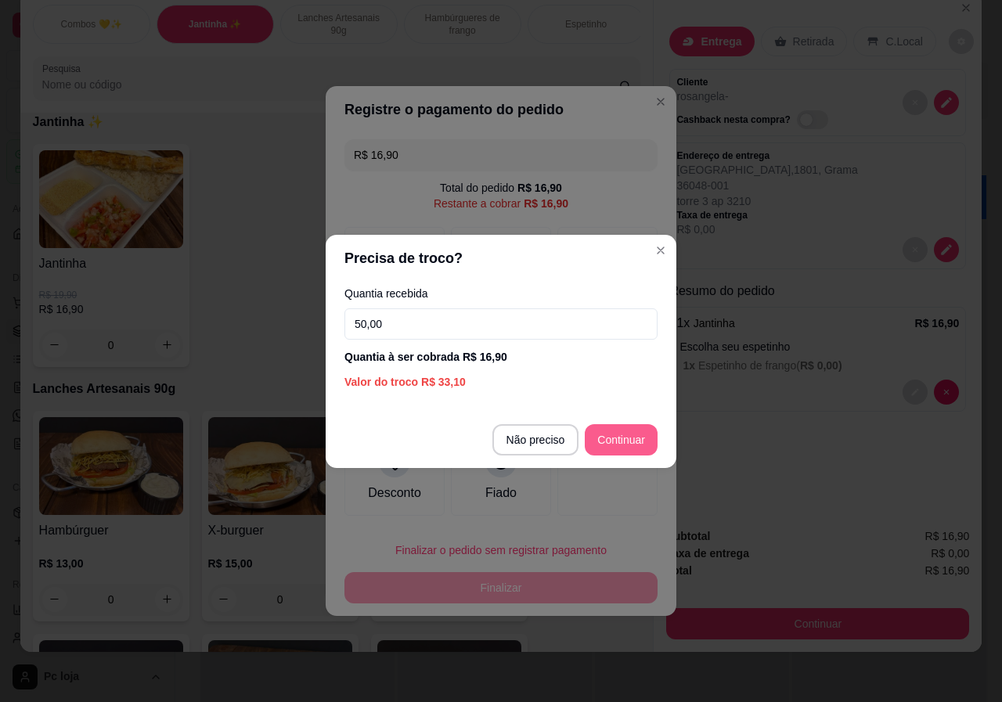
type input "50,00"
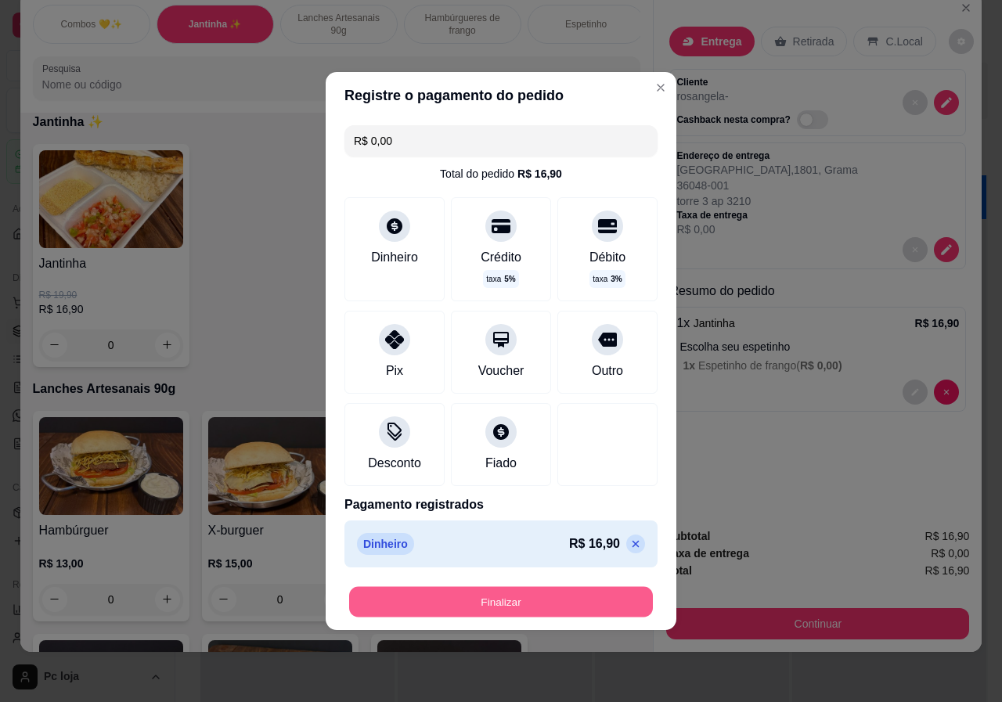
click at [506, 597] on button "Finalizar" at bounding box center [501, 602] width 304 height 31
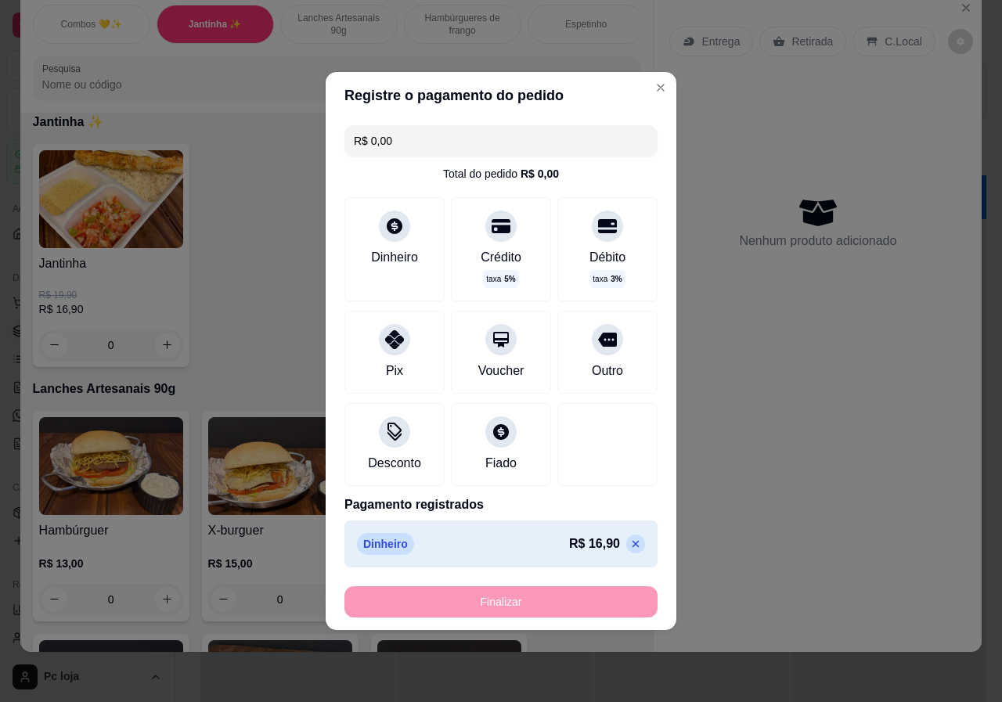
type input "-R$ 16,90"
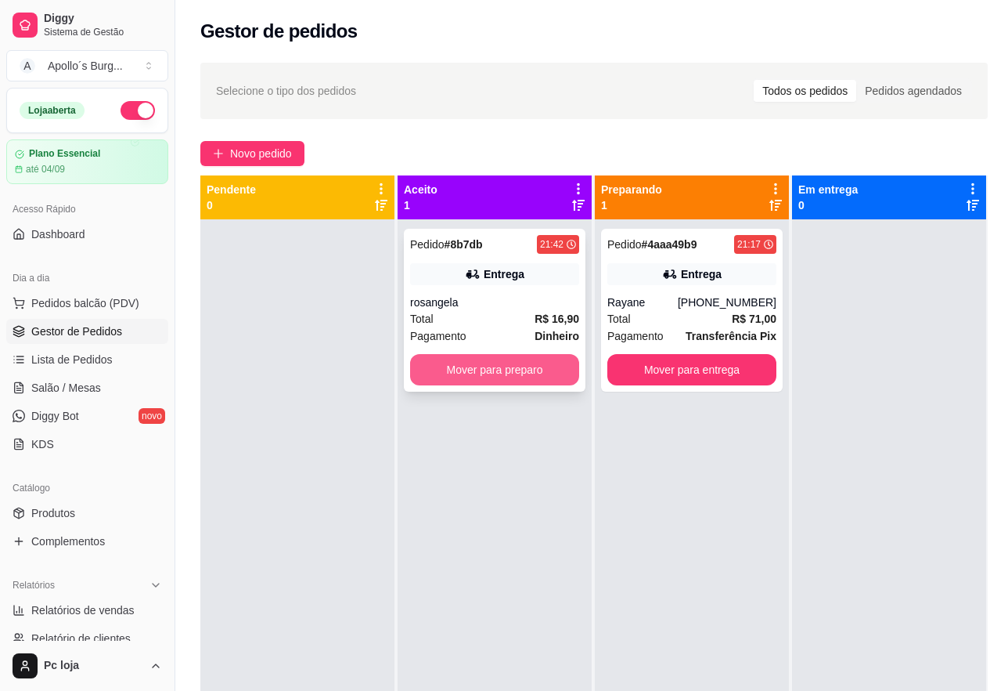
click at [512, 372] on button "Mover para preparo" at bounding box center [494, 369] width 169 height 31
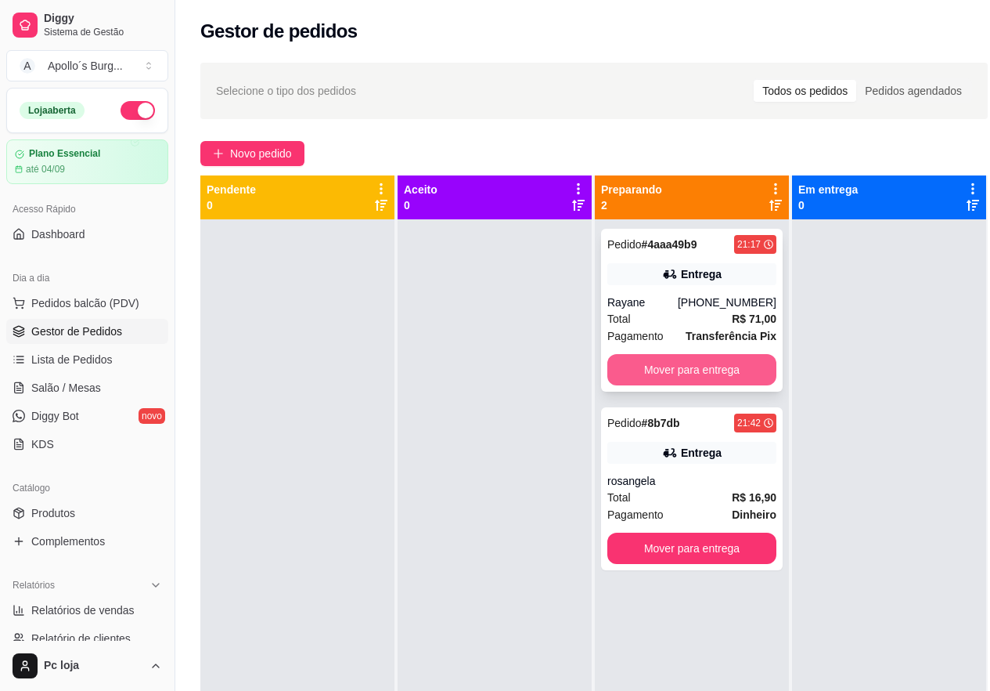
click at [755, 368] on button "Mover para entrega" at bounding box center [692, 369] width 169 height 31
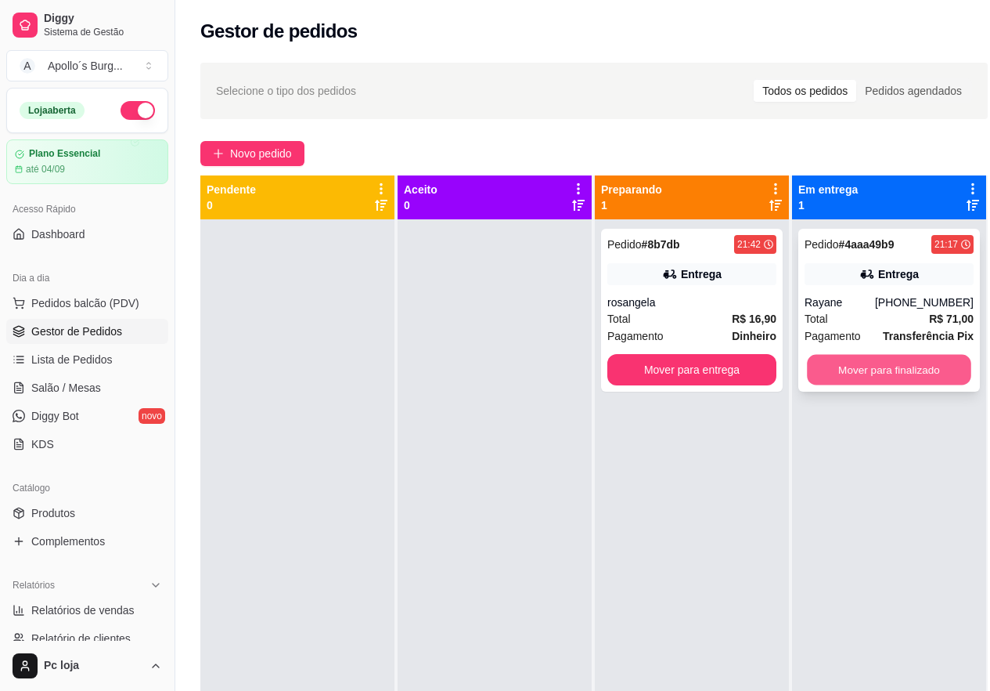
click at [884, 359] on button "Mover para finalizado" at bounding box center [889, 370] width 164 height 31
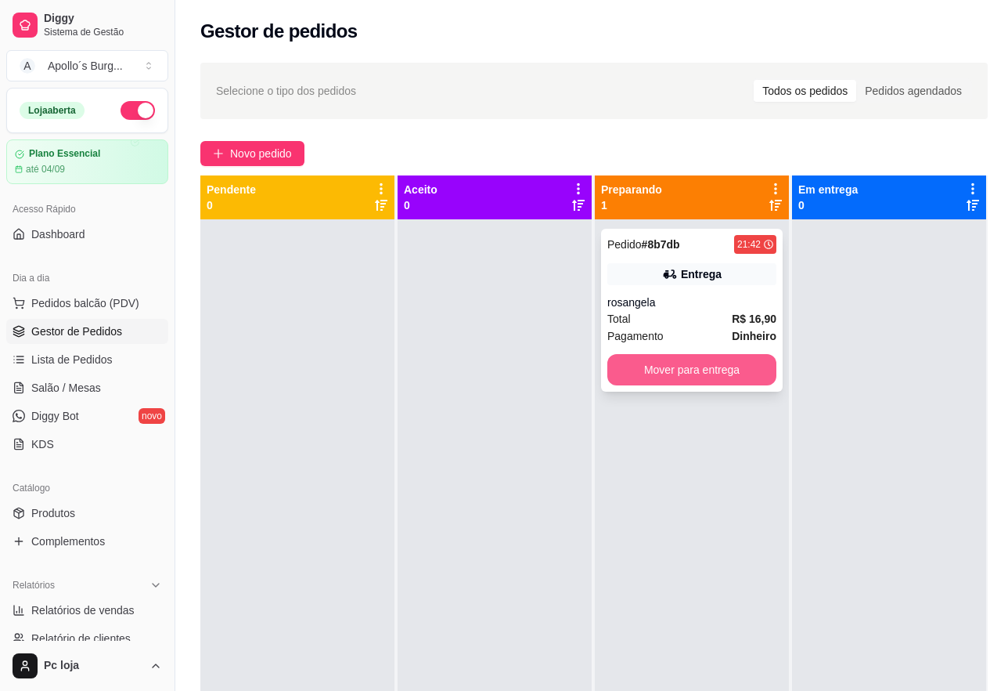
click at [753, 354] on button "Mover para entrega" at bounding box center [692, 369] width 169 height 31
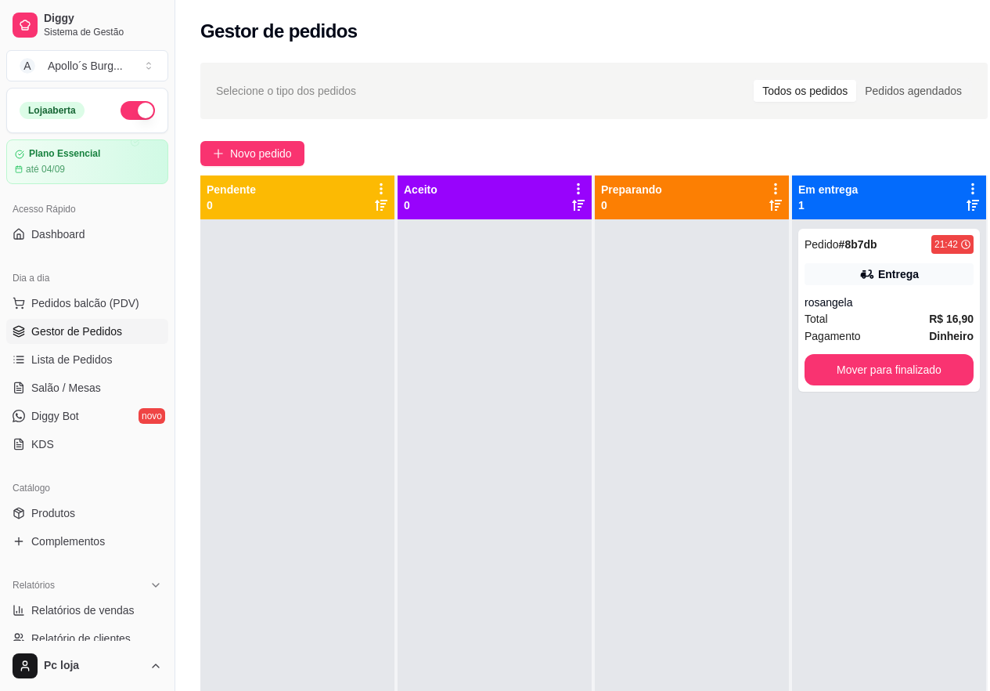
click at [730, 371] on div at bounding box center [692, 564] width 194 height 691
click at [874, 371] on button "Mover para finalizado" at bounding box center [889, 370] width 164 height 31
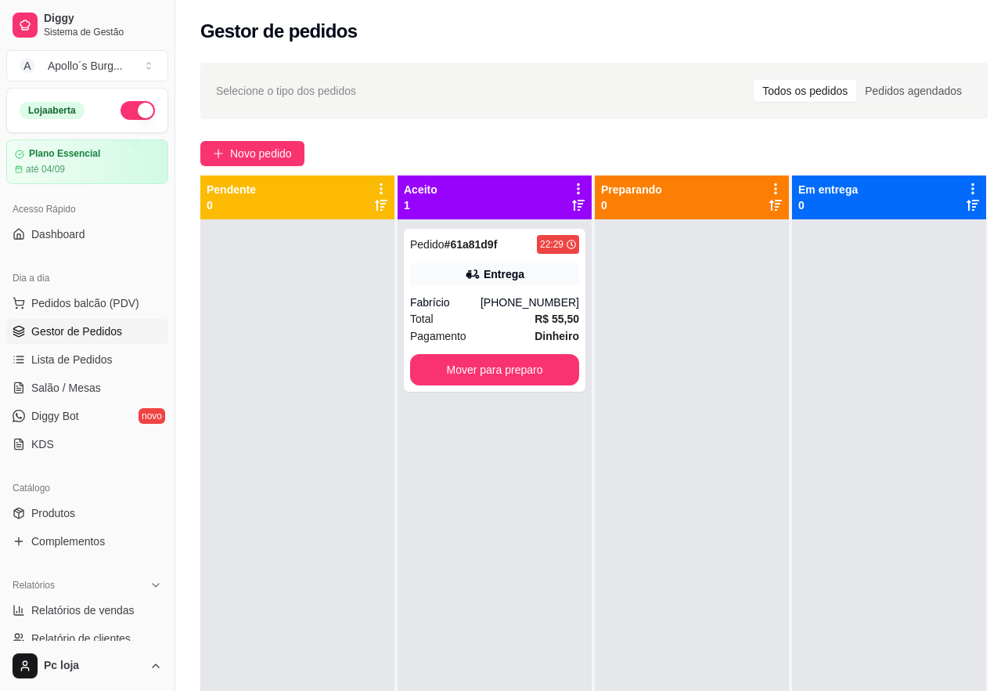
click at [788, 454] on div "Preparando 0" at bounding box center [693, 542] width 196 height 734
click at [556, 369] on button "Mover para preparo" at bounding box center [494, 369] width 169 height 31
